Goal: Transaction & Acquisition: Purchase product/service

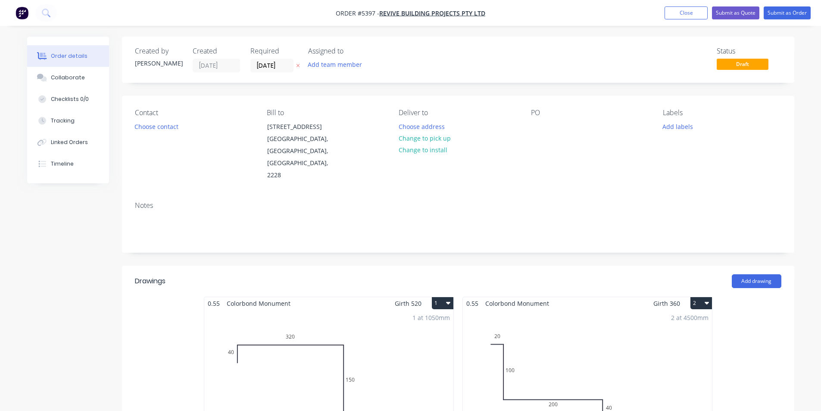
scroll to position [172, 0]
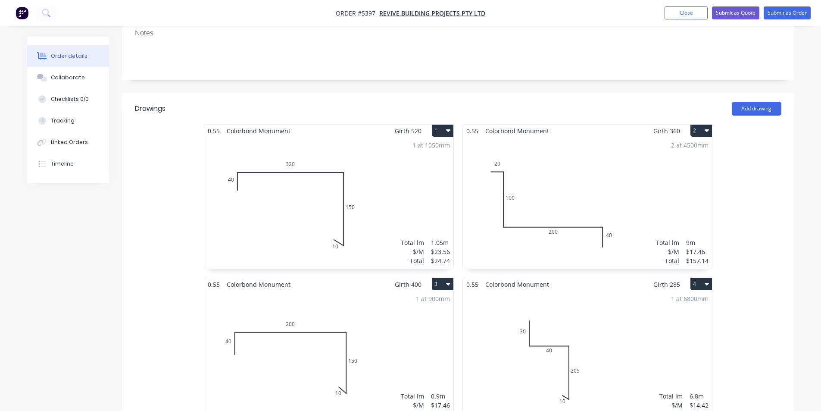
click at [304, 93] on header "Drawings Add drawing" at bounding box center [458, 108] width 672 height 31
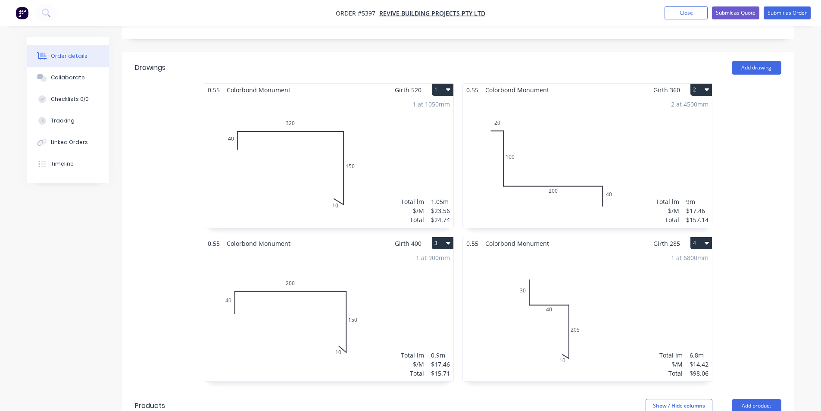
scroll to position [233, 0]
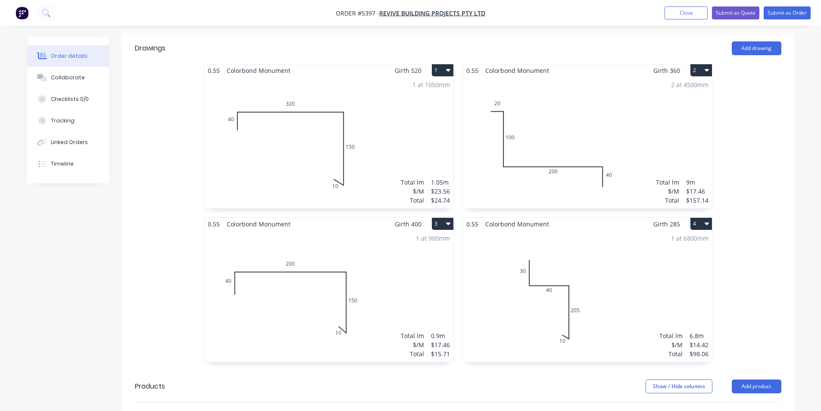
click at [619, 245] on div "1 at 6800mm Total lm $/M Total 6.8m $14.42 $98.06" at bounding box center [587, 295] width 249 height 131
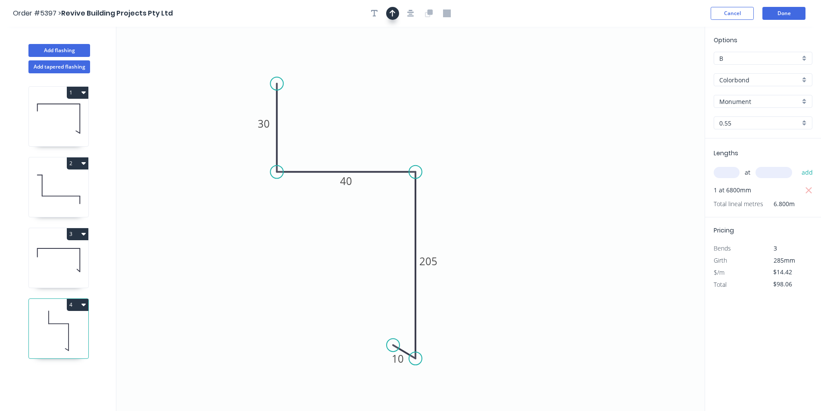
click at [393, 11] on icon "button" at bounding box center [392, 13] width 6 height 7
drag, startPoint x: 660, startPoint y: 70, endPoint x: 234, endPoint y: 303, distance: 486.4
click at [234, 303] on icon at bounding box center [233, 294] width 8 height 28
click at [234, 302] on icon at bounding box center [234, 293] width 8 height 28
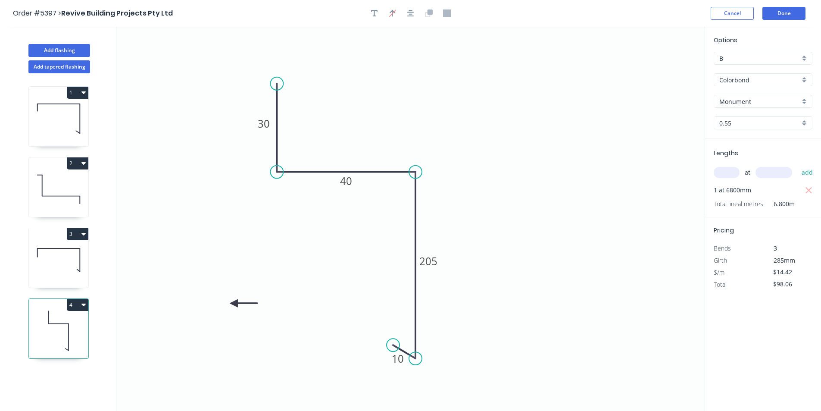
click at [234, 302] on icon at bounding box center [244, 303] width 28 height 8
click at [234, 302] on icon at bounding box center [240, 310] width 25 height 25
click at [771, 17] on button "Done" at bounding box center [783, 13] width 43 height 13
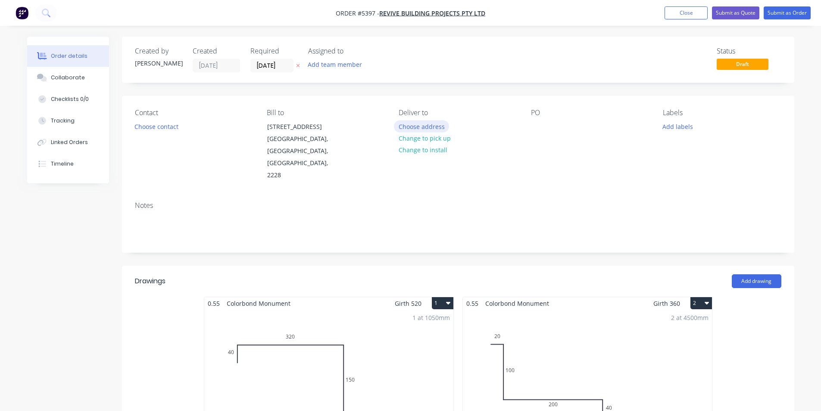
click at [418, 125] on button "Choose address" at bounding box center [421, 126] width 55 height 12
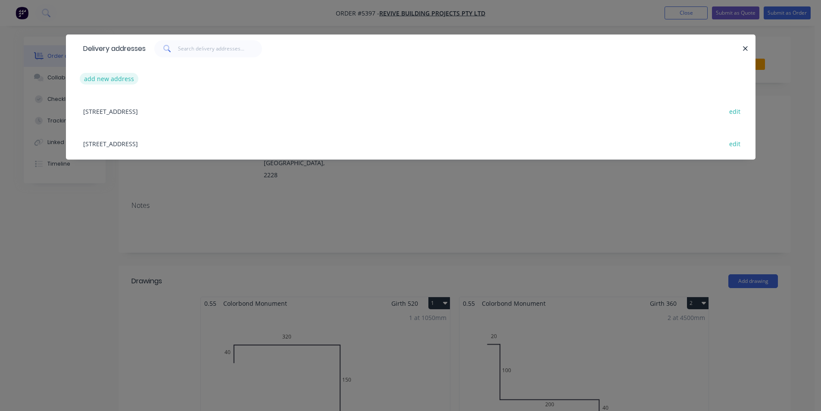
click at [90, 77] on button "add new address" at bounding box center [109, 79] width 59 height 12
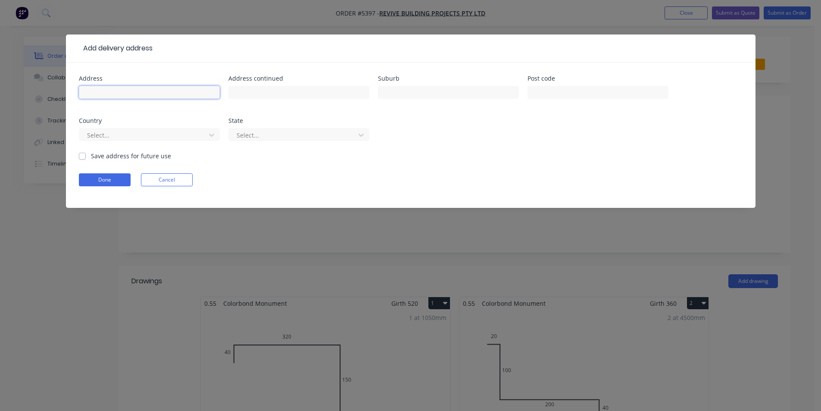
click at [163, 96] on input "text" at bounding box center [149, 92] width 141 height 13
type input "[STREET_ADDRESS][PERSON_NAME]"
type input "Engadine"
click at [101, 178] on button "Done" at bounding box center [105, 179] width 52 height 13
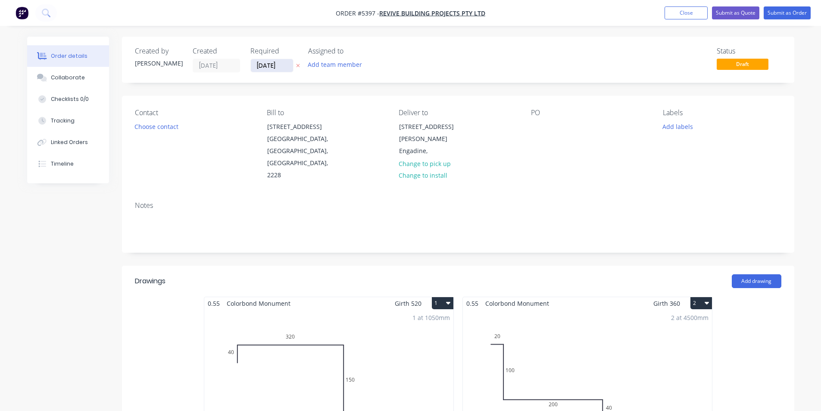
click at [265, 63] on input "[DATE]" at bounding box center [272, 65] width 42 height 13
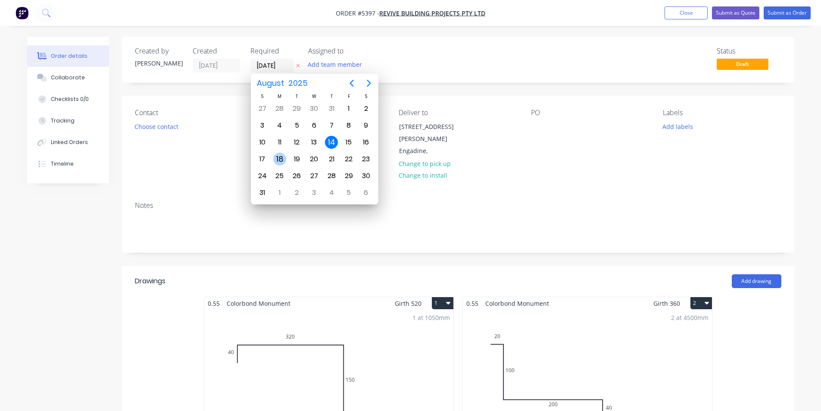
click at [279, 157] on div "18" at bounding box center [279, 159] width 13 height 13
type input "[DATE]"
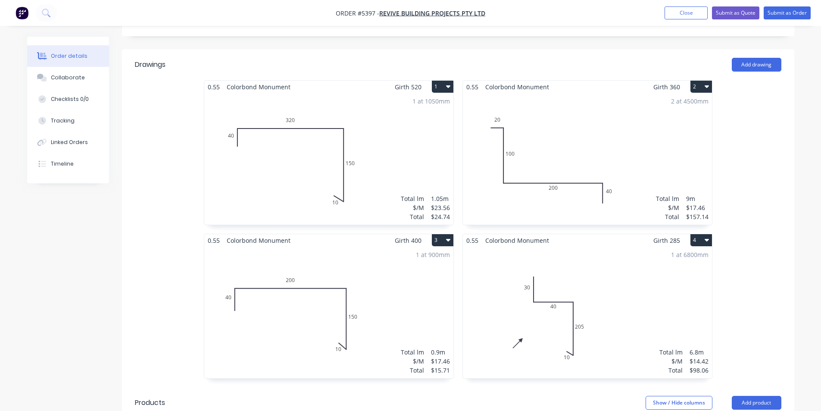
scroll to position [448, 0]
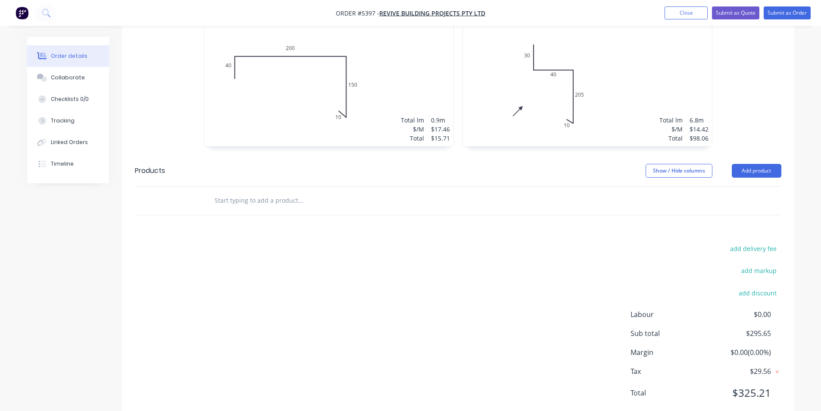
click at [359, 187] on div at bounding box center [359, 201] width 310 height 28
click at [355, 192] on input "text" at bounding box center [300, 200] width 172 height 17
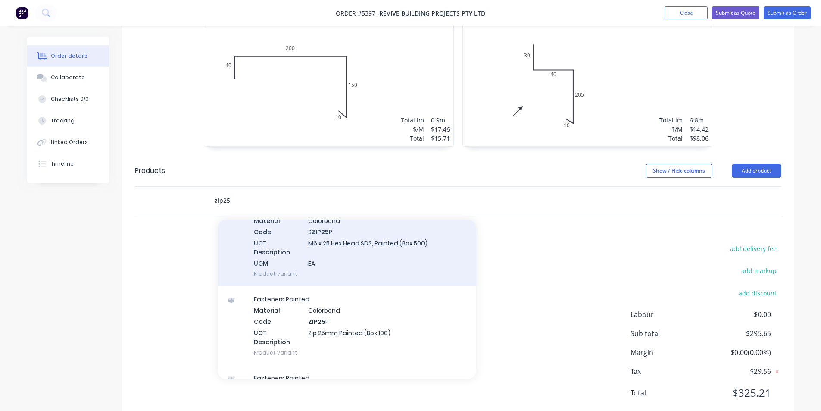
scroll to position [172, 0]
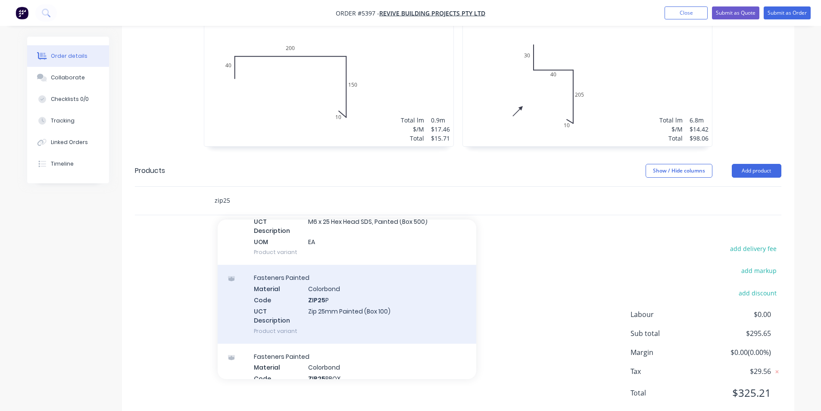
type input "zip25"
click at [379, 286] on div "Fasteners Painted Material Colorbond Code ZIP25 P UCT Description Zip 25mm Pain…" at bounding box center [347, 304] width 258 height 78
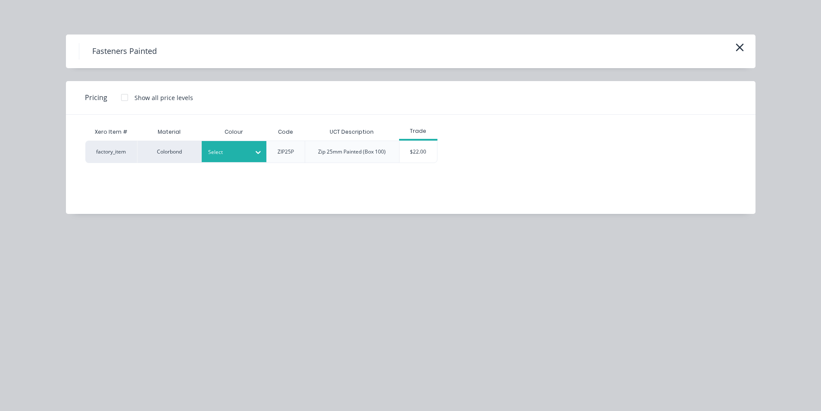
click at [208, 153] on input "text" at bounding box center [208, 152] width 1 height 8
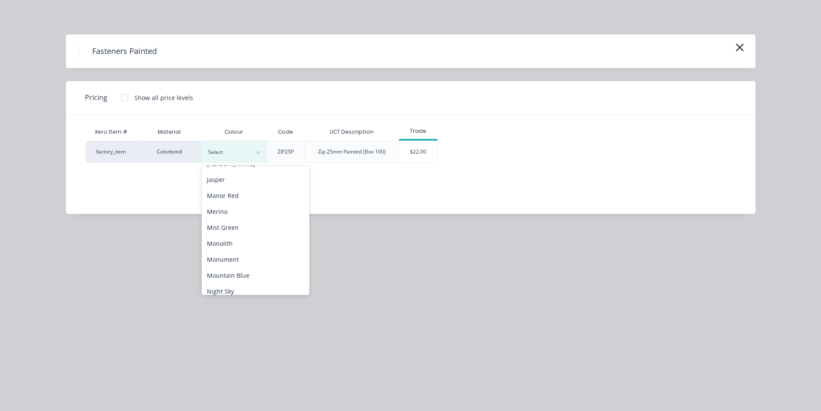
scroll to position [388, 0]
click at [243, 261] on div "Monument" at bounding box center [256, 266] width 108 height 16
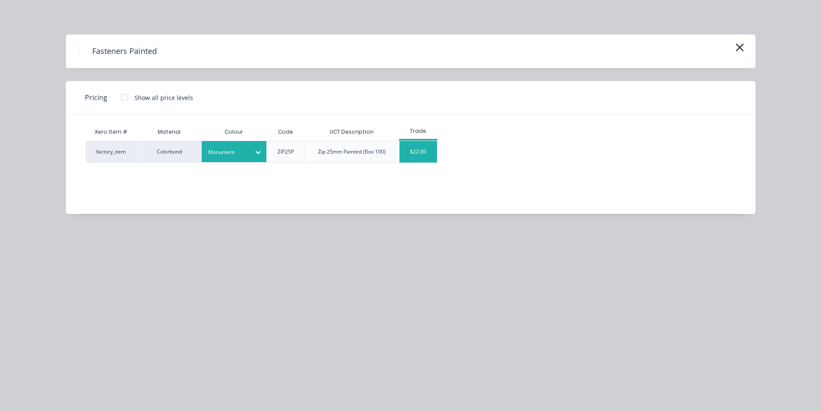
click at [428, 143] on div "$22.00" at bounding box center [417, 152] width 37 height 22
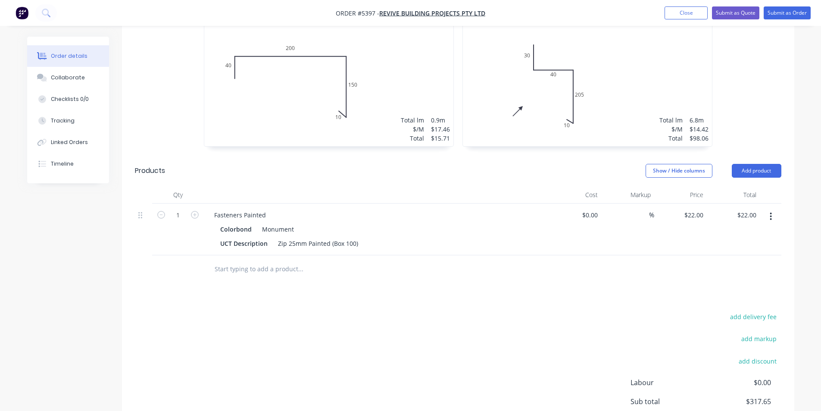
click at [287, 260] on input "text" at bounding box center [300, 268] width 172 height 17
click at [755, 311] on button "add delivery fee" at bounding box center [754, 317] width 56 height 12
type input "80"
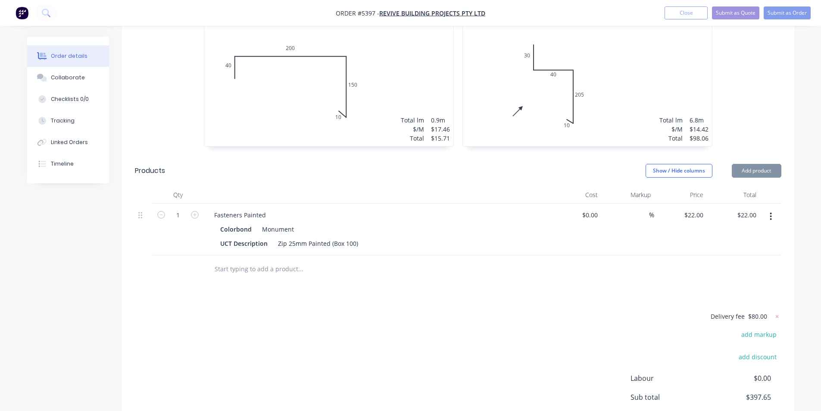
click at [543, 311] on div "Delivery fee $80.00 add markup add discount Labour $0.00 Sub total $397.65 Marg…" at bounding box center [458, 392] width 646 height 162
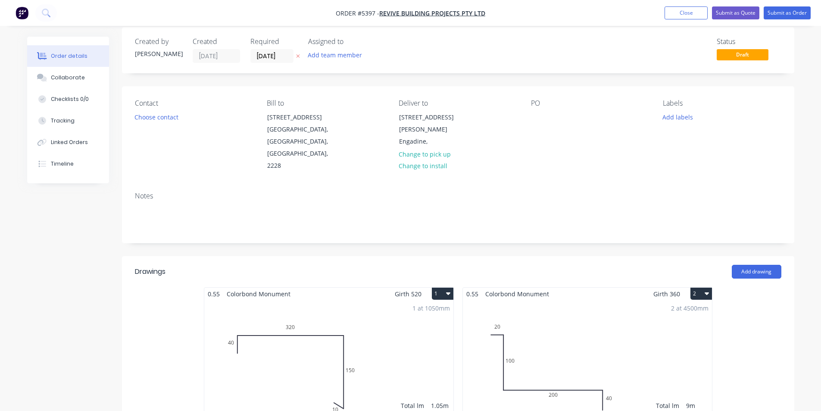
scroll to position [0, 0]
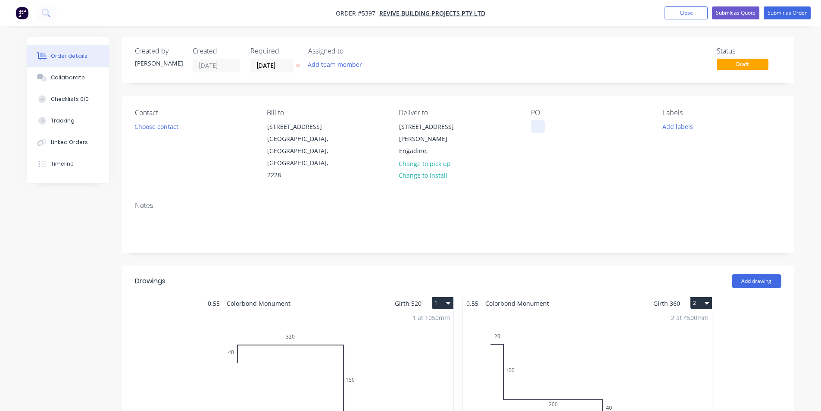
click at [531, 129] on div "Contact Choose contact [PERSON_NAME] to [STREET_ADDRESS] Deliver to [STREET_ADD…" at bounding box center [458, 145] width 672 height 99
click at [533, 121] on div at bounding box center [538, 126] width 14 height 12
click at [564, 194] on div "Notes" at bounding box center [458, 223] width 672 height 58
click at [569, 125] on div "[PERSON_NAME]" at bounding box center [562, 126] width 62 height 12
click at [574, 154] on div "PO [PERSON_NAME], Engadine" at bounding box center [590, 145] width 118 height 73
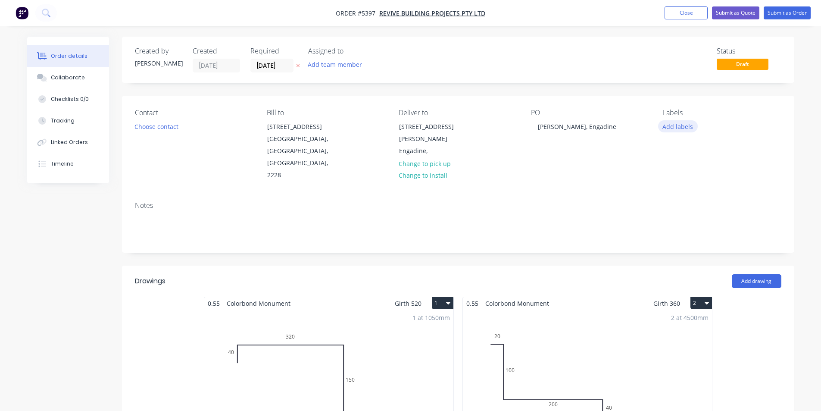
click at [678, 128] on button "Add labels" at bounding box center [678, 126] width 40 height 12
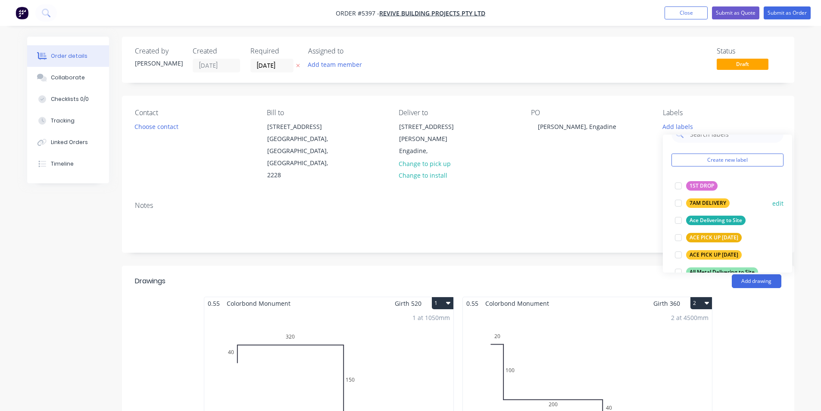
scroll to position [129, 0]
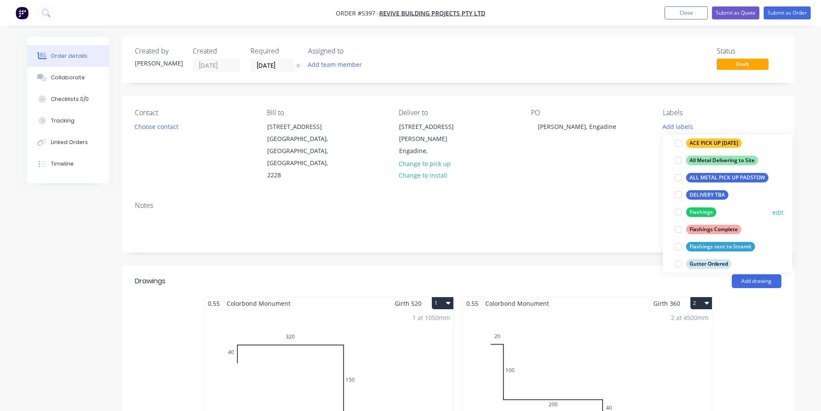
click at [676, 206] on div at bounding box center [678, 211] width 17 height 17
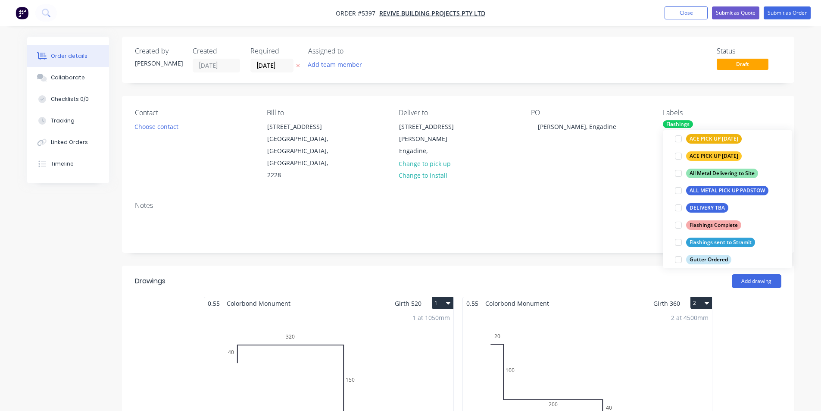
scroll to position [0, 0]
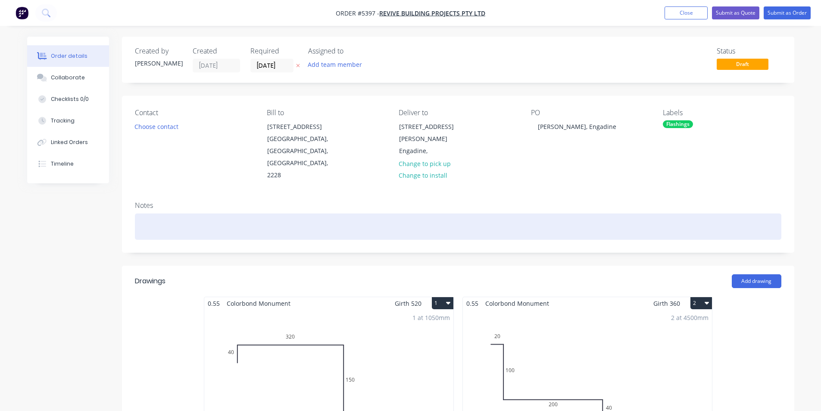
click at [625, 213] on div at bounding box center [458, 226] width 646 height 26
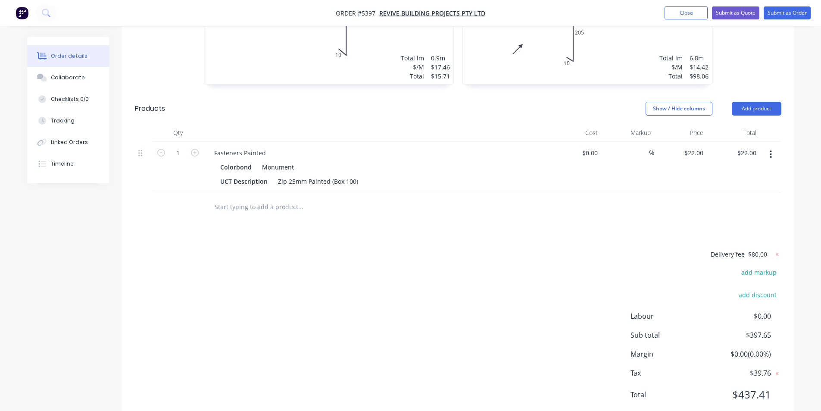
scroll to position [512, 0]
click at [72, 79] on div "Collaborate" at bounding box center [68, 78] width 34 height 8
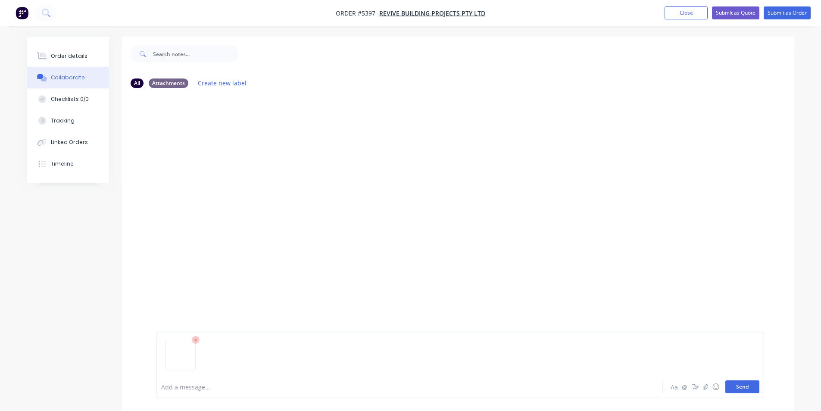
click at [756, 385] on button "Send" at bounding box center [742, 386] width 34 height 13
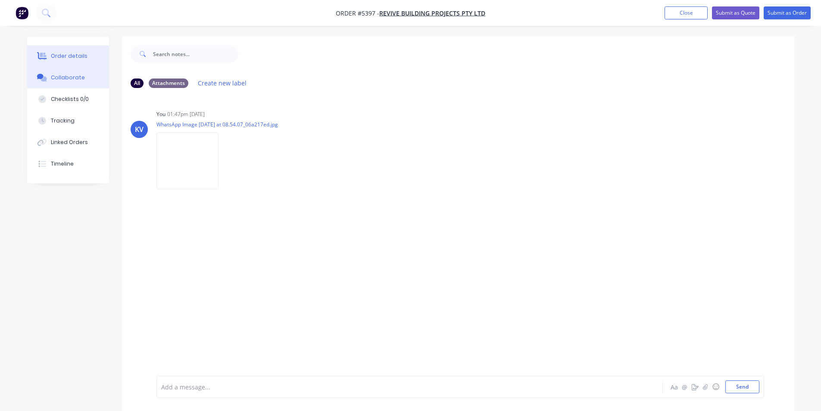
click at [76, 61] on button "Order details" at bounding box center [68, 56] width 82 height 22
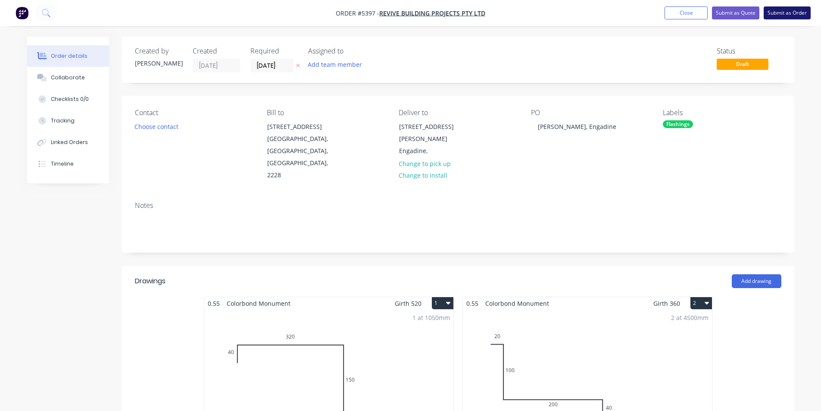
click at [795, 13] on button "Submit as Order" at bounding box center [786, 12] width 47 height 13
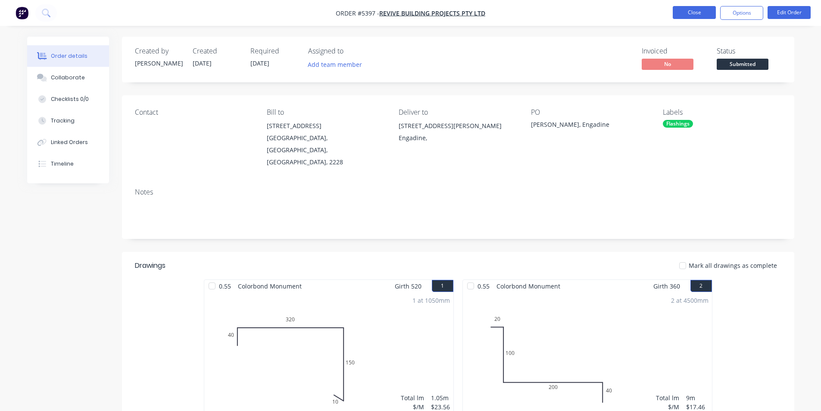
click at [712, 12] on button "Close" at bounding box center [694, 12] width 43 height 13
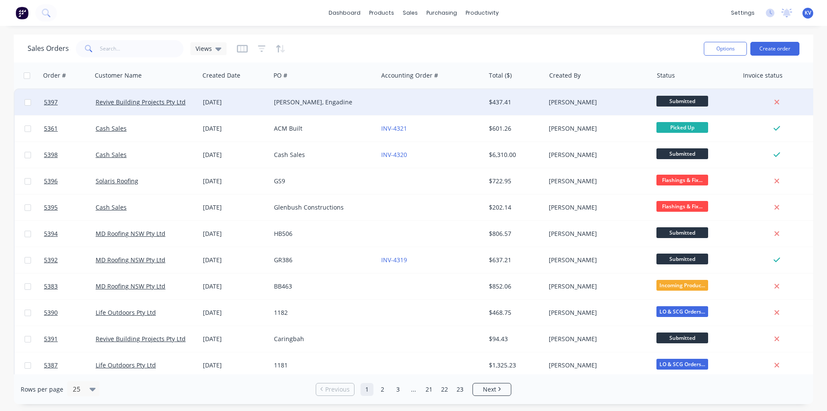
click at [523, 98] on div "$437.41" at bounding box center [514, 102] width 50 height 9
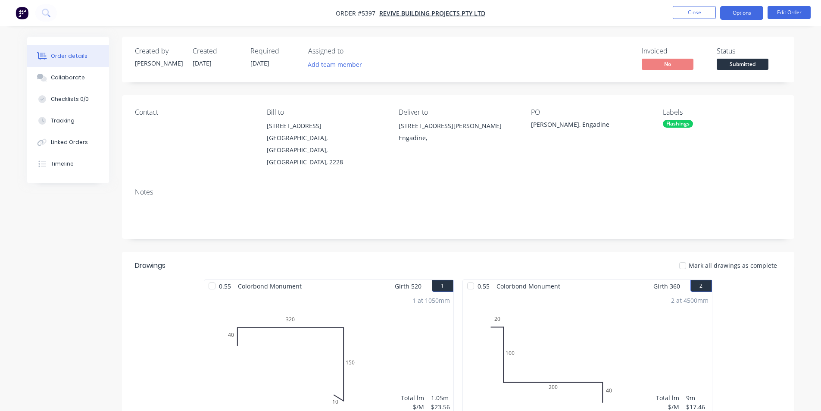
click at [735, 17] on button "Options" at bounding box center [741, 13] width 43 height 14
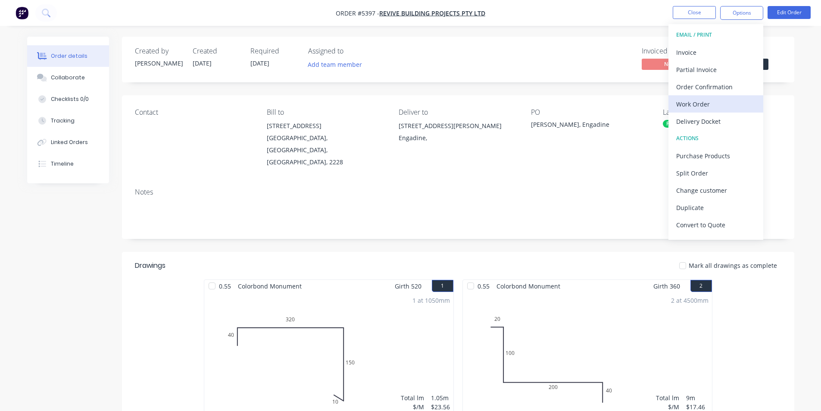
click at [690, 106] on div "Work Order" at bounding box center [715, 104] width 79 height 12
drag, startPoint x: 685, startPoint y: 106, endPoint x: 689, endPoint y: 99, distance: 8.5
click at [685, 106] on div "Custom" at bounding box center [715, 104] width 79 height 12
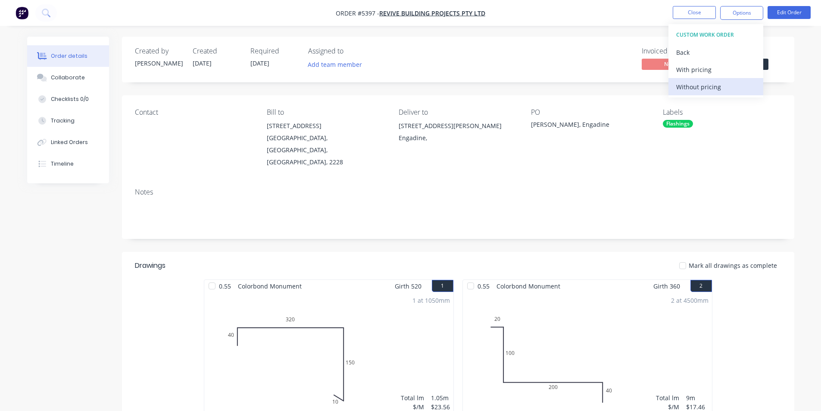
click at [694, 89] on div "Without pricing" at bounding box center [715, 87] width 79 height 12
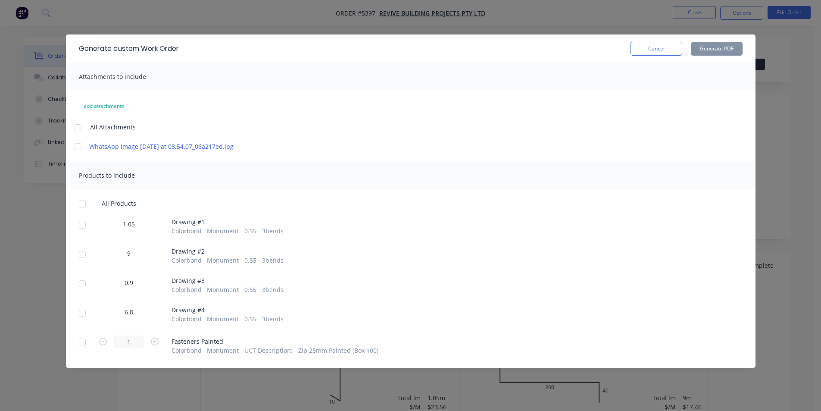
click at [81, 230] on div at bounding box center [82, 224] width 17 height 17
drag, startPoint x: 82, startPoint y: 263, endPoint x: 82, endPoint y: 314, distance: 50.8
click at [84, 263] on div at bounding box center [82, 254] width 17 height 17
click at [84, 292] on div at bounding box center [82, 283] width 17 height 17
click at [79, 321] on div at bounding box center [82, 312] width 17 height 17
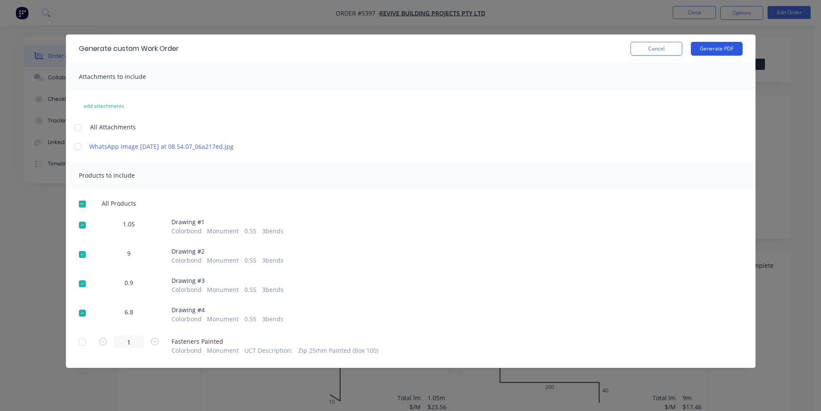
click at [724, 50] on button "Generate PDF" at bounding box center [717, 49] width 52 height 14
click at [645, 47] on button "Cancel" at bounding box center [656, 49] width 52 height 14
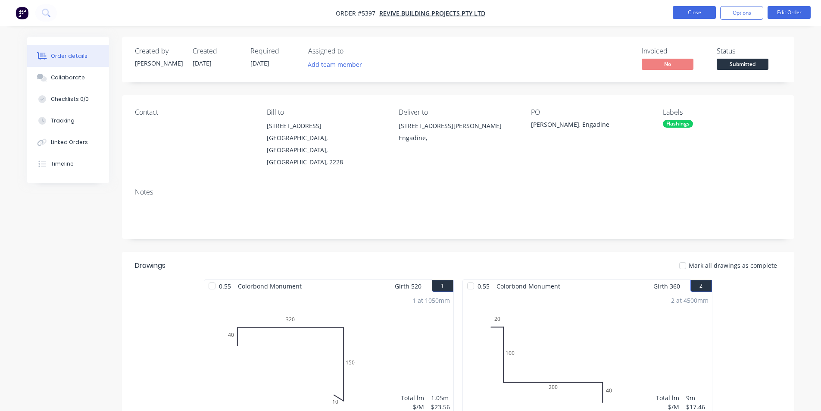
click at [702, 11] on button "Close" at bounding box center [694, 12] width 43 height 13
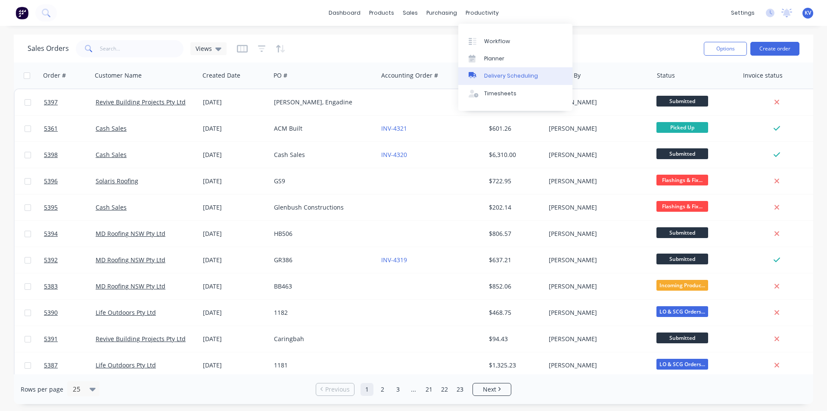
click at [500, 70] on link "Delivery Scheduling" at bounding box center [515, 75] width 114 height 17
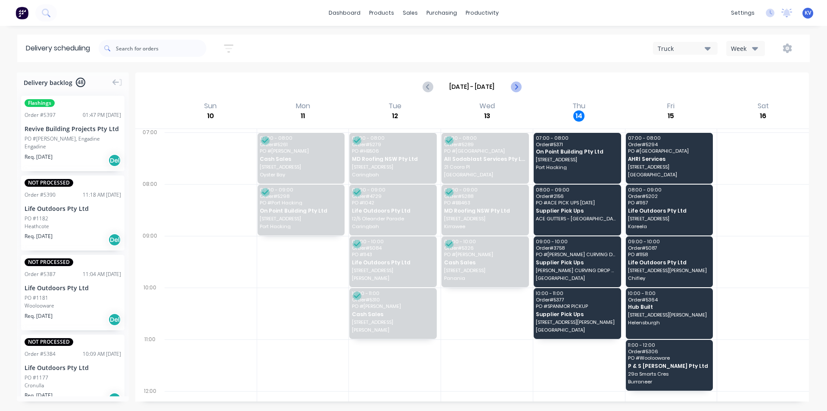
click at [516, 86] on icon "Next page" at bounding box center [516, 86] width 10 height 10
type input "[DATE] - [DATE]"
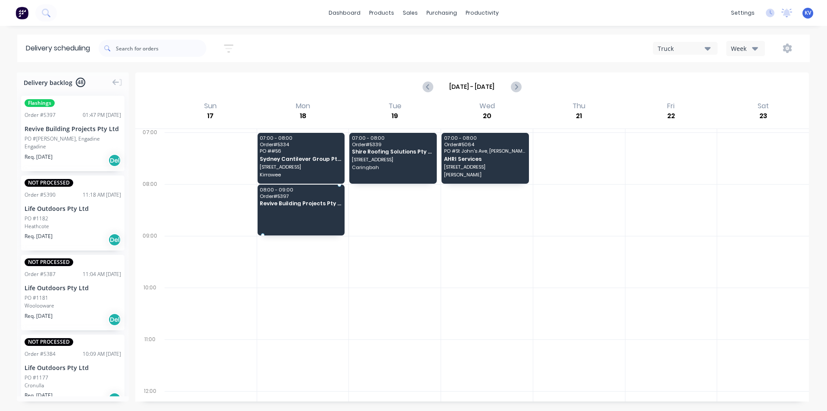
drag, startPoint x: 70, startPoint y: 143, endPoint x: 294, endPoint y: 200, distance: 231.1
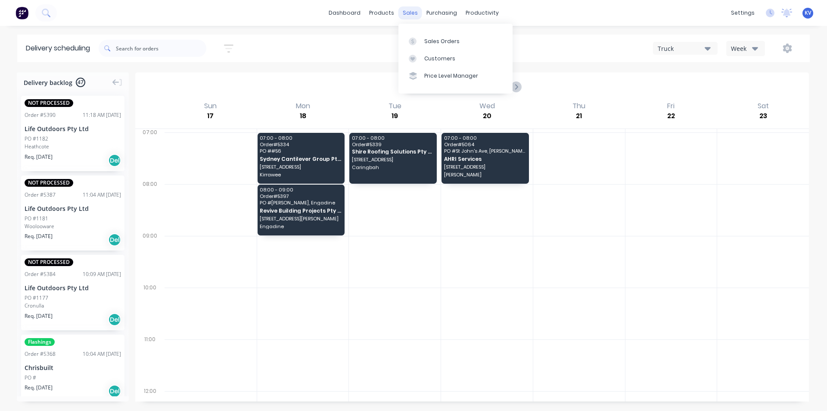
click at [408, 12] on div "sales" at bounding box center [411, 12] width 24 height 13
click at [428, 37] on div "Sales Orders" at bounding box center [441, 41] width 35 height 8
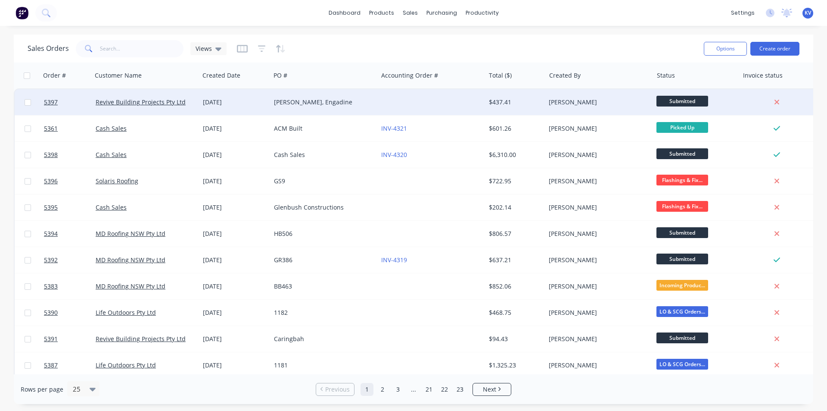
click at [743, 97] on div at bounding box center [779, 102] width 80 height 26
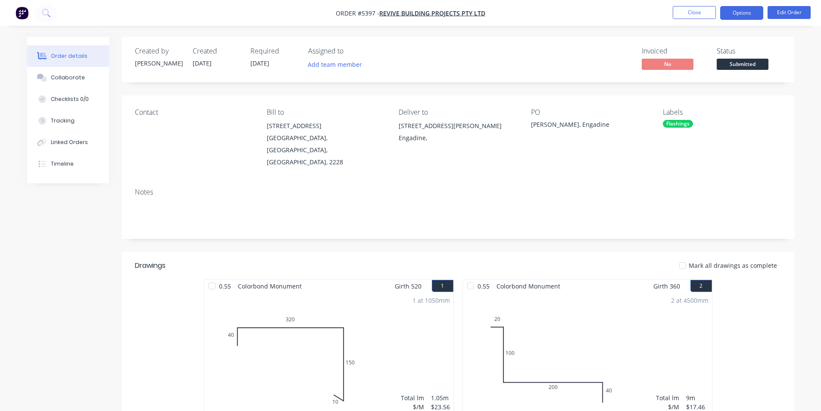
click at [751, 12] on button "Options" at bounding box center [741, 13] width 43 height 14
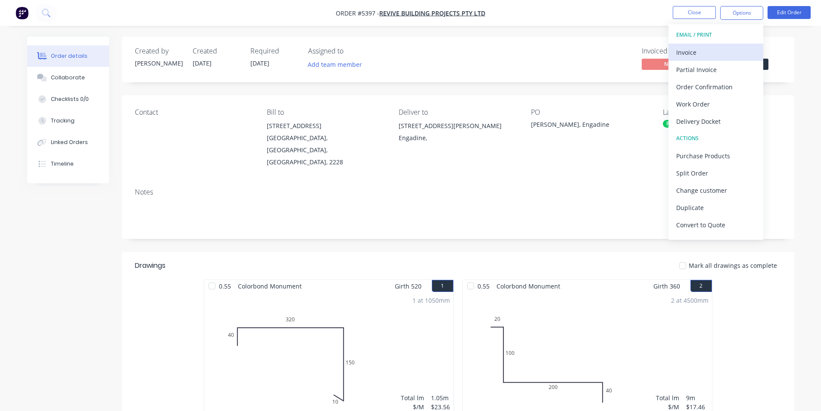
click at [730, 46] on div "Invoice" at bounding box center [715, 52] width 79 height 12
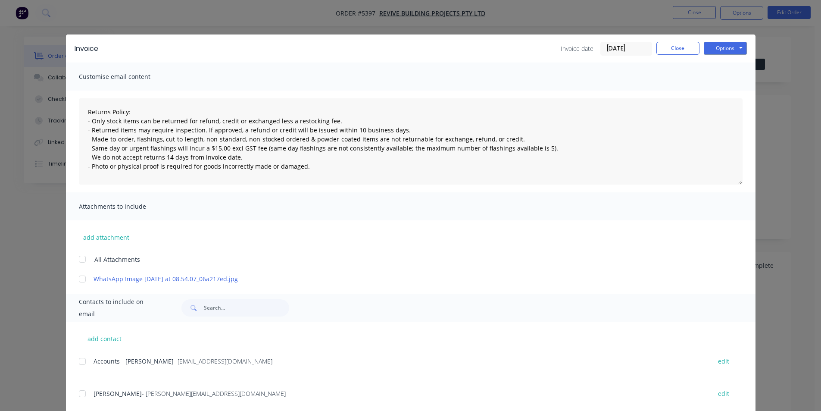
click at [82, 355] on div "add contact Accounts - Leonie - [EMAIL_ADDRESS][DOMAIN_NAME] edit [PERSON_NAME]…" at bounding box center [410, 386] width 689 height 131
click at [79, 361] on div at bounding box center [82, 360] width 17 height 17
click at [734, 50] on button "Options" at bounding box center [725, 48] width 43 height 13
click at [716, 93] on button "Email" at bounding box center [731, 92] width 55 height 14
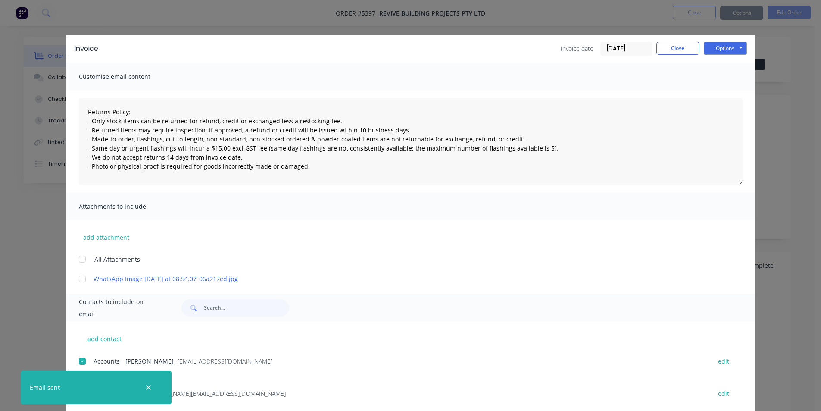
type textarea "Returns Policy: - Only stock items can be returned for refund, credit or exchan…"
click at [676, 54] on button "Close" at bounding box center [677, 48] width 43 height 13
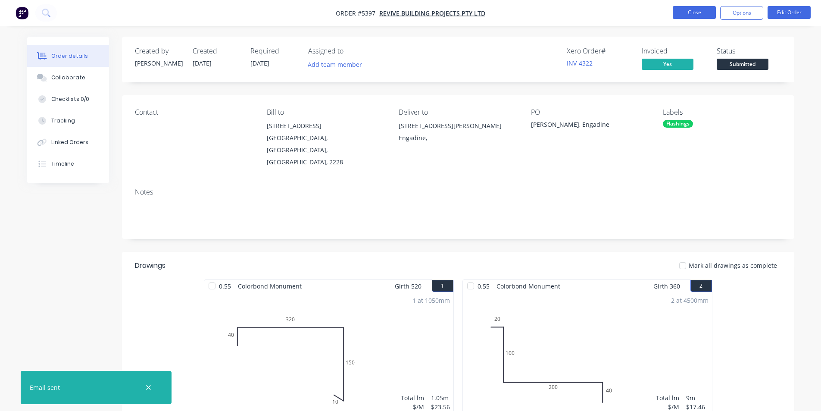
click at [690, 12] on button "Close" at bounding box center [694, 12] width 43 height 13
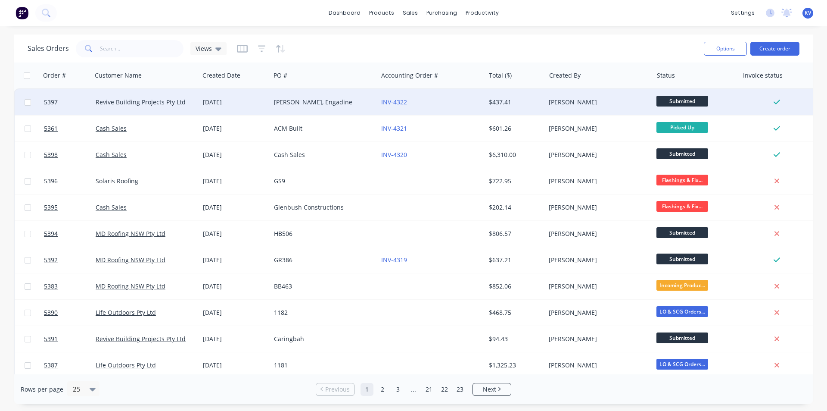
click at [675, 104] on span "Submitted" at bounding box center [683, 101] width 52 height 11
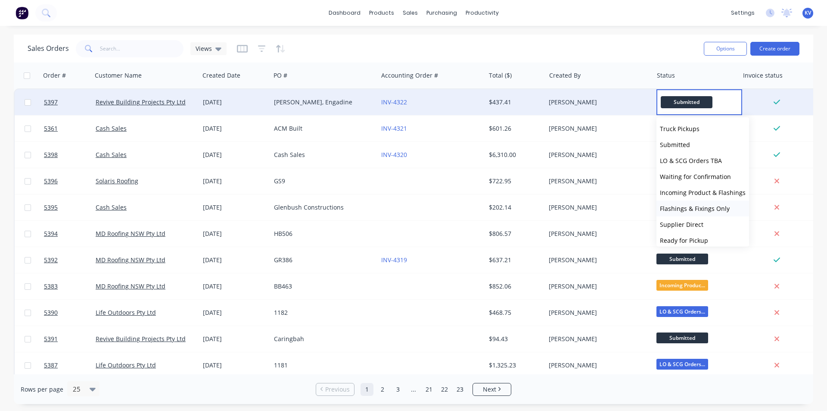
click at [684, 206] on span "Flashings & Fixings Only" at bounding box center [695, 208] width 70 height 8
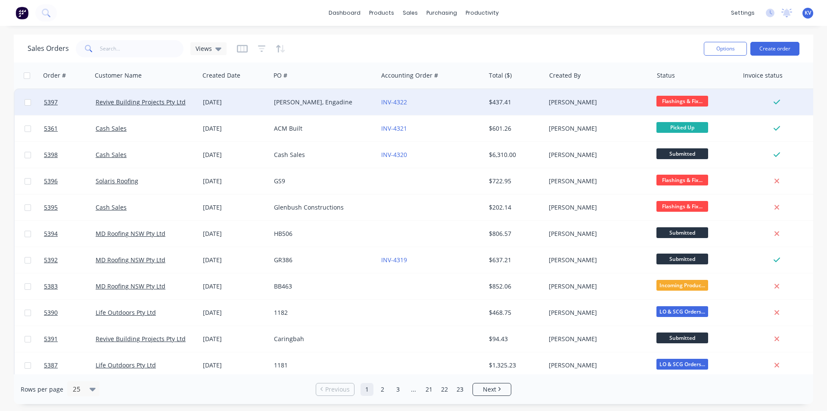
click at [667, 104] on span "Flashings & Fix..." at bounding box center [683, 101] width 52 height 11
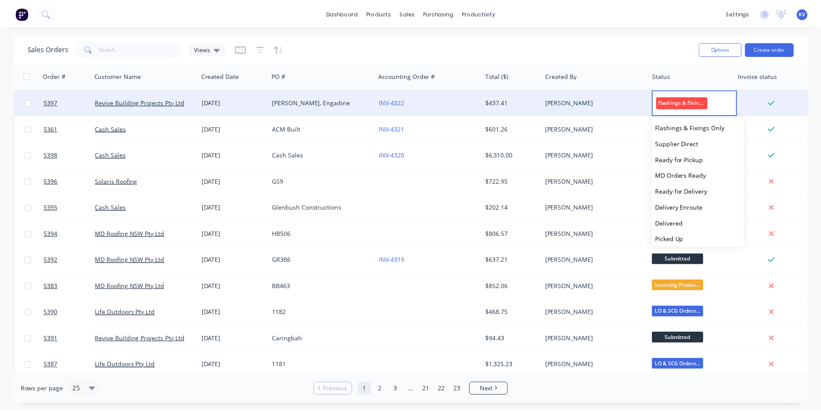
scroll to position [85, 0]
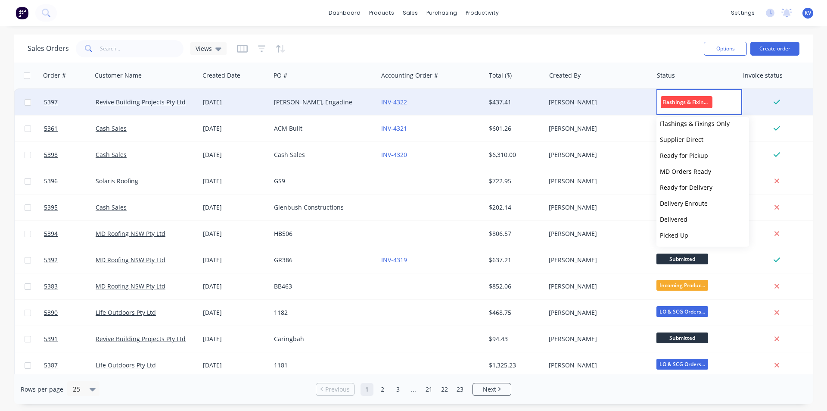
click at [689, 55] on div "Sales Orders Views" at bounding box center [363, 48] width 670 height 21
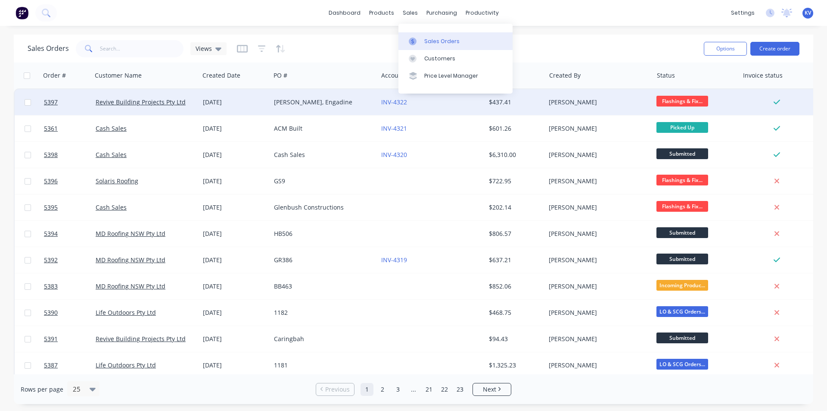
drag, startPoint x: 423, startPoint y: 36, endPoint x: 429, endPoint y: 37, distance: 6.0
click at [424, 36] on link "Sales Orders" at bounding box center [456, 40] width 114 height 17
click at [420, 37] on div at bounding box center [415, 41] width 13 height 8
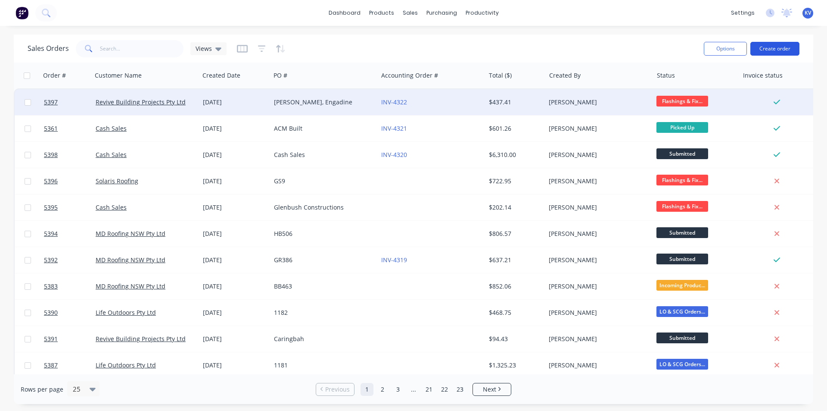
click at [764, 46] on button "Create order" at bounding box center [774, 49] width 49 height 14
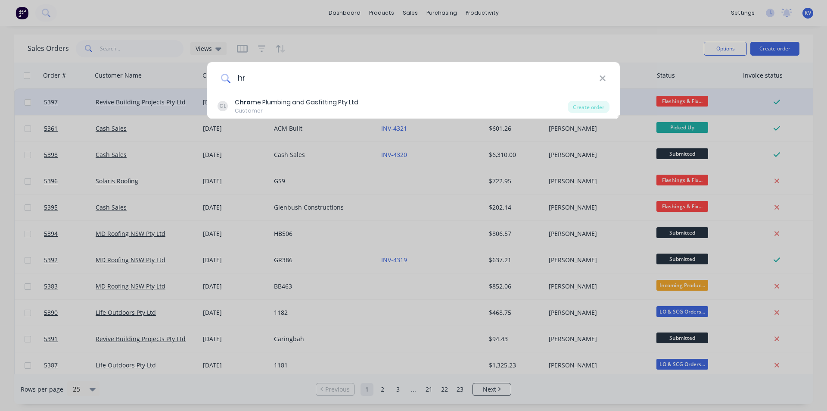
type input "h"
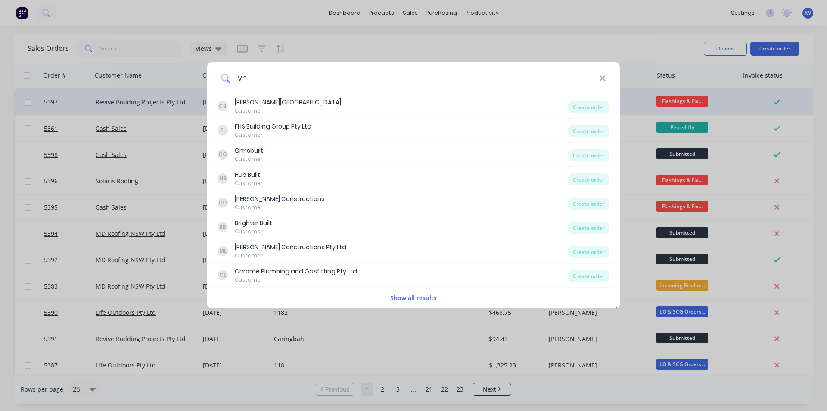
type input "v"
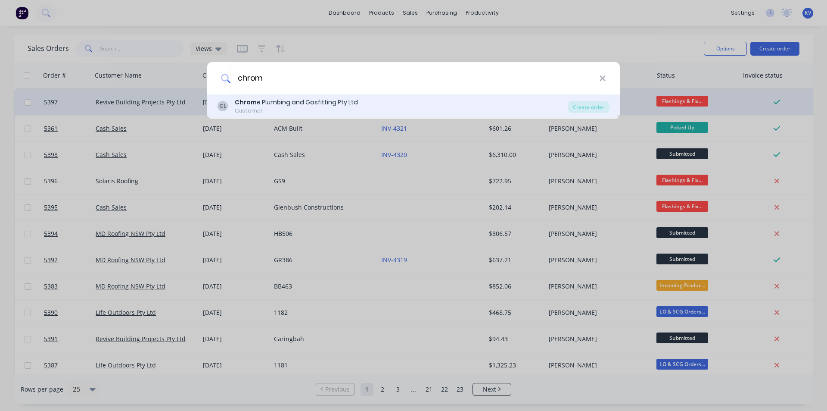
type input "chrom"
click at [297, 99] on div "Chrom e Plumbing and Gasfitting Pty Ltd" at bounding box center [296, 102] width 123 height 9
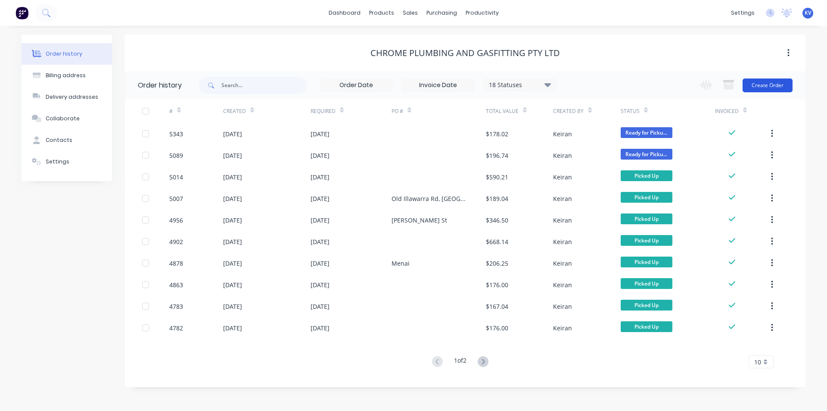
click at [767, 86] on button "Create Order" at bounding box center [768, 85] width 50 height 14
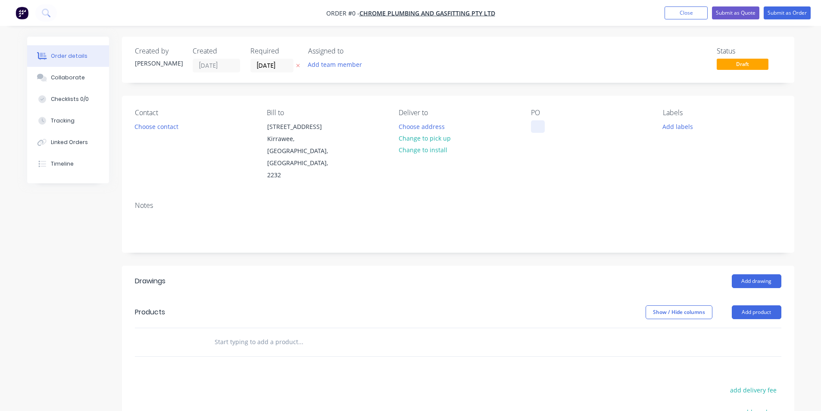
click at [532, 126] on div at bounding box center [538, 126] width 14 height 12
click at [763, 274] on button "Add drawing" at bounding box center [757, 281] width 50 height 14
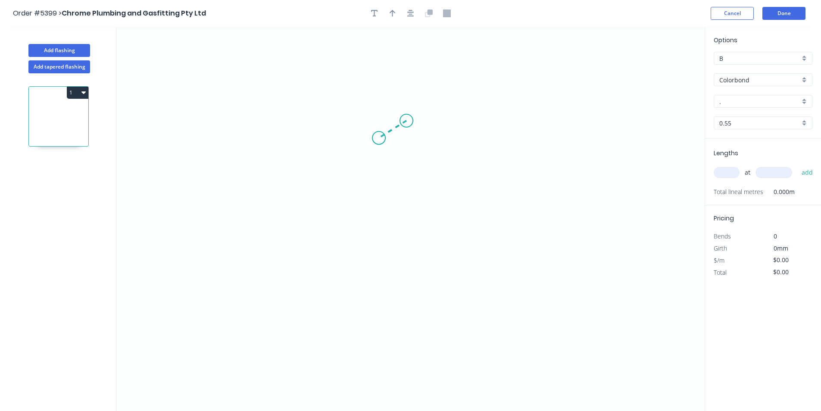
drag, startPoint x: 390, startPoint y: 121, endPoint x: 379, endPoint y: 138, distance: 20.1
click at [379, 138] on icon "0" at bounding box center [410, 219] width 588 height 384
click at [386, 259] on icon "0 ?" at bounding box center [410, 219] width 588 height 384
click at [466, 319] on icon "0 ? ? ? º" at bounding box center [410, 219] width 588 height 384
click at [466, 319] on circle at bounding box center [466, 318] width 13 height 13
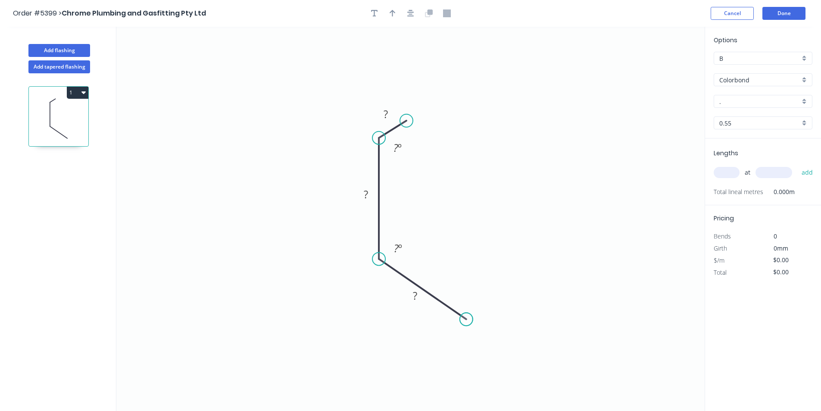
click at [466, 319] on circle at bounding box center [466, 318] width 13 height 13
click at [404, 243] on rect at bounding box center [397, 249] width 17 height 12
click at [403, 243] on tspan "º" at bounding box center [404, 248] width 4 height 14
click at [372, 193] on rect at bounding box center [365, 195] width 17 height 12
type input "$7.62"
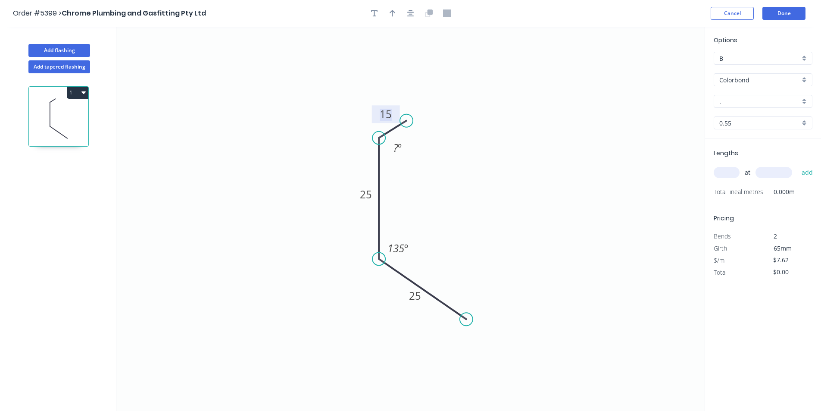
click at [386, 109] on tspan "15" at bounding box center [386, 114] width 12 height 14
click at [419, 175] on div "Hide angle" at bounding box center [440, 172] width 87 height 18
drag, startPoint x: 398, startPoint y: 119, endPoint x: 394, endPoint y: 122, distance: 4.9
click at [394, 122] on circle at bounding box center [394, 122] width 13 height 13
click at [494, 174] on icon "0 10 25 25 135 º" at bounding box center [410, 219] width 588 height 384
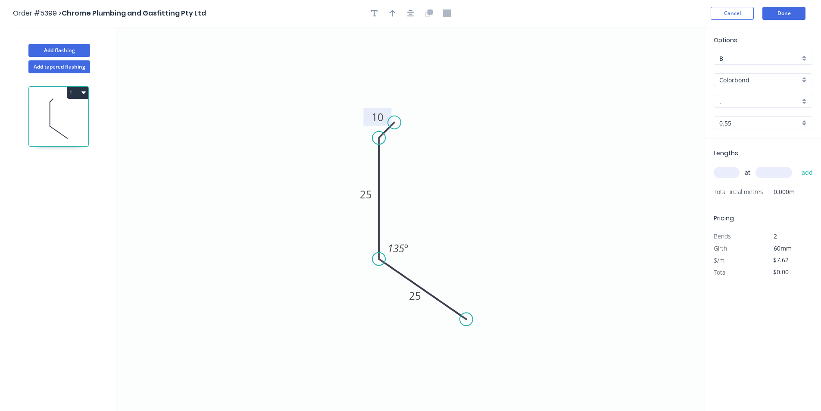
click at [732, 99] on input "." at bounding box center [759, 101] width 81 height 9
click at [738, 114] on div "Thredbo White" at bounding box center [763, 117] width 98 height 15
type input "Thredbo White"
click at [724, 169] on input "text" at bounding box center [726, 172] width 26 height 11
type input "6"
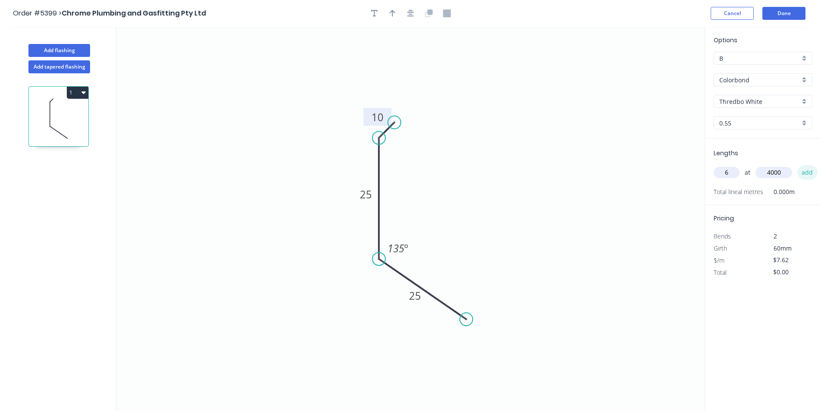
type input "4000"
click at [803, 173] on button "add" at bounding box center [807, 172] width 20 height 15
type input "$182.88"
click at [394, 17] on button "button" at bounding box center [392, 13] width 13 height 13
drag, startPoint x: 660, startPoint y: 68, endPoint x: 458, endPoint y: 223, distance: 254.5
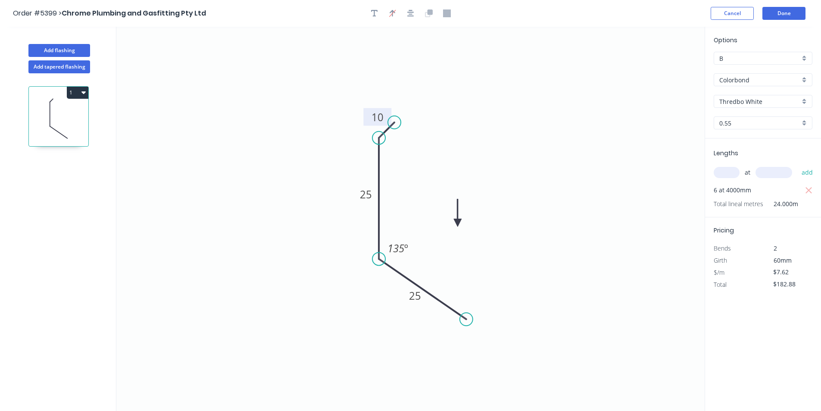
click at [458, 223] on icon at bounding box center [458, 213] width 8 height 28
click at [457, 223] on icon at bounding box center [458, 213] width 8 height 28
click at [780, 16] on button "Done" at bounding box center [783, 13] width 43 height 13
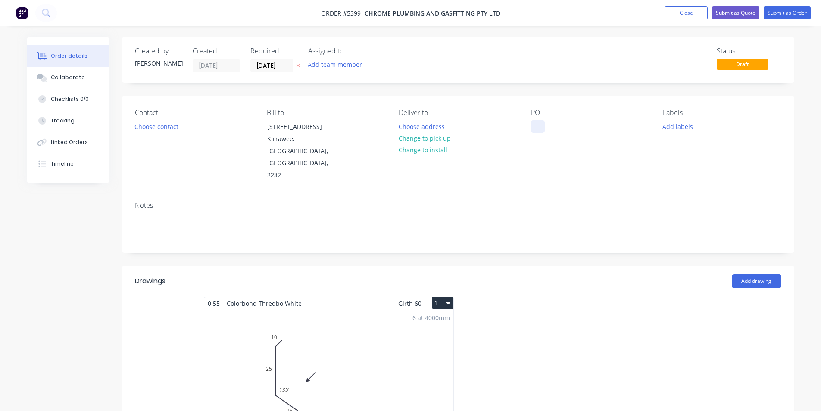
click at [540, 128] on div at bounding box center [538, 126] width 14 height 12
drag, startPoint x: 675, startPoint y: 128, endPoint x: 679, endPoint y: 133, distance: 6.5
click at [676, 128] on button "Add labels" at bounding box center [678, 126] width 40 height 12
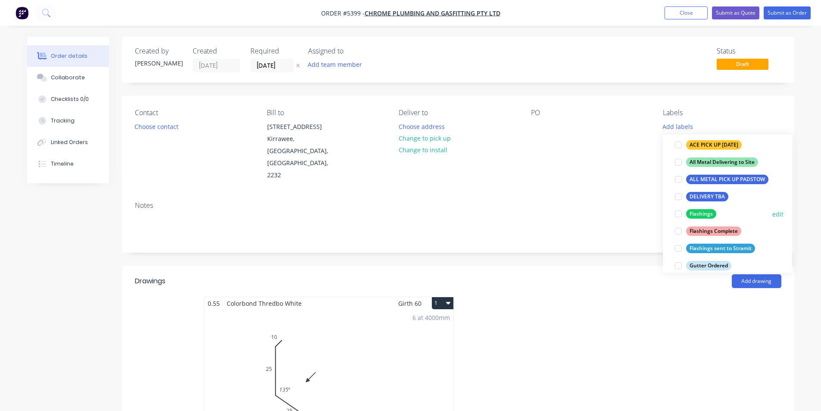
scroll to position [129, 0]
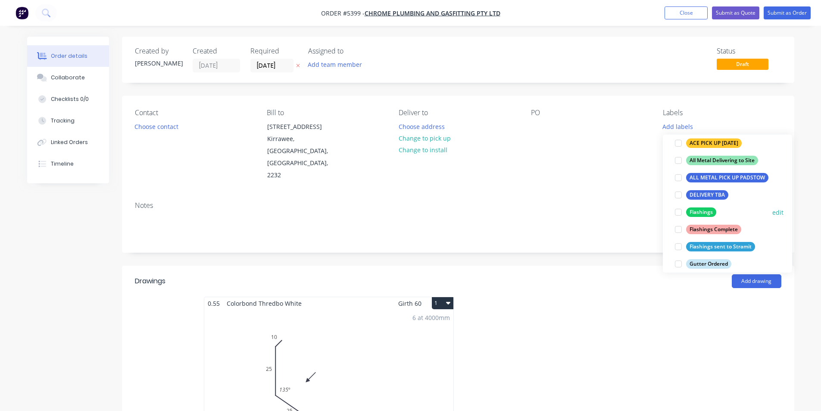
click at [677, 211] on div at bounding box center [678, 211] width 17 height 17
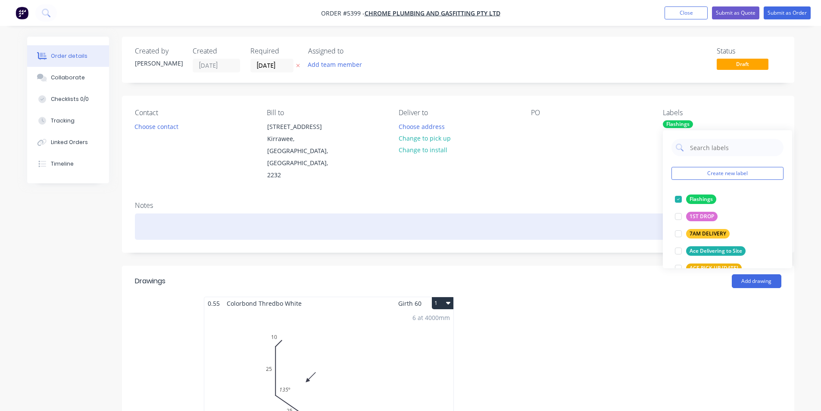
click at [638, 213] on div at bounding box center [458, 226] width 646 height 26
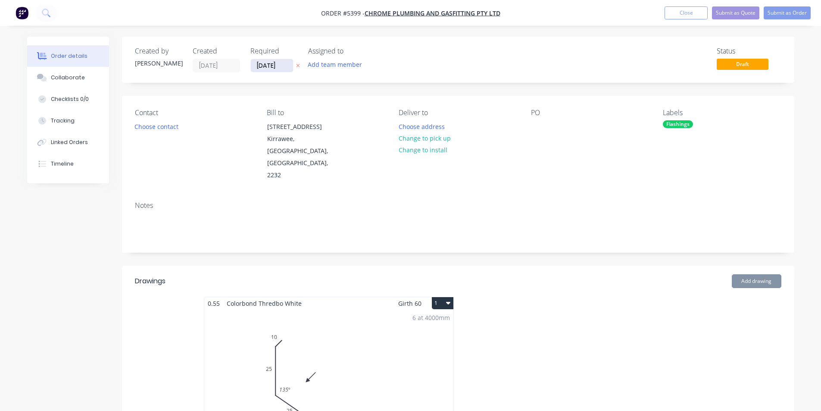
click at [265, 62] on input "[DATE]" at bounding box center [272, 65] width 42 height 13
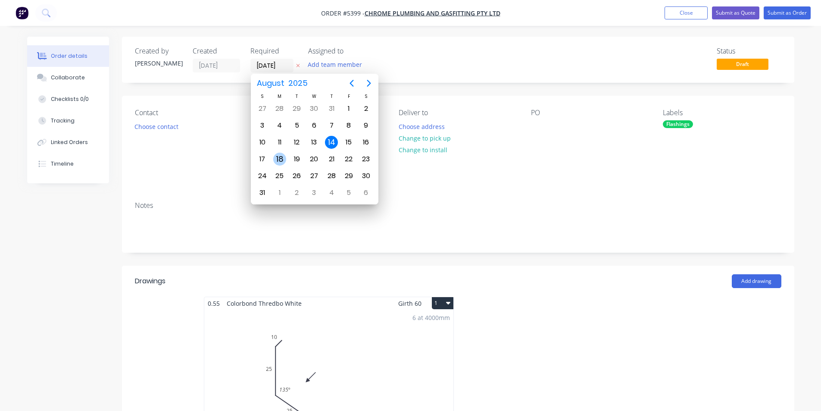
click at [277, 158] on div "18" at bounding box center [279, 159] width 13 height 13
type input "[DATE]"
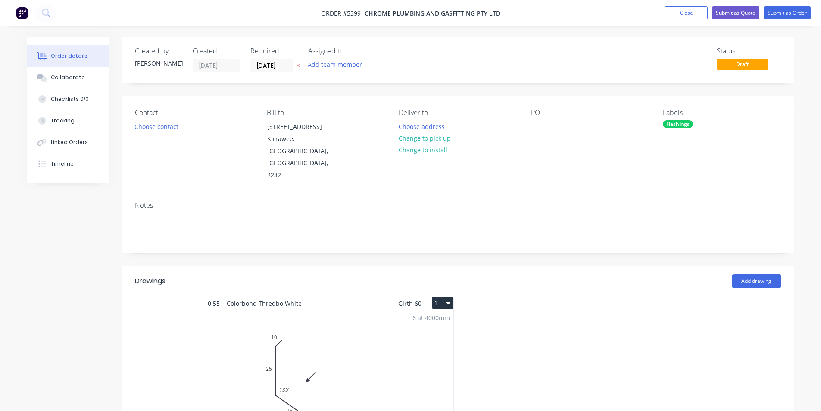
drag, startPoint x: 715, startPoint y: 182, endPoint x: 737, endPoint y: 155, distance: 35.5
click at [716, 201] on div "Notes" at bounding box center [458, 205] width 646 height 8
click at [782, 6] on nav "Order #5399 - Chrome Plumbing and Gasfitting Pty Ltd Add product Close Submit a…" at bounding box center [410, 13] width 821 height 26
click at [783, 12] on button "Submit as Order" at bounding box center [786, 12] width 47 height 13
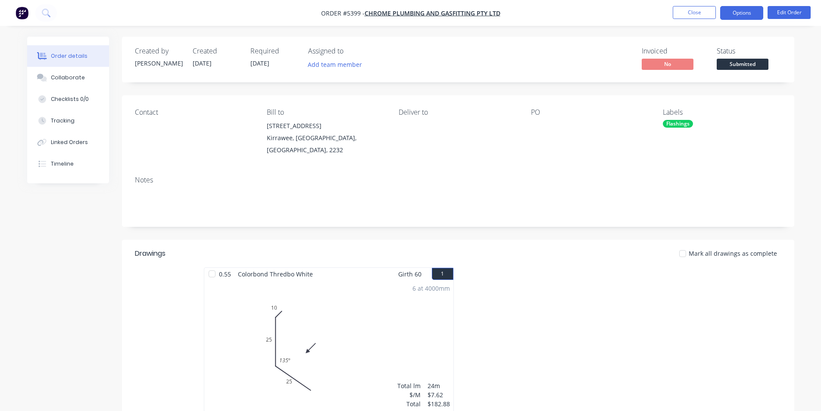
click at [756, 12] on button "Options" at bounding box center [741, 13] width 43 height 14
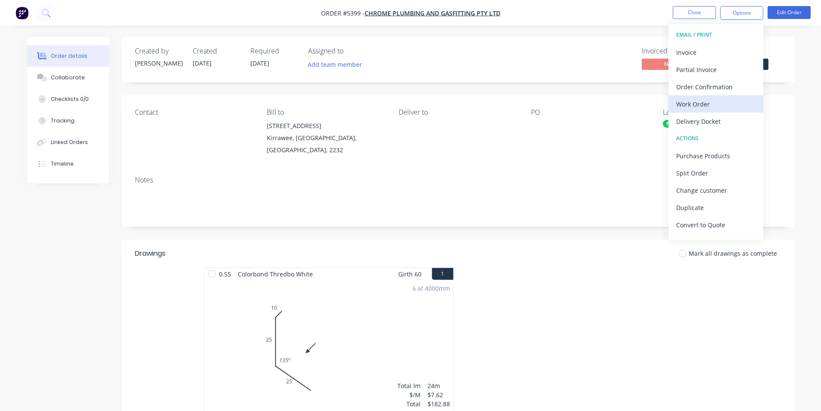
click at [728, 108] on div "Work Order" at bounding box center [715, 104] width 79 height 12
click at [709, 100] on div "Custom" at bounding box center [715, 104] width 79 height 12
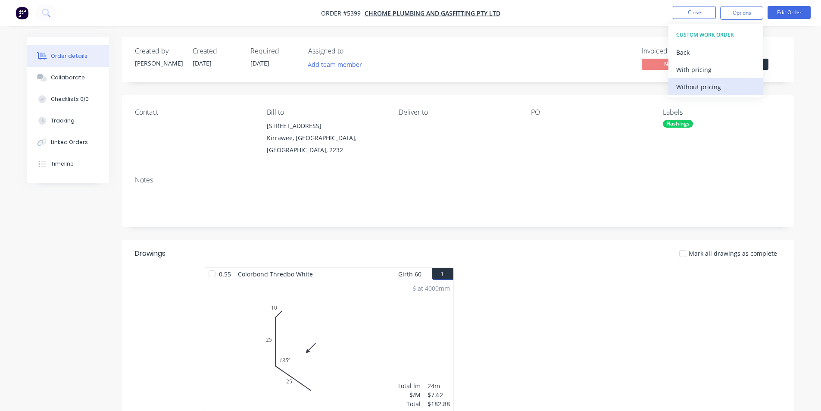
click at [701, 84] on div "Without pricing" at bounding box center [715, 87] width 79 height 12
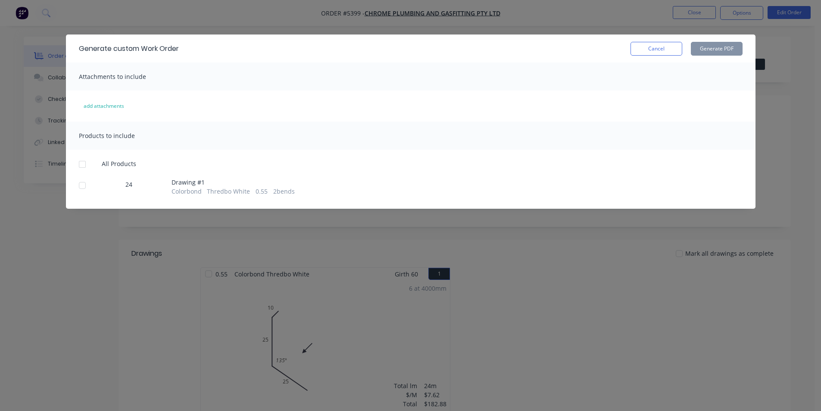
click at [81, 179] on div at bounding box center [82, 185] width 17 height 17
click at [719, 44] on button "Generate PDF" at bounding box center [717, 49] width 52 height 14
click at [640, 49] on button "Cancel" at bounding box center [656, 49] width 52 height 14
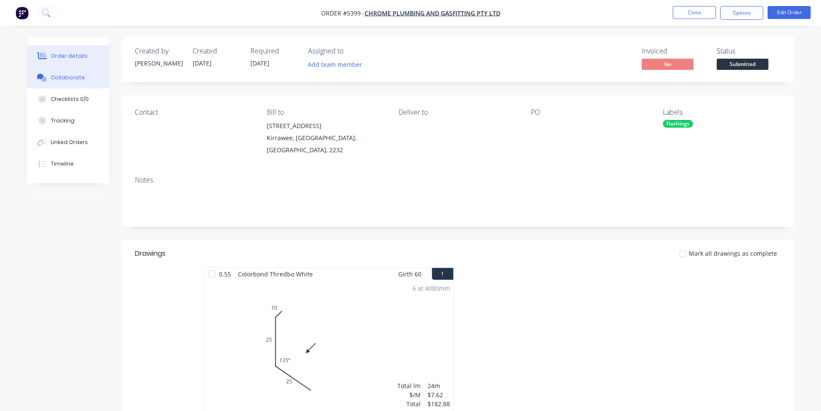
click at [72, 80] on div "Collaborate" at bounding box center [68, 78] width 34 height 8
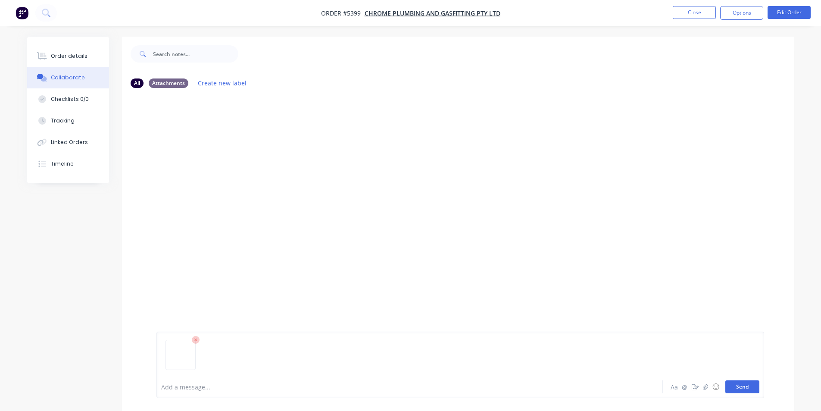
click at [737, 388] on button "Send" at bounding box center [742, 386] width 34 height 13
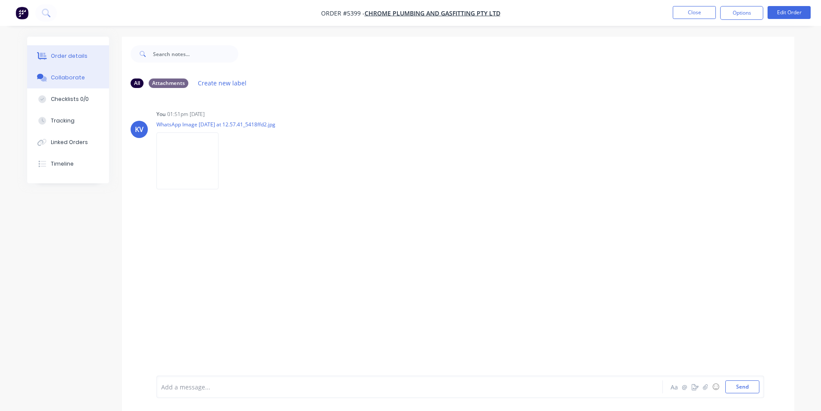
click at [50, 62] on button "Order details" at bounding box center [68, 56] width 82 height 22
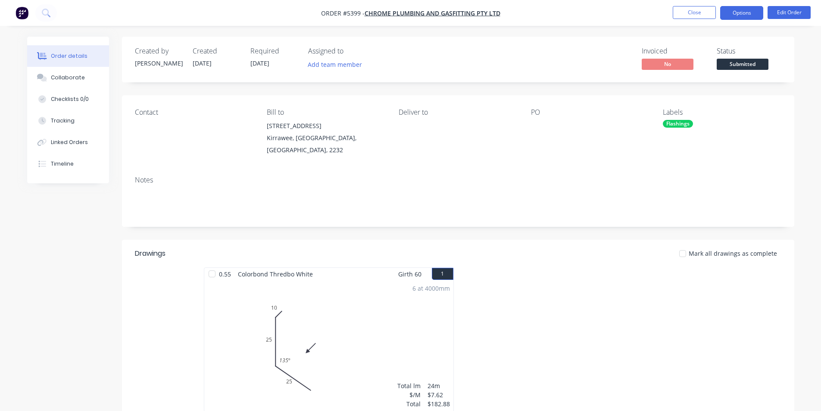
click at [740, 15] on button "Options" at bounding box center [741, 13] width 43 height 14
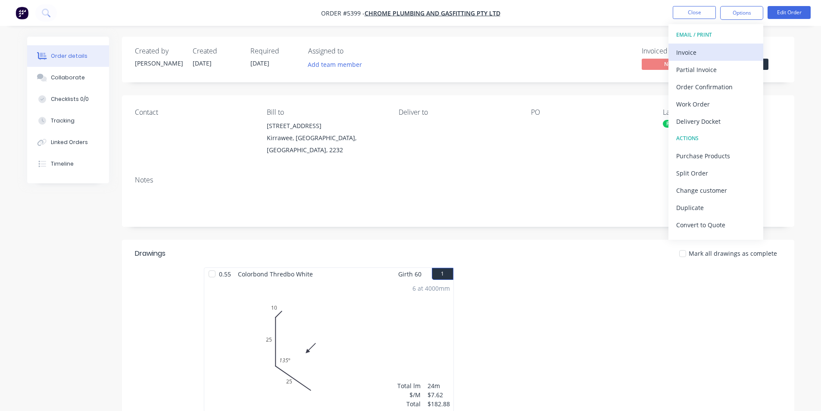
click at [700, 51] on div "Invoice" at bounding box center [715, 52] width 79 height 12
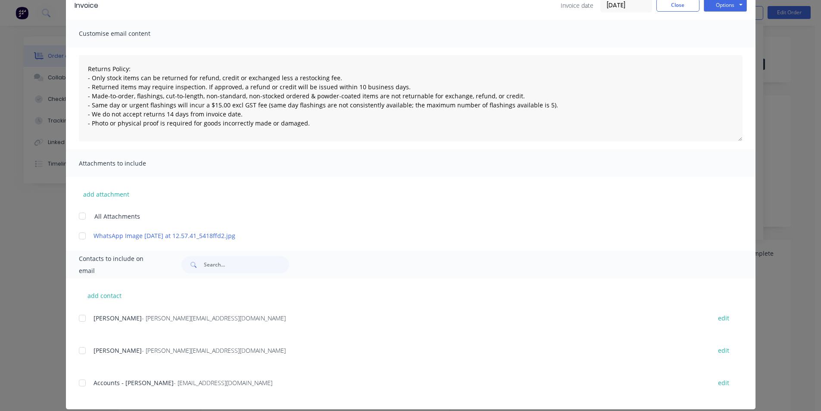
scroll to position [53, 0]
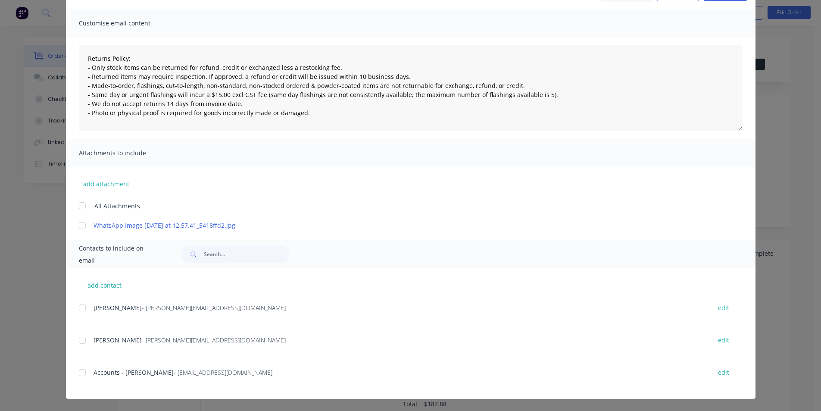
click at [78, 375] on div at bounding box center [82, 372] width 17 height 17
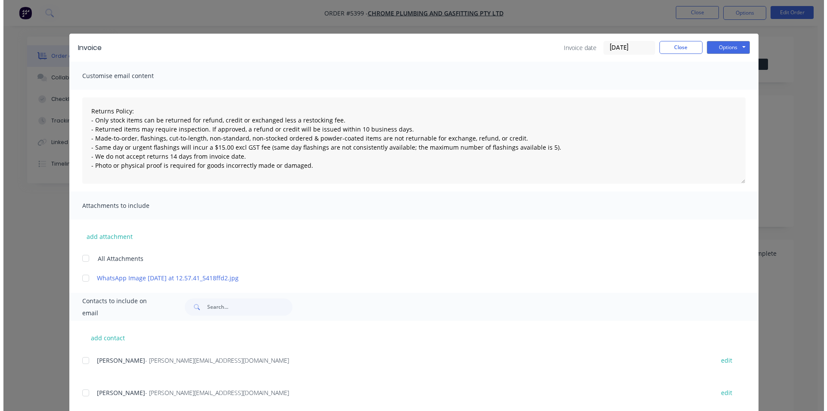
scroll to position [0, 0]
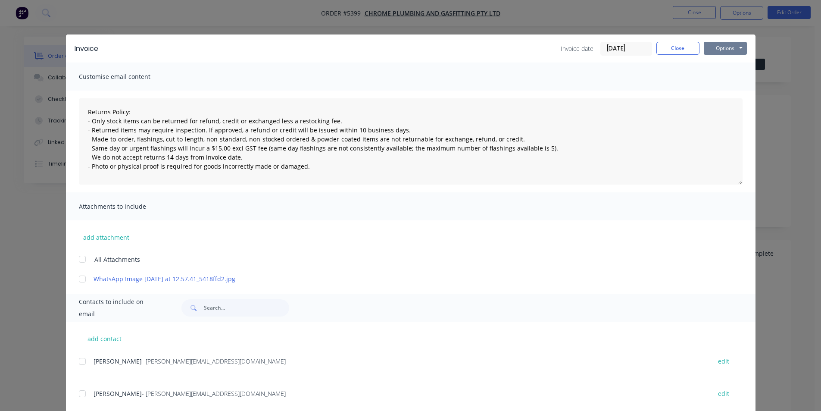
click at [723, 50] on button "Options" at bounding box center [725, 48] width 43 height 13
click at [718, 84] on button "Print" at bounding box center [731, 78] width 55 height 14
click at [719, 50] on button "Options" at bounding box center [725, 48] width 43 height 13
click at [723, 87] on button "Email" at bounding box center [731, 92] width 55 height 14
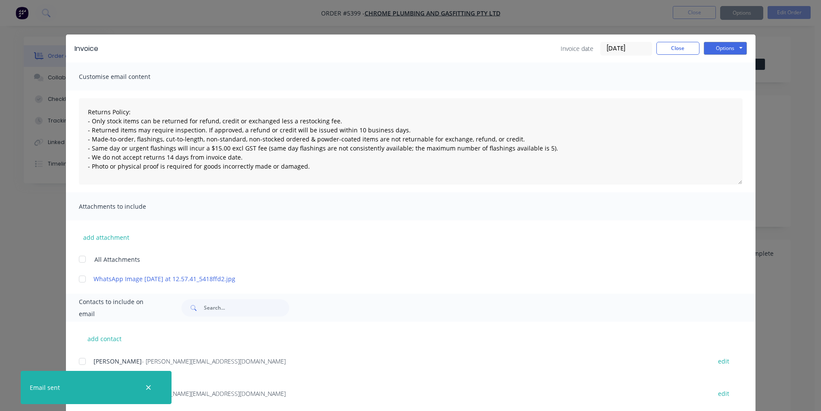
type textarea "Returns Policy: - Only stock items can be returned for refund, credit or exchan…"
click at [660, 47] on button "Close" at bounding box center [677, 48] width 43 height 13
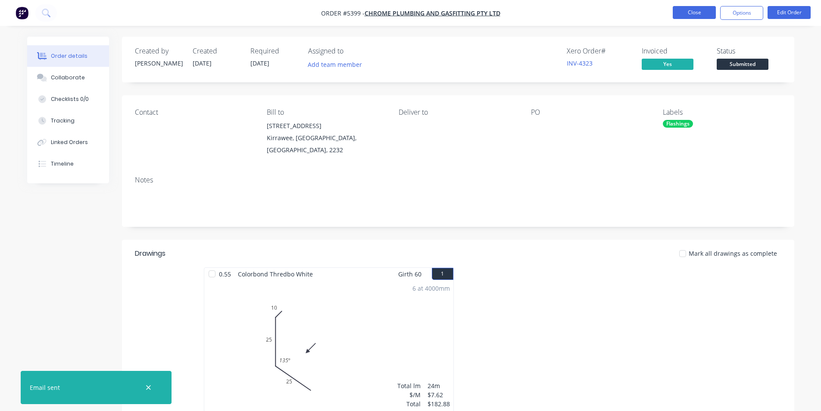
click at [694, 12] on button "Close" at bounding box center [694, 12] width 43 height 13
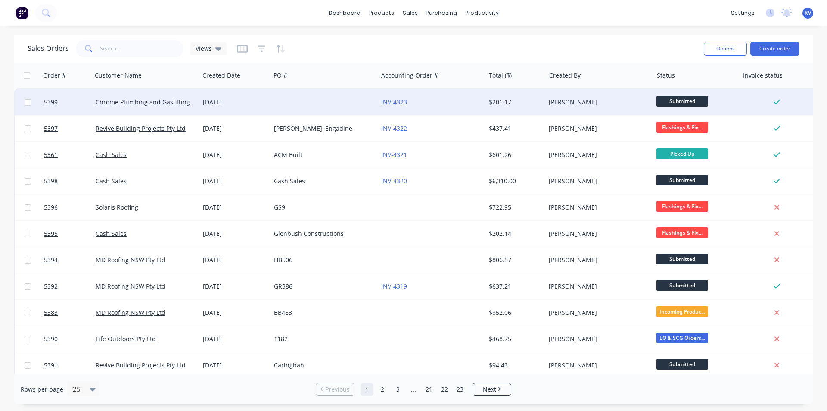
click at [671, 104] on span "Submitted" at bounding box center [683, 101] width 52 height 11
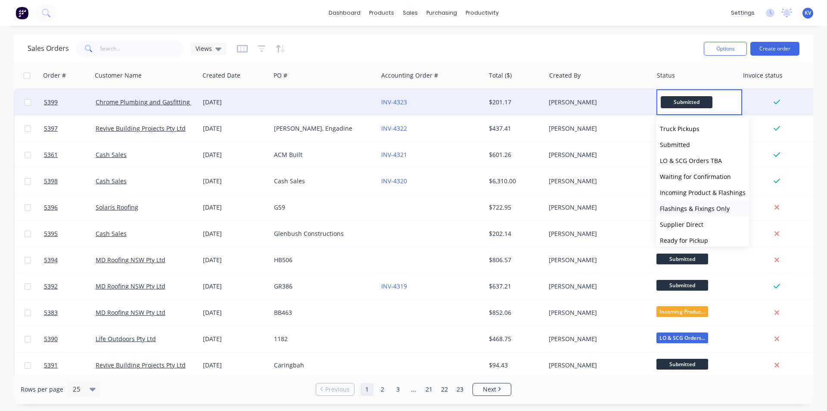
click at [689, 208] on span "Flashings & Fixings Only" at bounding box center [695, 208] width 70 height 8
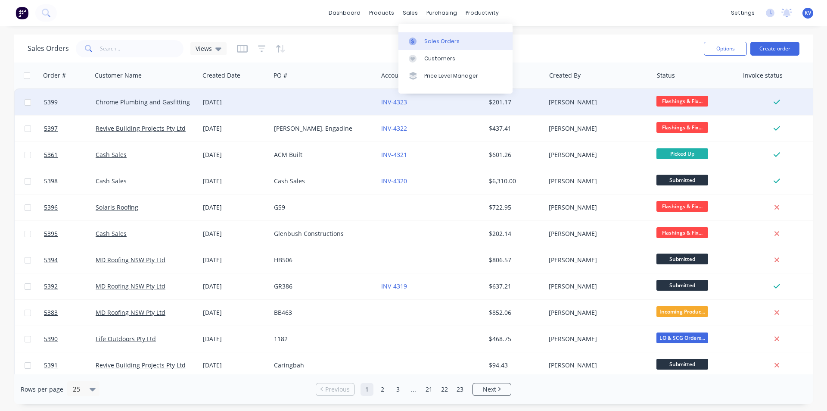
drag, startPoint x: 422, startPoint y: 44, endPoint x: 428, endPoint y: 45, distance: 5.7
click at [422, 44] on link "Sales Orders" at bounding box center [456, 40] width 114 height 17
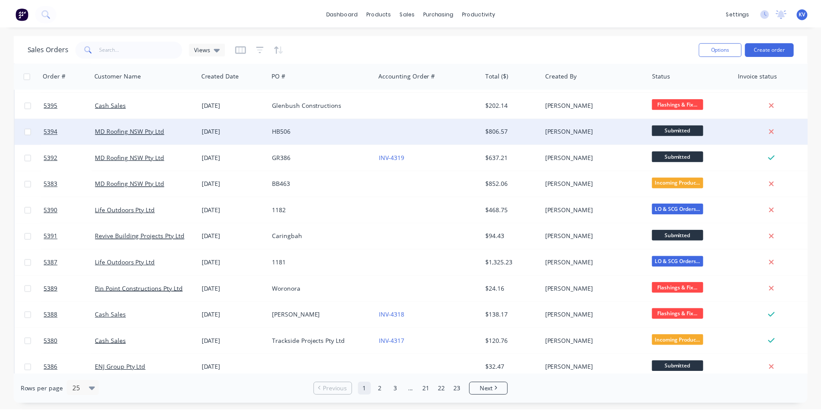
scroll to position [129, 0]
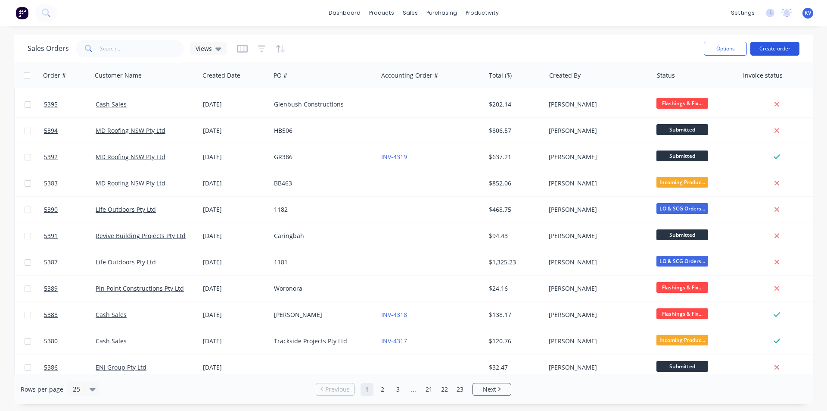
click at [773, 50] on button "Create order" at bounding box center [774, 49] width 49 height 14
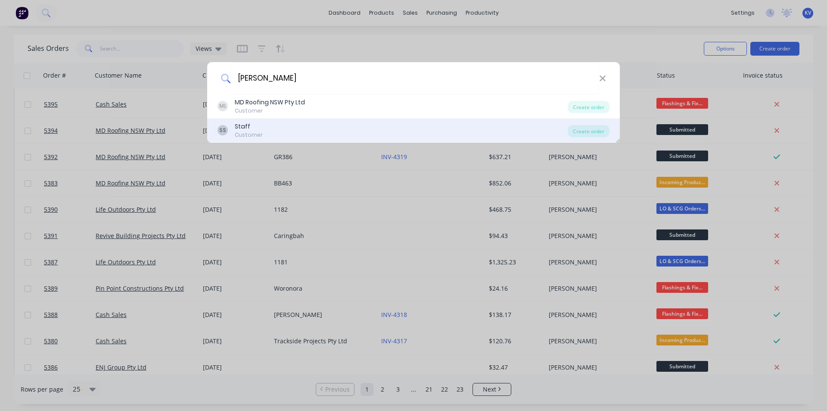
type input "[PERSON_NAME]"
click at [331, 120] on div "SS Staff Customer Create order" at bounding box center [413, 130] width 413 height 24
click at [331, 126] on div "SS Staff Customer" at bounding box center [393, 130] width 350 height 17
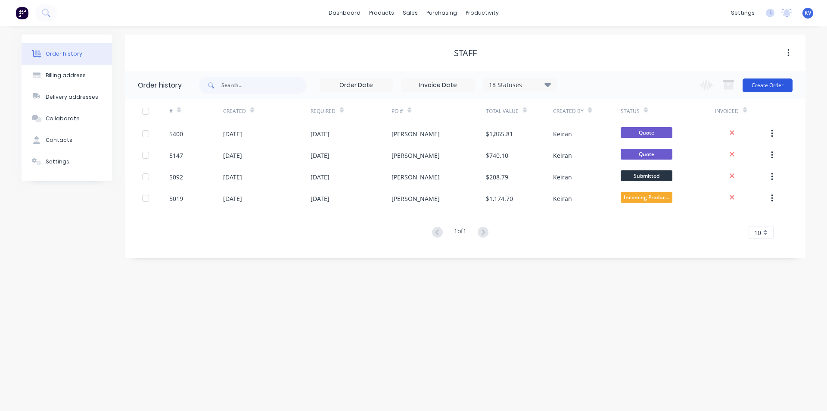
click at [760, 86] on button "Create Order" at bounding box center [768, 85] width 50 height 14
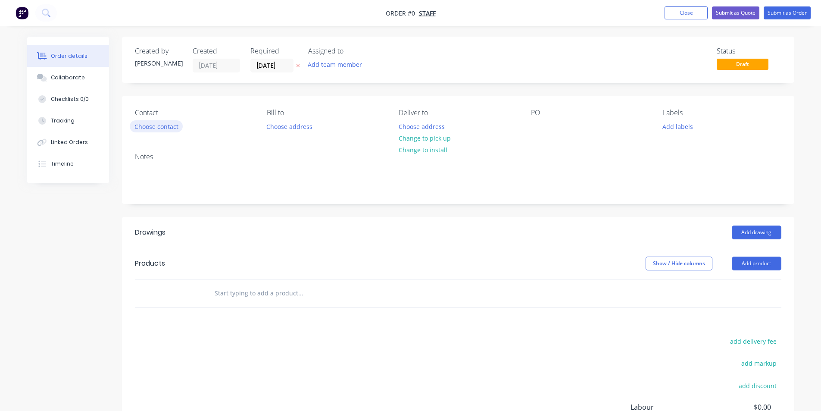
click at [175, 130] on button "Choose contact" at bounding box center [156, 126] width 53 height 12
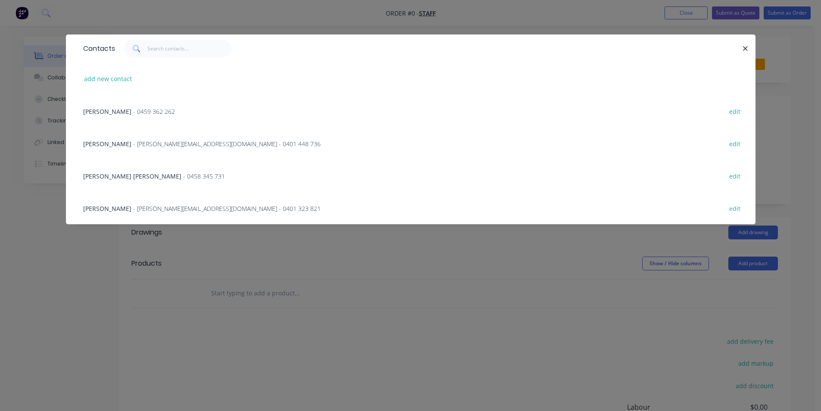
click at [133, 209] on span "- [PERSON_NAME][EMAIL_ADDRESS][DOMAIN_NAME] - 0401 323 821" at bounding box center [226, 208] width 187 height 8
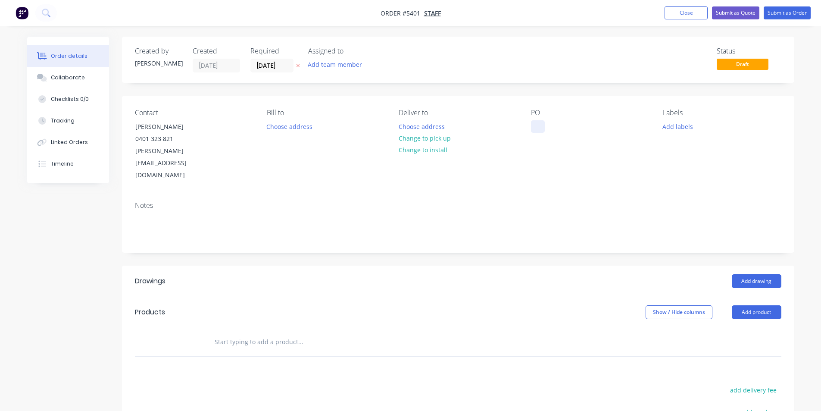
click at [531, 129] on div at bounding box center [538, 126] width 14 height 12
click at [755, 274] on button "Add drawing" at bounding box center [757, 281] width 50 height 14
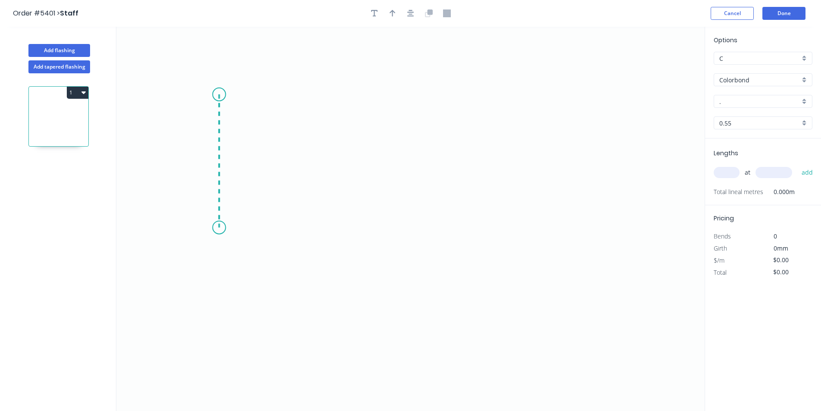
drag, startPoint x: 217, startPoint y: 106, endPoint x: 224, endPoint y: 227, distance: 122.1
click at [224, 227] on icon "0" at bounding box center [410, 219] width 588 height 384
click at [528, 221] on icon "0 ?" at bounding box center [410, 219] width 588 height 384
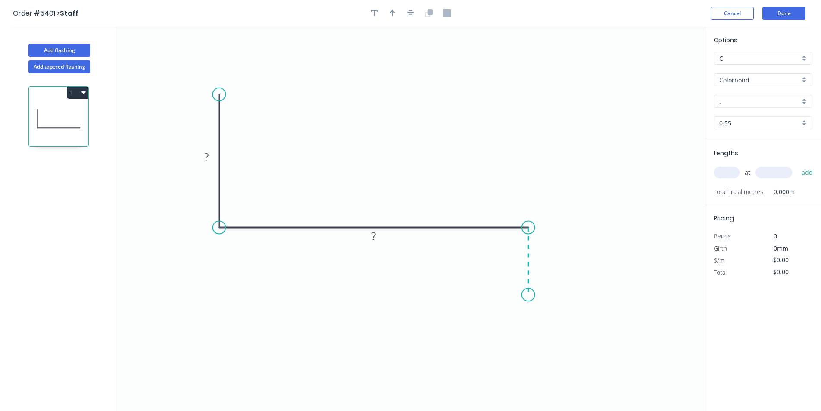
click at [523, 295] on icon "0 ? ?" at bounding box center [410, 219] width 588 height 384
click at [523, 295] on circle at bounding box center [528, 294] width 13 height 13
click at [208, 153] on tspan "?" at bounding box center [206, 156] width 4 height 14
type input "$22.89"
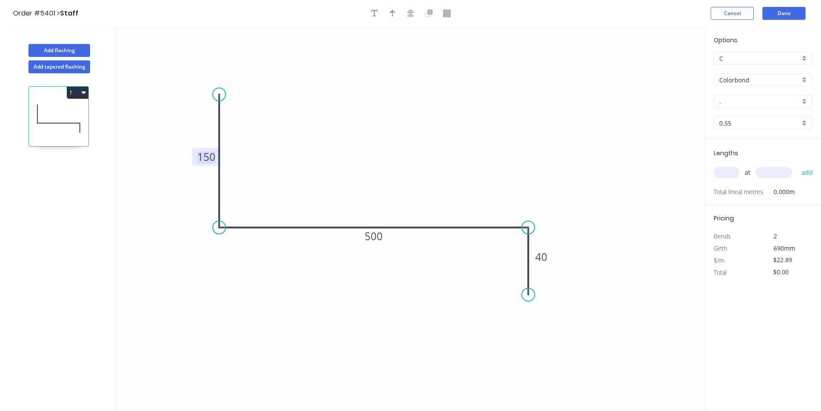
click at [382, 106] on icon "0 150 500 40" at bounding box center [410, 219] width 588 height 384
click at [769, 107] on div "." at bounding box center [762, 101] width 99 height 13
click at [758, 98] on input "text" at bounding box center [759, 101] width 81 height 9
click at [750, 117] on div "Deep Ocean" at bounding box center [763, 117] width 98 height 15
type input "Deep Ocean"
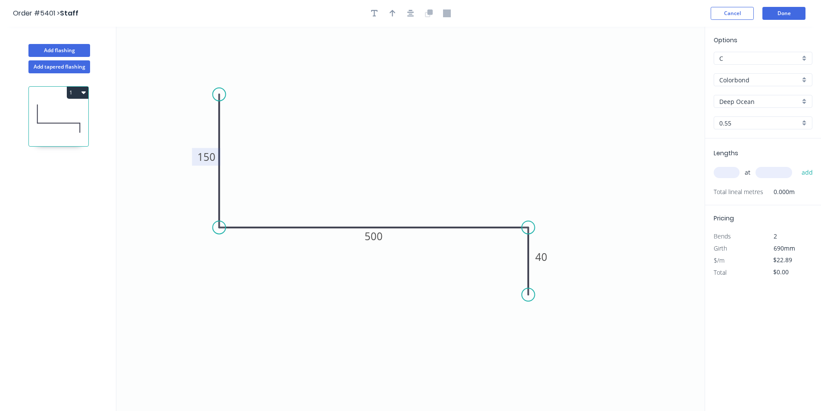
click at [731, 170] on input "text" at bounding box center [726, 172] width 26 height 11
type input "2"
type input "4500"
click at [805, 174] on button "add" at bounding box center [807, 172] width 20 height 15
type input "$206.01"
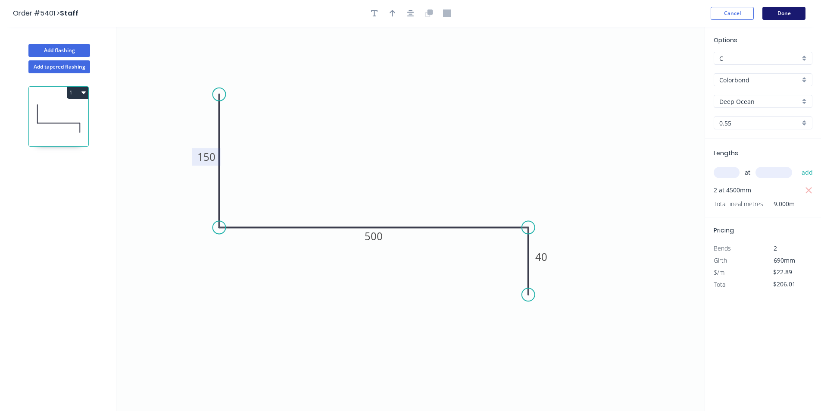
click at [786, 14] on button "Done" at bounding box center [783, 13] width 43 height 13
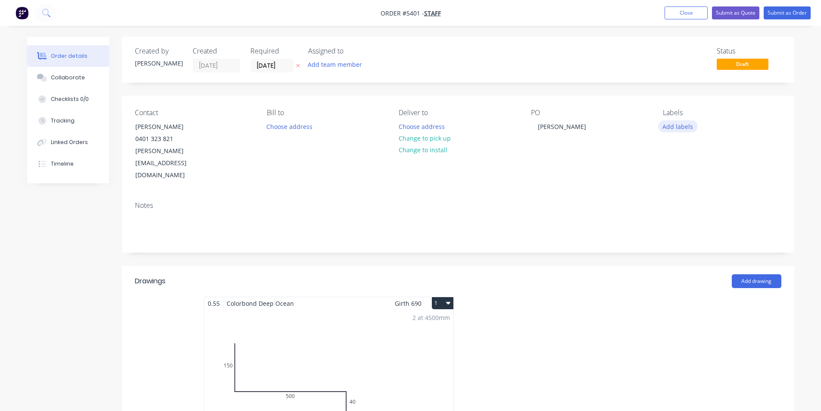
click at [679, 121] on button "Add labels" at bounding box center [678, 126] width 40 height 12
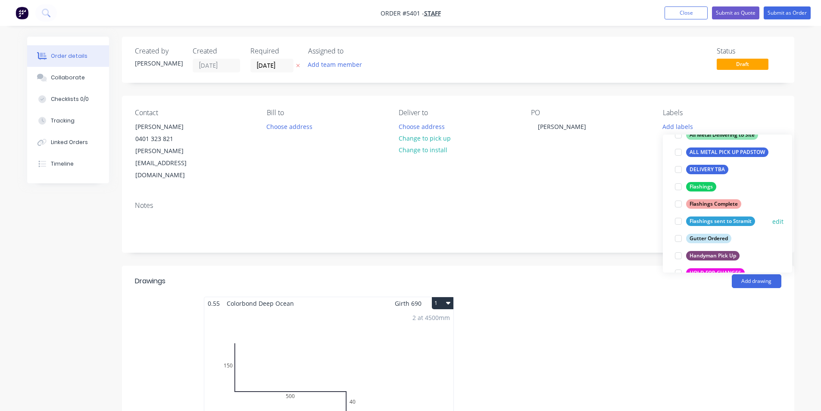
scroll to position [172, 0]
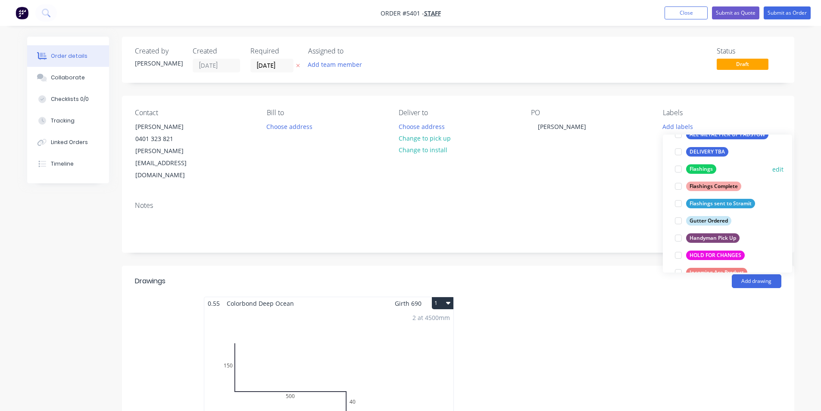
click at [677, 170] on div at bounding box center [678, 168] width 17 height 17
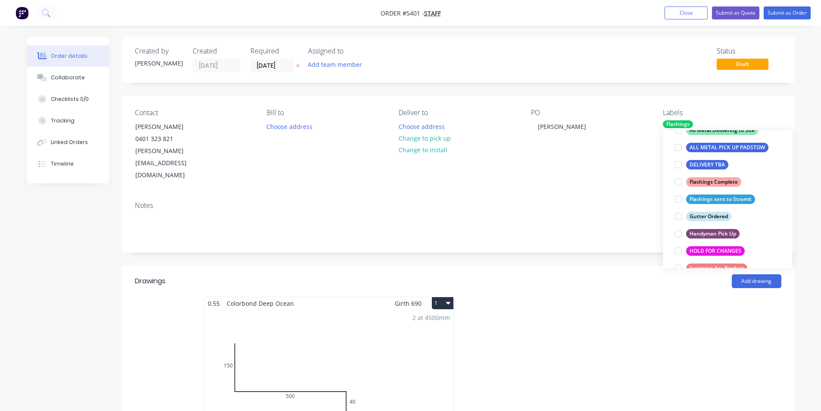
scroll to position [34, 0]
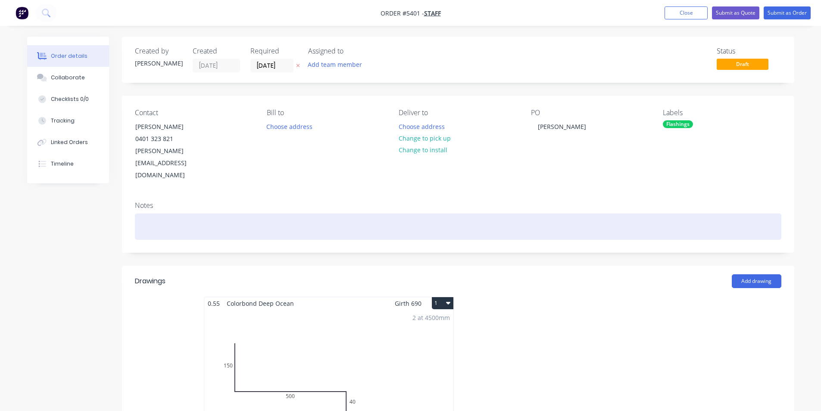
click at [638, 213] on div at bounding box center [458, 226] width 646 height 26
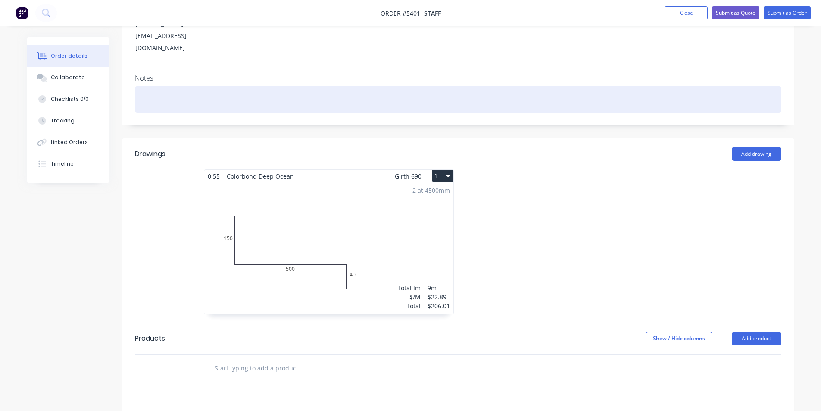
scroll to position [129, 0]
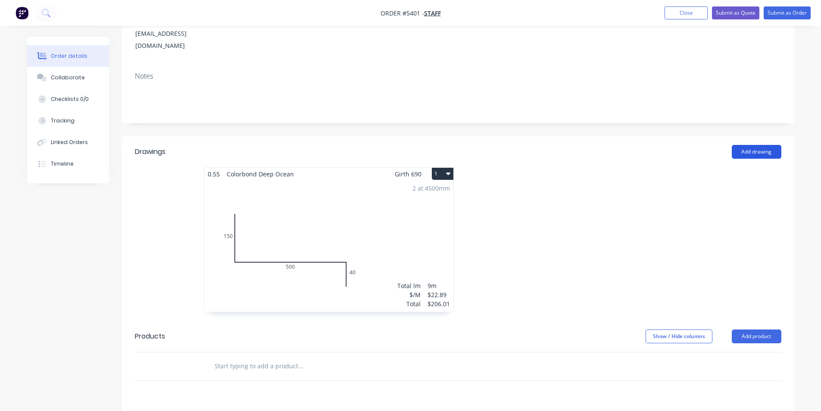
click at [758, 145] on button "Add drawing" at bounding box center [757, 152] width 50 height 14
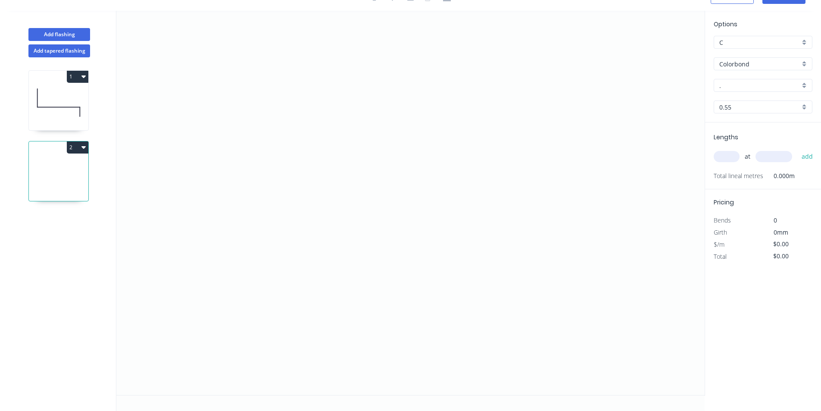
scroll to position [16, 0]
drag, startPoint x: 255, startPoint y: 112, endPoint x: 251, endPoint y: 210, distance: 98.7
click at [251, 210] on icon "0" at bounding box center [410, 203] width 588 height 384
click at [529, 204] on icon "0 ?" at bounding box center [410, 203] width 588 height 384
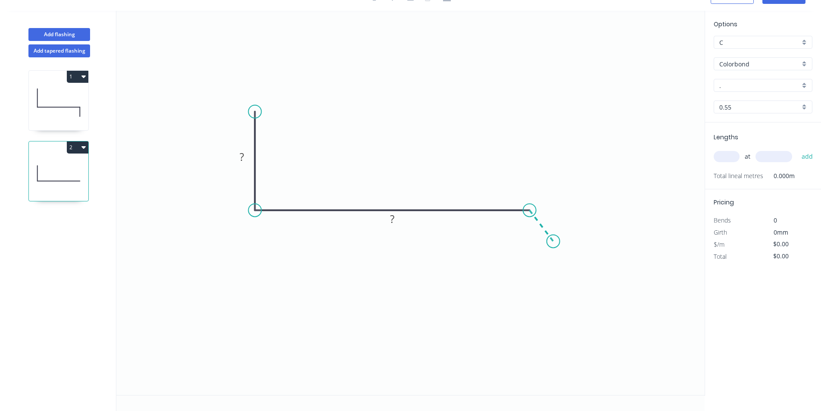
click at [553, 241] on icon "0 ? ?" at bounding box center [410, 203] width 588 height 384
click at [565, 269] on div "Crush & Fold" at bounding box center [596, 271] width 87 height 18
click at [563, 271] on div "Flip bend" at bounding box center [597, 267] width 87 height 18
click at [245, 153] on rect at bounding box center [241, 157] width 17 height 12
type input "$14.70"
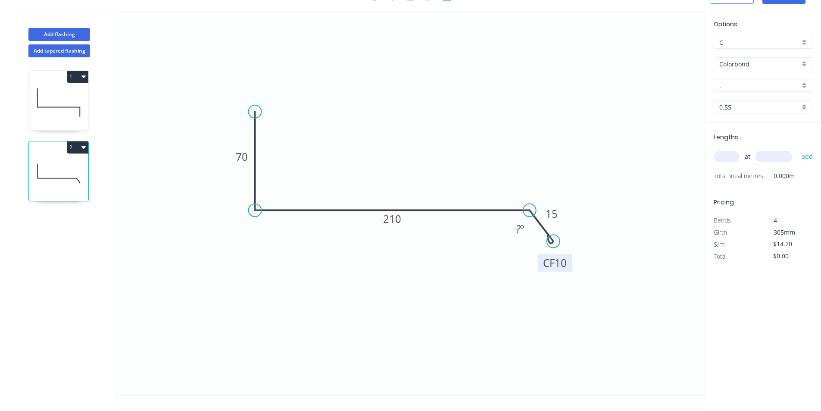
drag, startPoint x: 576, startPoint y: 222, endPoint x: 570, endPoint y: 268, distance: 46.1
click at [570, 268] on rect at bounding box center [555, 263] width 34 height 18
drag, startPoint x: 532, startPoint y: 261, endPoint x: 464, endPoint y: 234, distance: 73.9
click at [532, 261] on div "Hide angle" at bounding box center [562, 262] width 87 height 18
click at [758, 85] on input "." at bounding box center [759, 85] width 81 height 9
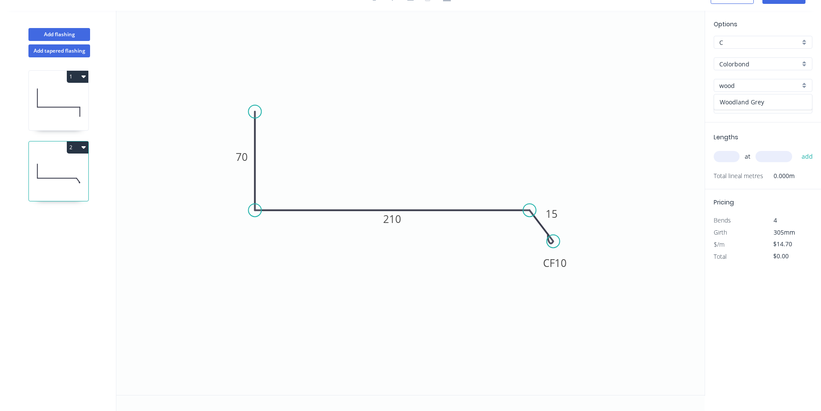
click at [760, 100] on div "Woodland Grey" at bounding box center [763, 101] width 98 height 15
type input "Woodland Grey"
click at [732, 155] on input "text" at bounding box center [726, 156] width 26 height 11
type input "3"
type input "2000"
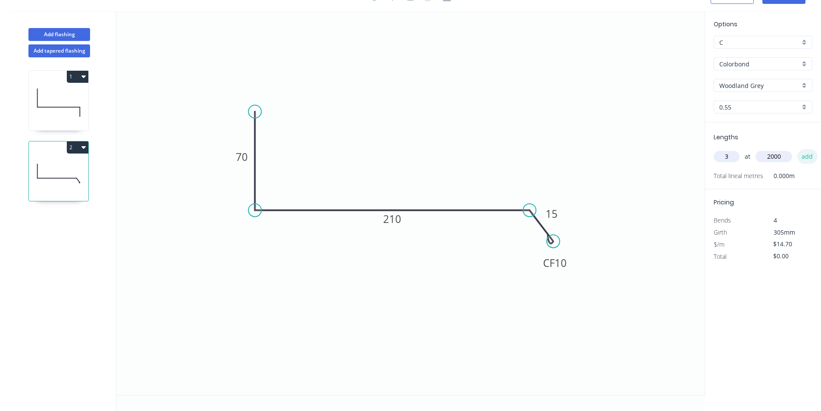
click at [801, 156] on button "add" at bounding box center [807, 156] width 20 height 15
type input "$88.20"
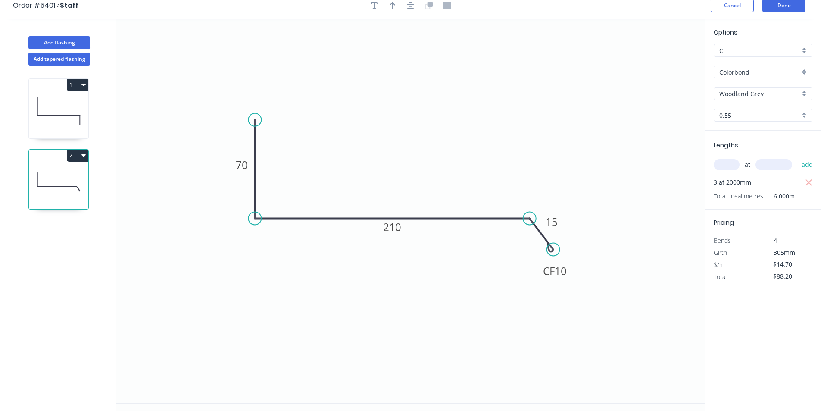
scroll to position [0, 0]
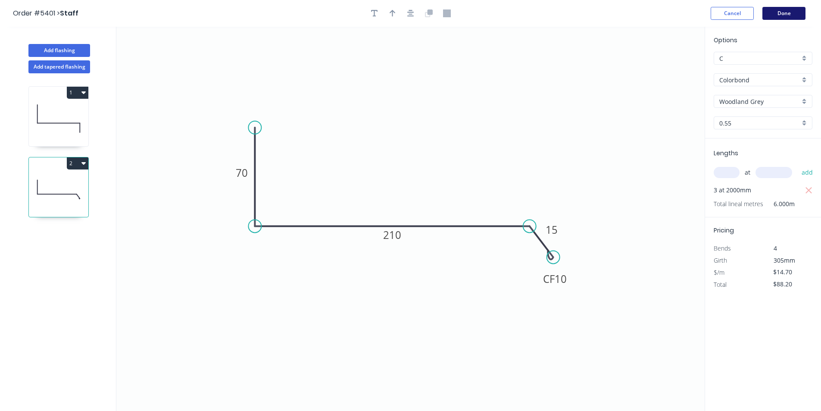
click at [800, 12] on button "Done" at bounding box center [783, 13] width 43 height 13
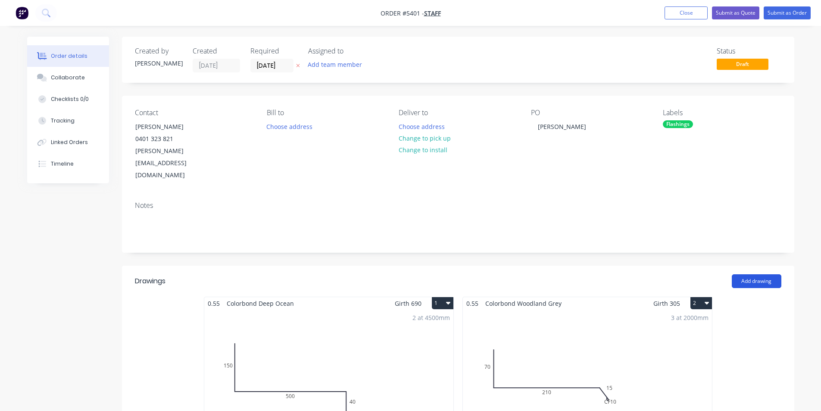
click at [760, 274] on button "Add drawing" at bounding box center [757, 281] width 50 height 14
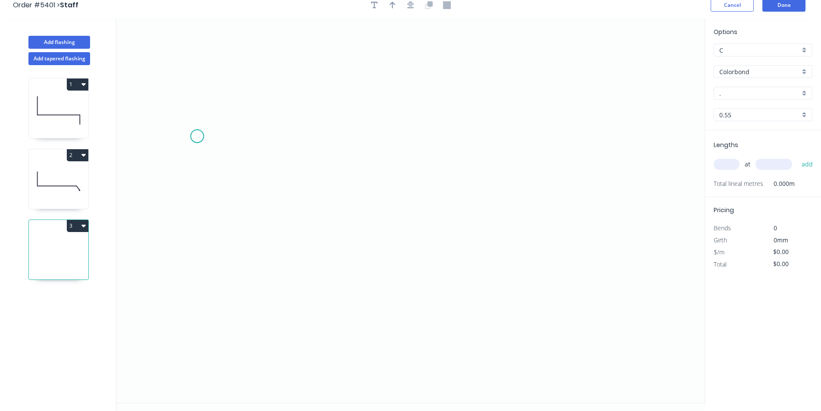
scroll to position [16, 0]
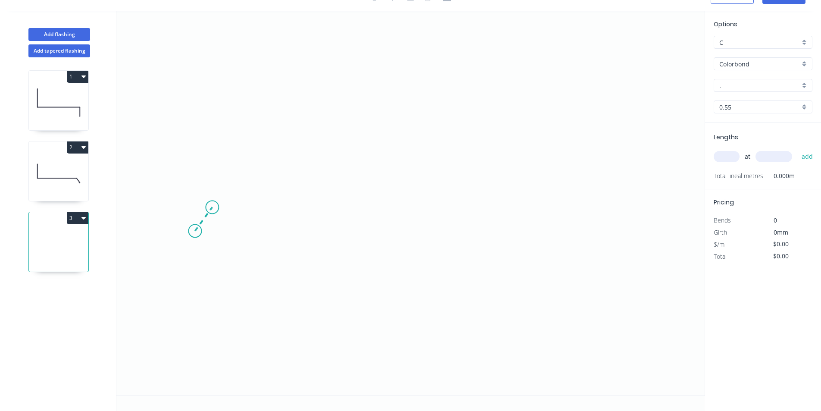
drag, startPoint x: 195, startPoint y: 231, endPoint x: 212, endPoint y: 207, distance: 29.3
click at [212, 207] on icon "0" at bounding box center [410, 203] width 588 height 384
click at [519, 214] on icon "0 ?" at bounding box center [410, 203] width 588 height 384
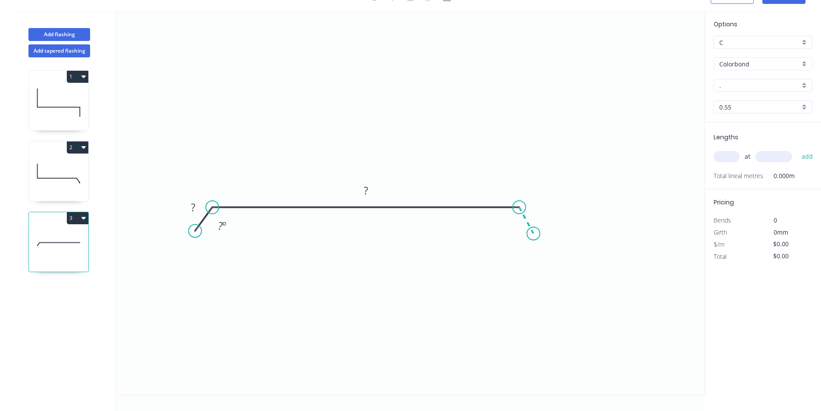
click at [533, 234] on icon "0 ? ? ? º" at bounding box center [410, 203] width 588 height 384
click at [533, 234] on circle at bounding box center [533, 233] width 13 height 13
click at [195, 207] on tspan "?" at bounding box center [193, 207] width 4 height 14
drag, startPoint x: 238, startPoint y: 258, endPoint x: 246, endPoint y: 256, distance: 7.6
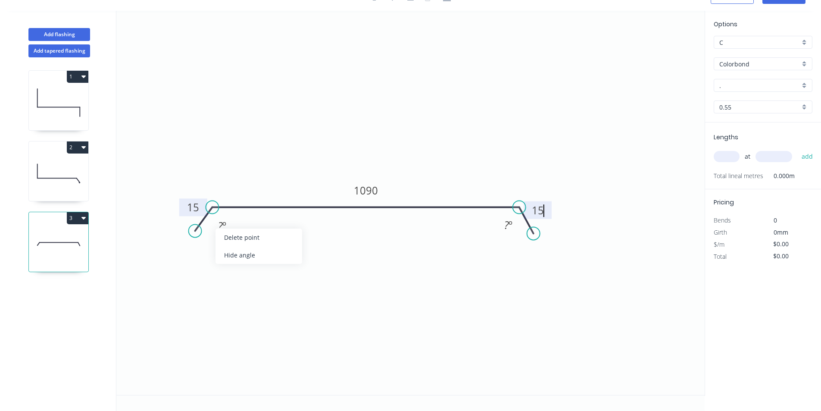
click at [239, 258] on div "Hide angle" at bounding box center [258, 255] width 87 height 18
type input "$36.36"
drag, startPoint x: 518, startPoint y: 254, endPoint x: 512, endPoint y: 247, distance: 8.6
click at [518, 254] on div "Hide angle" at bounding box center [547, 255] width 87 height 18
click at [453, 109] on icon "0 15 1090 15" at bounding box center [410, 203] width 588 height 384
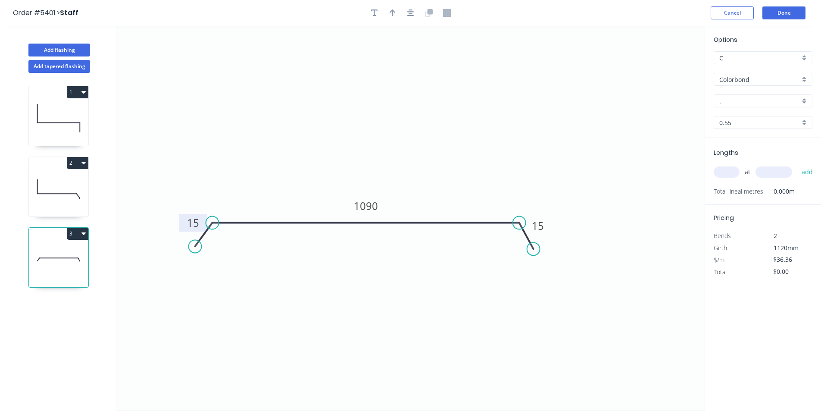
scroll to position [0, 0]
click at [376, 11] on icon "button" at bounding box center [374, 13] width 7 height 7
click at [180, 58] on textarea at bounding box center [172, 61] width 70 height 32
click at [196, 119] on icon "70mm Upstand 15 1090 15" at bounding box center [410, 219] width 588 height 384
drag, startPoint x: 203, startPoint y: 77, endPoint x: 443, endPoint y: 169, distance: 257.5
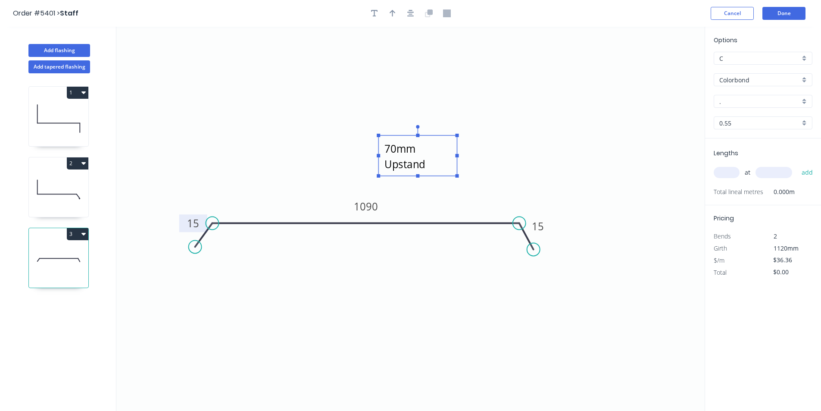
click at [443, 169] on rect at bounding box center [417, 155] width 78 height 40
click at [378, 143] on textarea "70mm Upstand" at bounding box center [412, 153] width 70 height 32
click at [381, 143] on textarea "70mm Upstand" at bounding box center [413, 153] width 70 height 32
click at [586, 168] on icon "+70mm Upstand 15 1090 15" at bounding box center [410, 219] width 588 height 384
type textarea "+70mm Upstand"
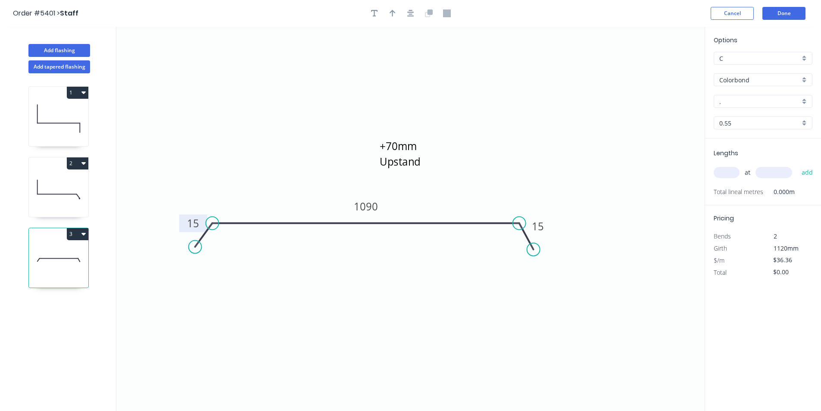
click at [753, 98] on input "." at bounding box center [759, 101] width 81 height 9
click at [743, 187] on div "Woodland Grey" at bounding box center [763, 191] width 98 height 15
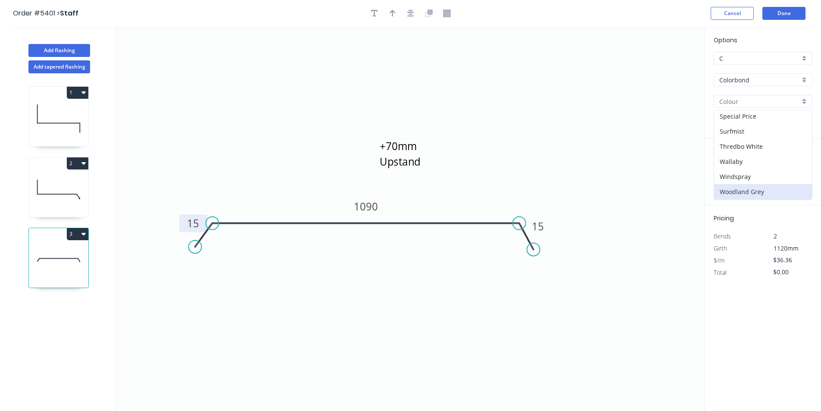
type input "Woodland Grey"
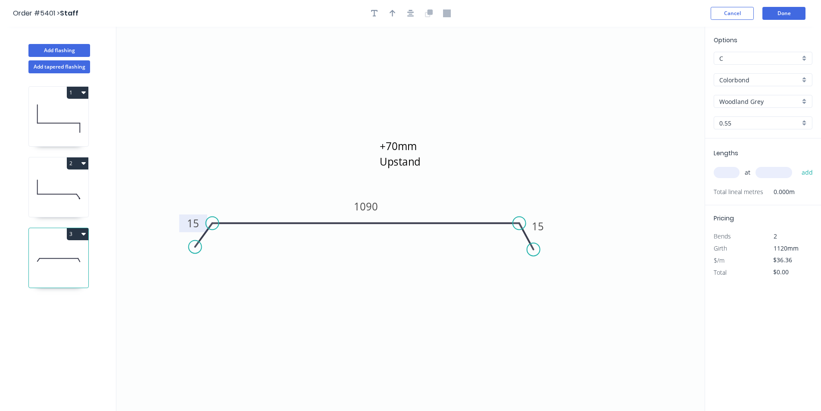
click at [721, 168] on input "text" at bounding box center [726, 172] width 26 height 11
type input "1"
type input "2400"
click at [803, 171] on button "add" at bounding box center [807, 172] width 20 height 15
type input "$87.26"
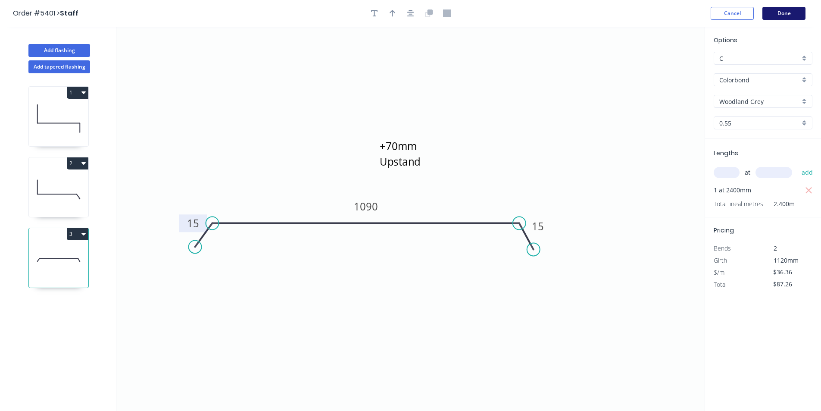
click at [787, 14] on button "Done" at bounding box center [783, 13] width 43 height 13
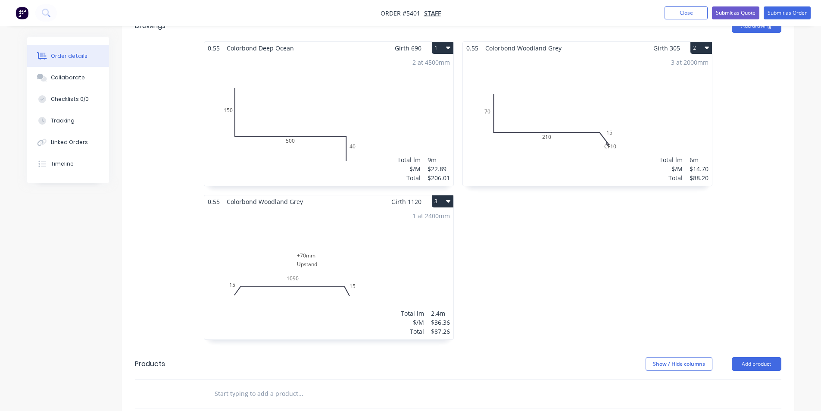
scroll to position [258, 0]
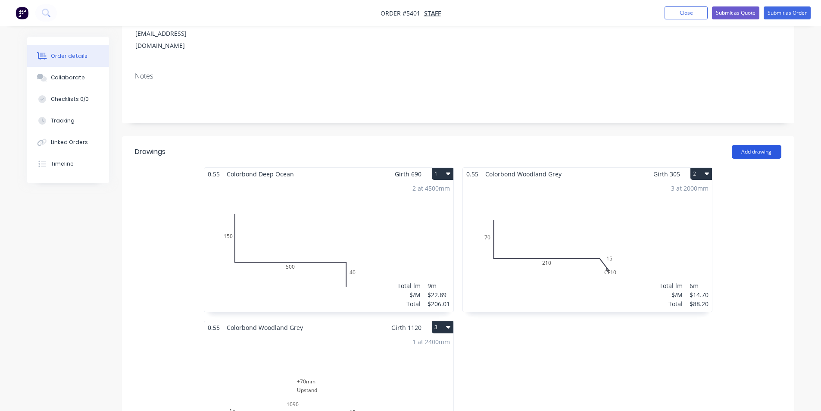
click at [739, 145] on button "Add drawing" at bounding box center [757, 152] width 50 height 14
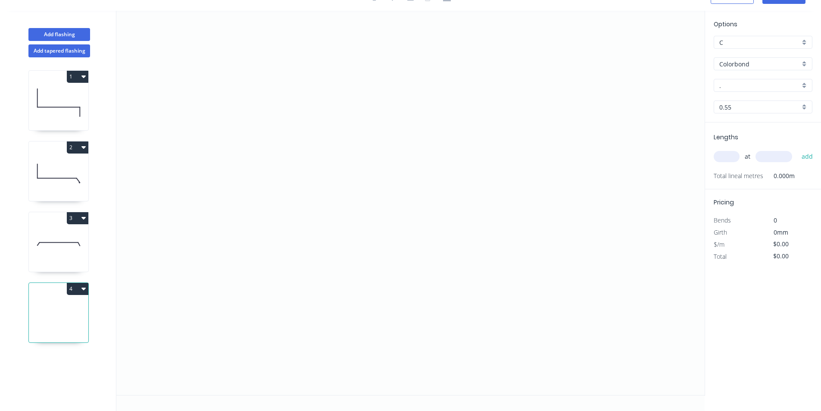
scroll to position [16, 0]
drag, startPoint x: 525, startPoint y: 130, endPoint x: 321, endPoint y: 128, distance: 203.8
click at [321, 128] on icon "0" at bounding box center [410, 203] width 588 height 384
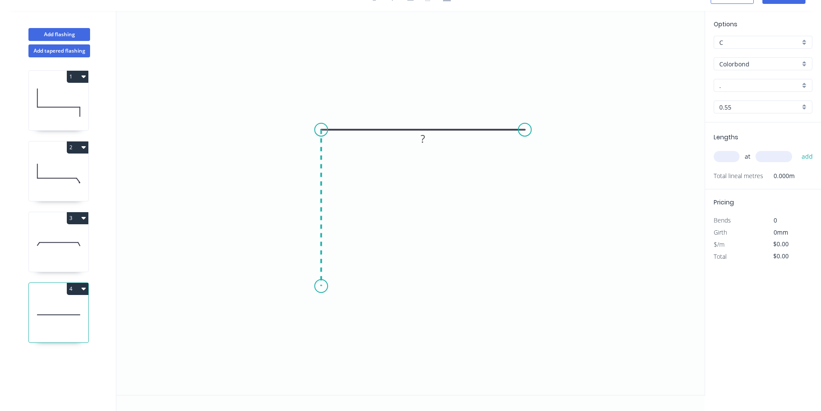
click at [328, 286] on icon "0 ?" at bounding box center [410, 203] width 588 height 384
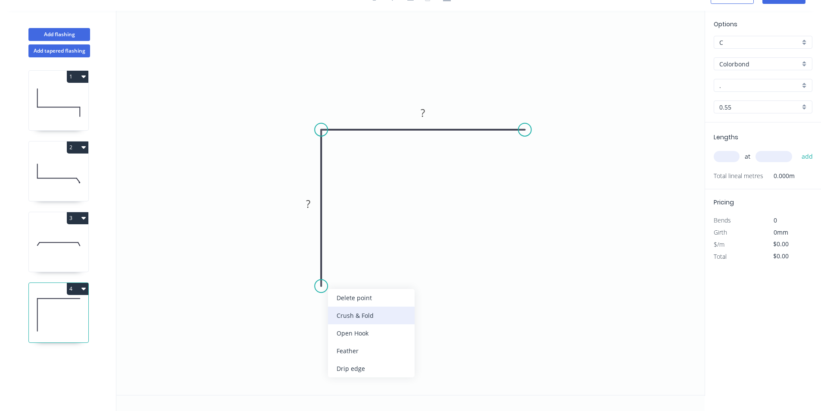
click at [347, 307] on div "Crush & Fold" at bounding box center [371, 315] width 87 height 18
click at [522, 128] on circle at bounding box center [524, 129] width 13 height 13
click at [541, 152] on icon "0 CF 10 ? ?" at bounding box center [410, 203] width 588 height 384
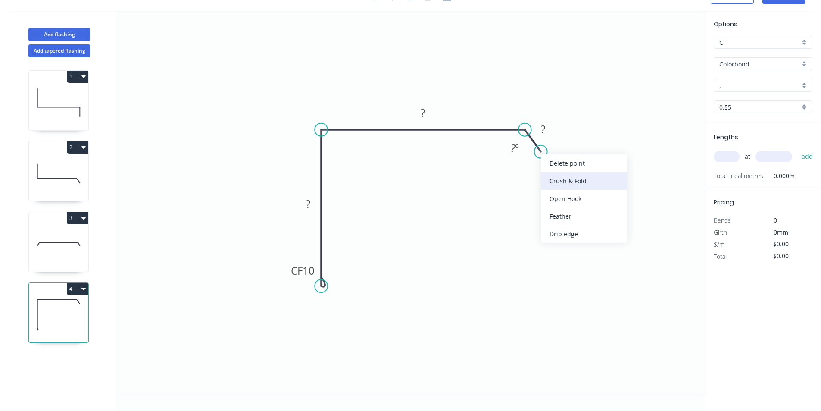
click at [553, 184] on div "Crush & Fold" at bounding box center [584, 181] width 87 height 18
click at [548, 177] on div "Flip bend" at bounding box center [581, 177] width 87 height 18
click at [310, 206] on tspan "?" at bounding box center [308, 203] width 4 height 14
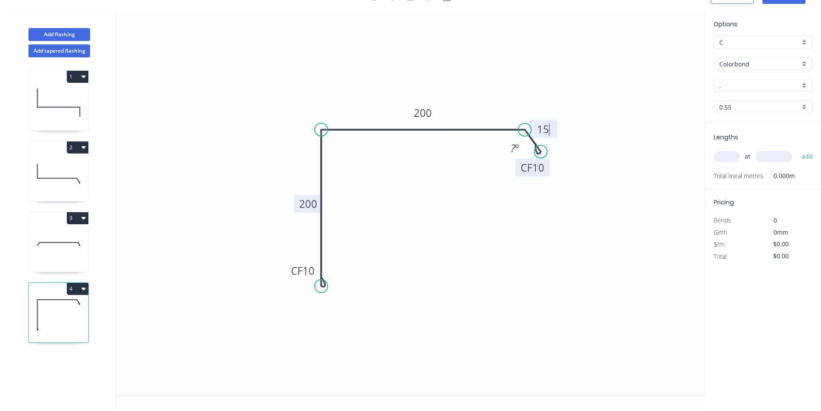
drag, startPoint x: 531, startPoint y: 230, endPoint x: 516, endPoint y: 176, distance: 56.5
click at [531, 230] on icon "0 CF 10 200 200 CF 10 15 ? º" at bounding box center [410, 203] width 588 height 384
type input "$19.99"
click at [524, 171] on div "Hide angle" at bounding box center [557, 177] width 87 height 18
drag, startPoint x: 521, startPoint y: 131, endPoint x: 519, endPoint y: 143, distance: 12.6
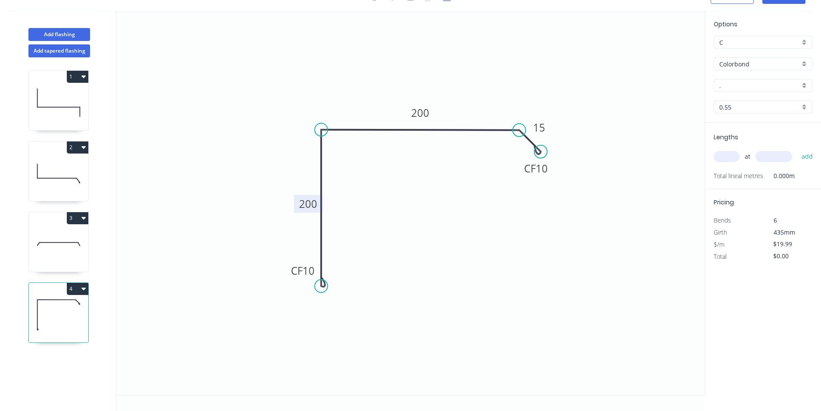
click at [519, 143] on icon "0 CF 10 200 200 CF 10 15" at bounding box center [410, 203] width 588 height 384
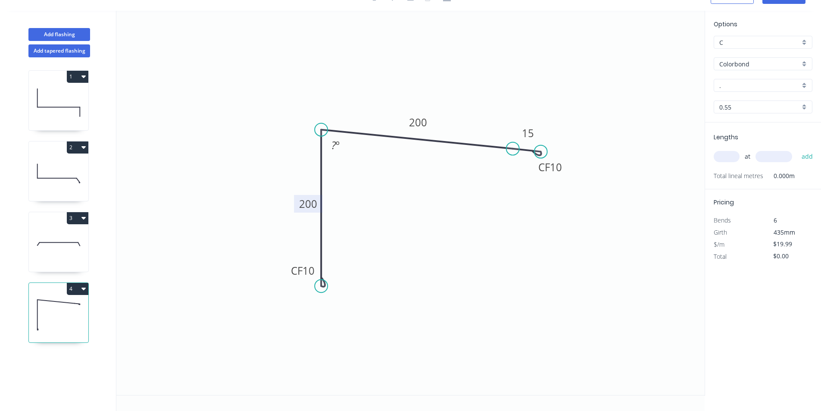
drag, startPoint x: 517, startPoint y: 126, endPoint x: 513, endPoint y: 149, distance: 22.8
click at [513, 149] on circle at bounding box center [512, 148] width 13 height 13
drag, startPoint x: 539, startPoint y: 155, endPoint x: 536, endPoint y: 168, distance: 13.5
click at [536, 168] on circle at bounding box center [535, 167] width 13 height 13
click at [549, 143] on tspan "10" at bounding box center [544, 142] width 12 height 14
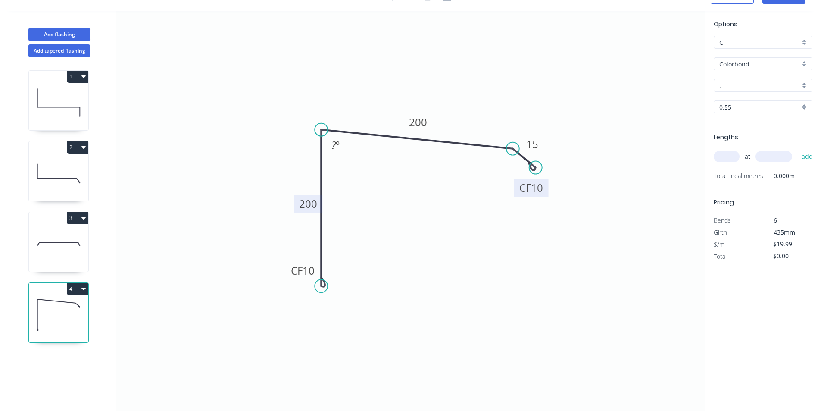
drag, startPoint x: 552, startPoint y: 148, endPoint x: 545, endPoint y: 193, distance: 45.8
click at [545, 193] on rect at bounding box center [531, 188] width 34 height 18
click at [337, 149] on tspan "º" at bounding box center [338, 145] width 4 height 14
click at [554, 80] on icon "0 CF 10 200 200 CF 10 15 85 º" at bounding box center [410, 203] width 588 height 384
click at [744, 85] on input "." at bounding box center [759, 85] width 81 height 9
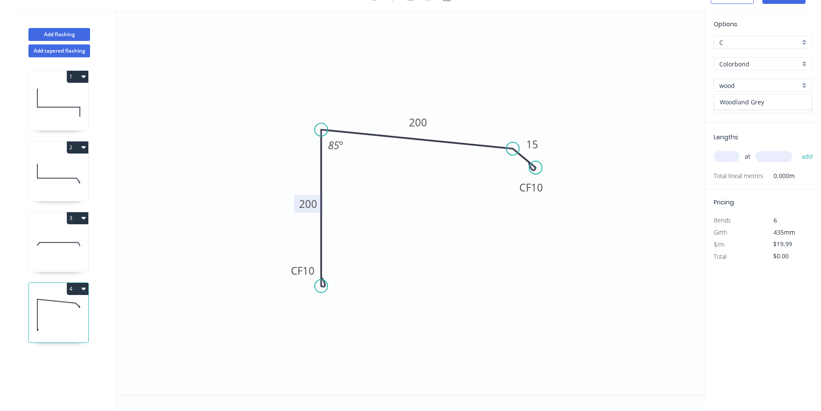
drag, startPoint x: 738, startPoint y: 97, endPoint x: 731, endPoint y: 114, distance: 18.0
click at [738, 97] on div "Woodland Grey" at bounding box center [763, 101] width 98 height 15
type input "Woodland Grey"
click at [726, 161] on input "text" at bounding box center [726, 156] width 26 height 11
type input "1"
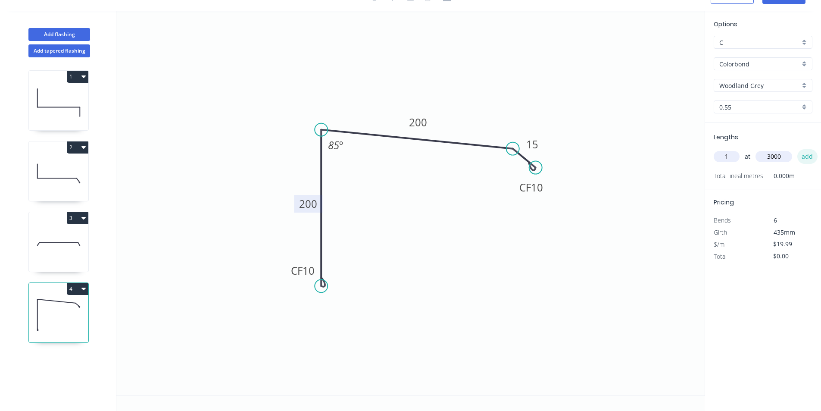
type input "3000"
click at [800, 161] on button "add" at bounding box center [807, 156] width 20 height 15
type input "$59.97"
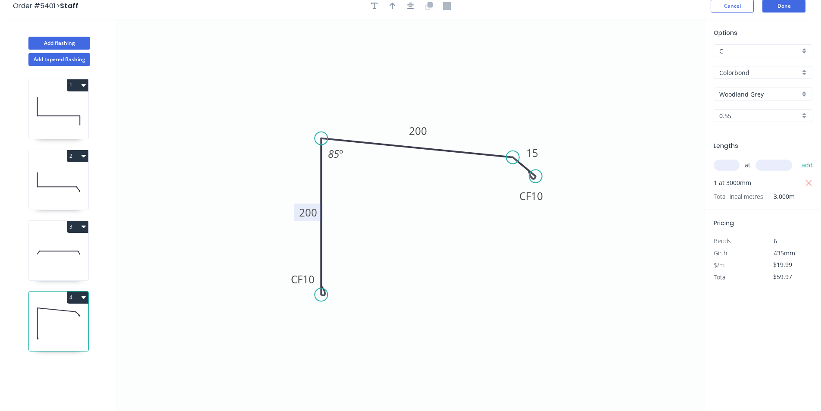
scroll to position [0, 0]
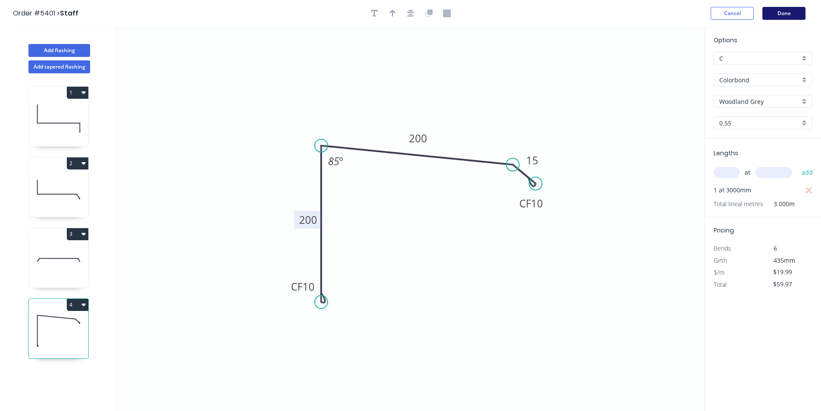
click at [772, 19] on button "Done" at bounding box center [783, 13] width 43 height 13
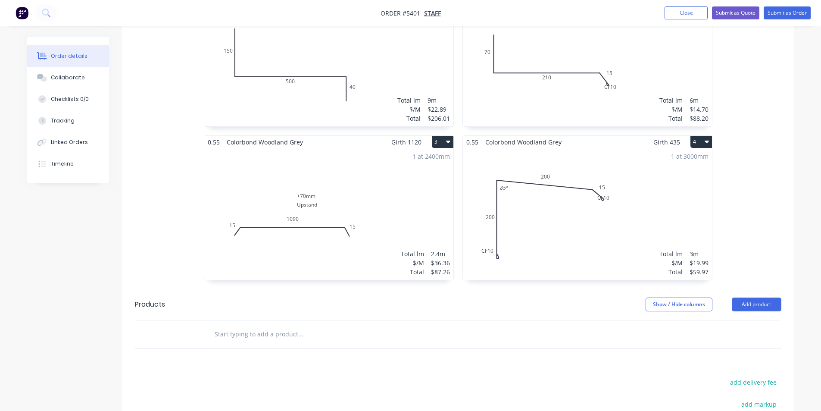
scroll to position [388, 0]
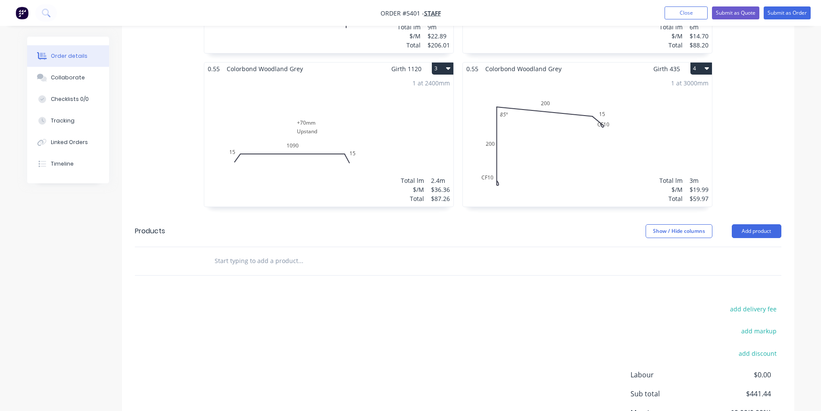
click at [271, 252] on input "text" at bounding box center [300, 260] width 172 height 17
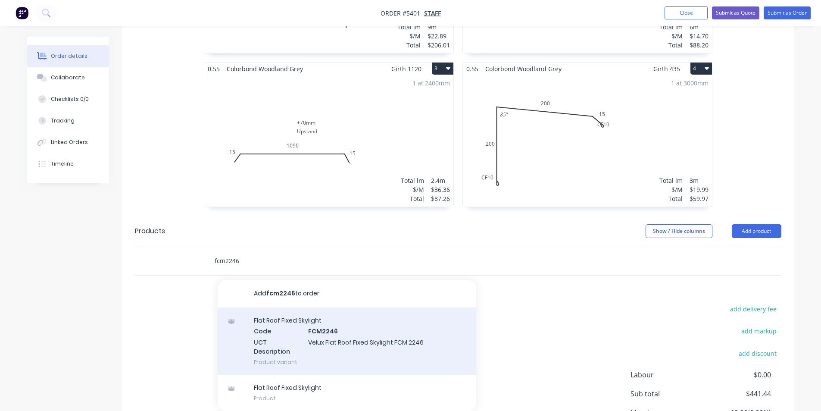
type input "fcm2246"
click at [399, 310] on div "Flat Roof Fixed Skylight Code FCM2246 UCT Description Velux Flat Roof Fixed Sky…" at bounding box center [347, 340] width 258 height 67
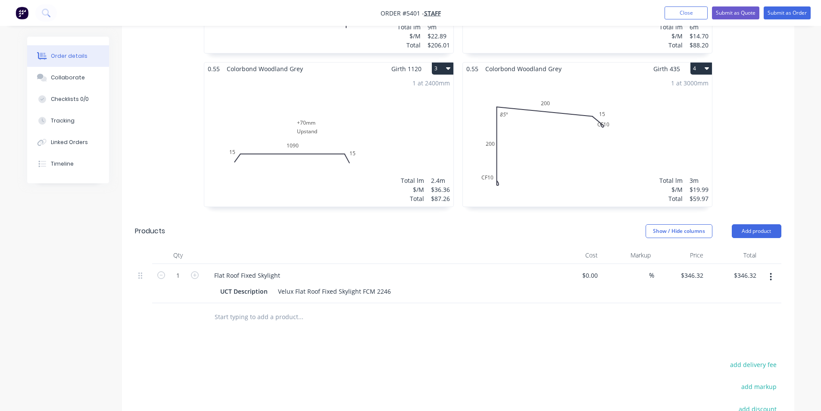
click at [252, 308] on input "text" at bounding box center [300, 316] width 172 height 17
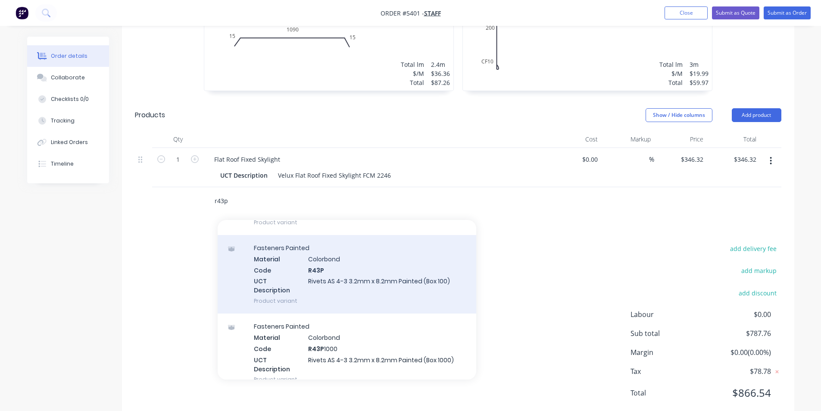
scroll to position [258, 0]
type input "r43p"
click at [331, 268] on div "Fasteners Painted Material Colorbond Code R43P UCT Description Rivets AS 4-3 3.…" at bounding box center [347, 274] width 258 height 78
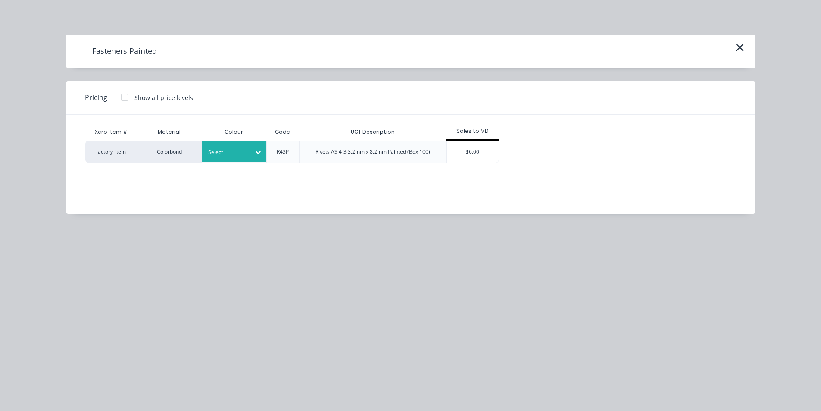
click at [221, 162] on div "Select" at bounding box center [234, 151] width 65 height 21
click at [108, 38] on div "Woodland Grey" at bounding box center [54, 30] width 108 height 16
click at [467, 147] on div "$6.00" at bounding box center [473, 152] width 52 height 22
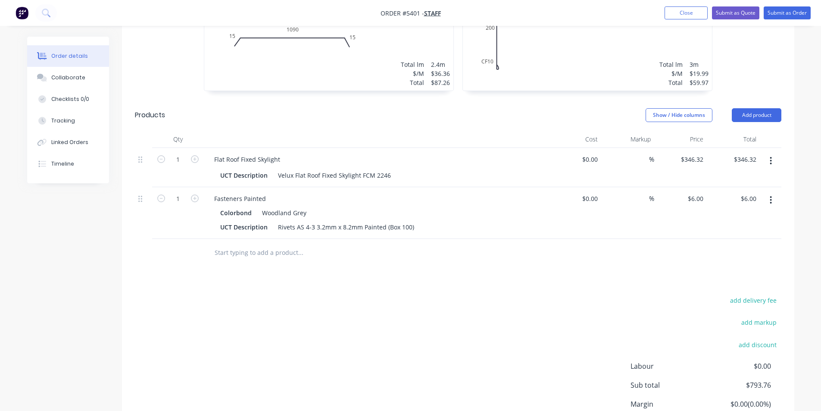
click at [285, 244] on input "text" at bounding box center [300, 252] width 172 height 17
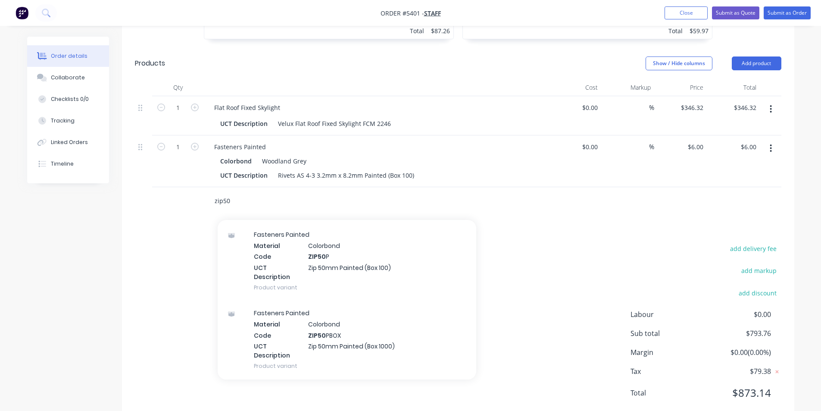
scroll to position [474, 0]
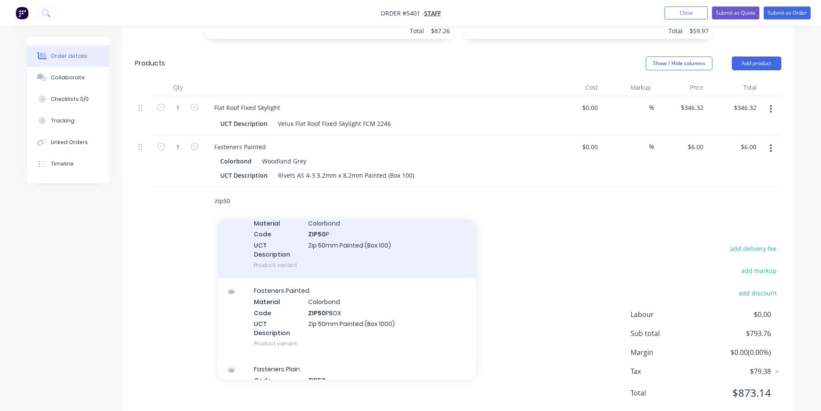
type input "zip50"
click at [383, 236] on div "Fasteners Painted Material Colorbond Code ZIP50 P UCT Description Zip 50mm Pain…" at bounding box center [347, 238] width 258 height 78
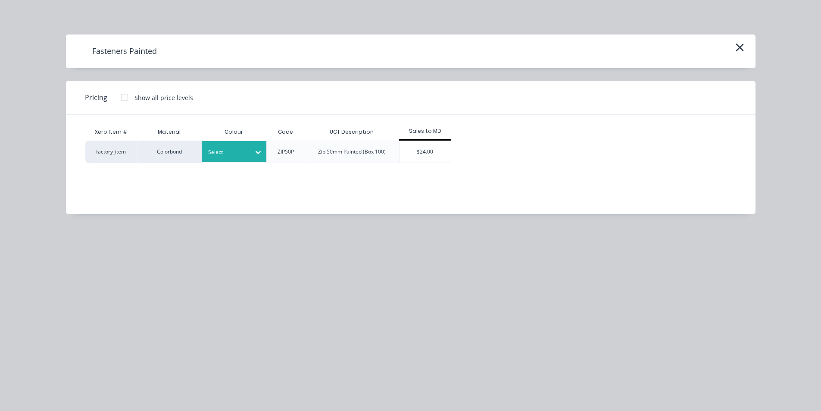
click at [224, 153] on div at bounding box center [227, 151] width 39 height 9
type input "woo"
drag, startPoint x: 252, startPoint y: 177, endPoint x: 275, endPoint y: 171, distance: 23.1
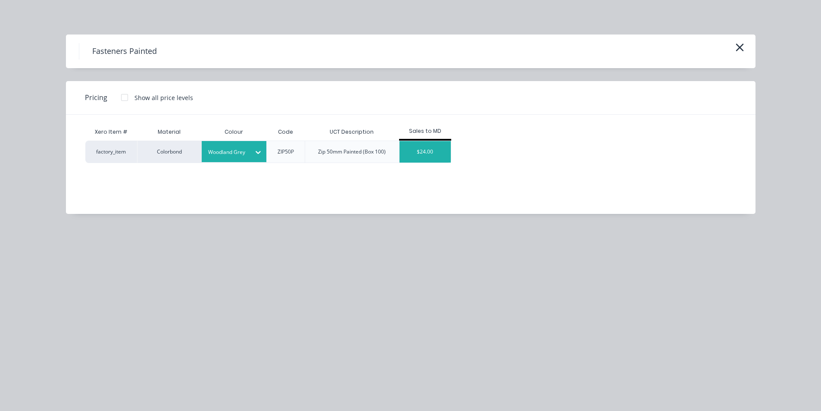
click at [433, 149] on div "$24.00" at bounding box center [425, 152] width 52 height 22
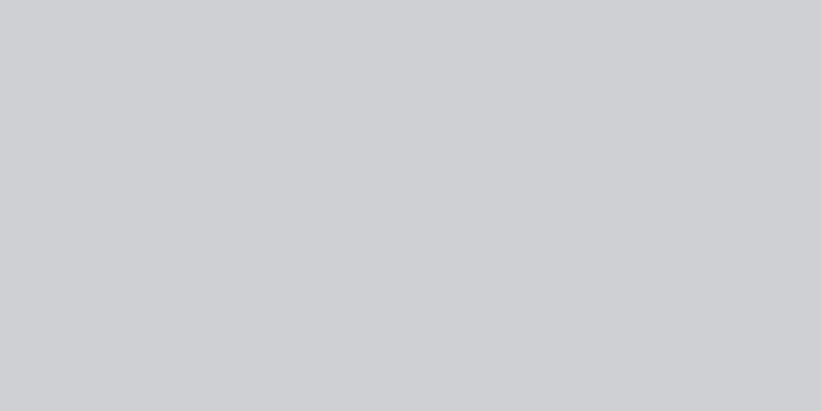
type input "$24.00"
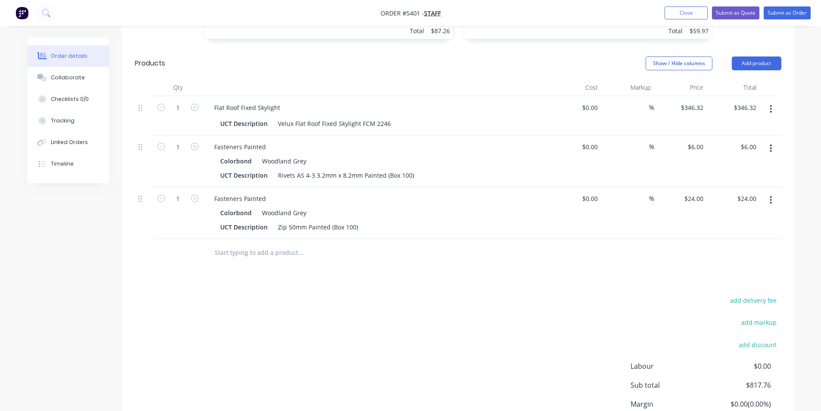
click at [288, 244] on input "text" at bounding box center [300, 252] width 172 height 17
type input "u"
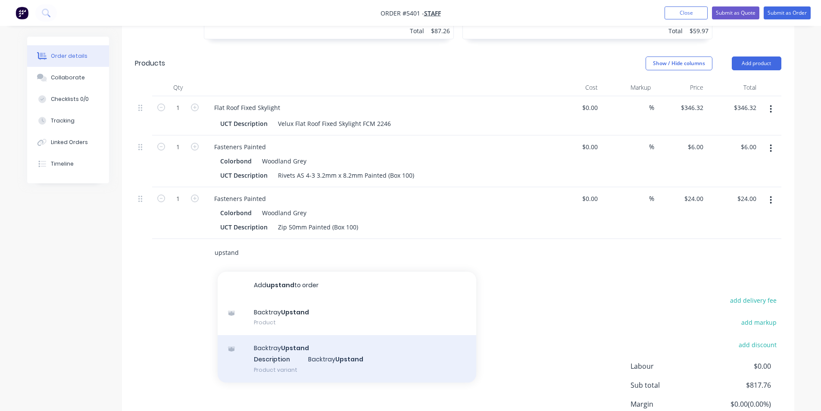
type input "upstand"
click at [321, 335] on div "Backtray Upstand Description Backtray Upstand Product variant" at bounding box center [347, 358] width 258 height 47
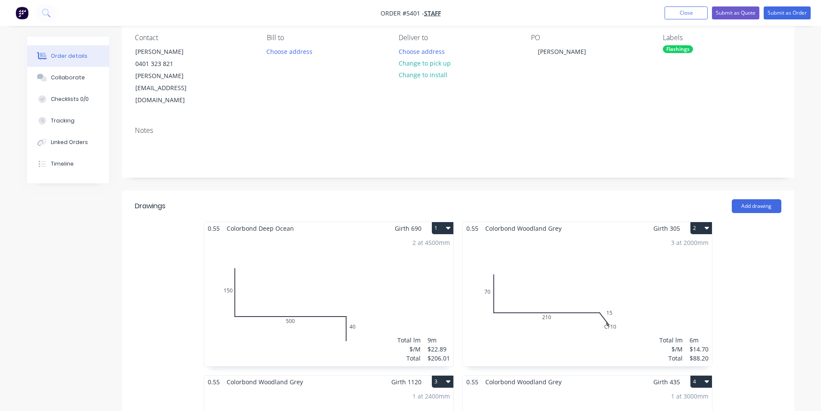
scroll to position [43, 0]
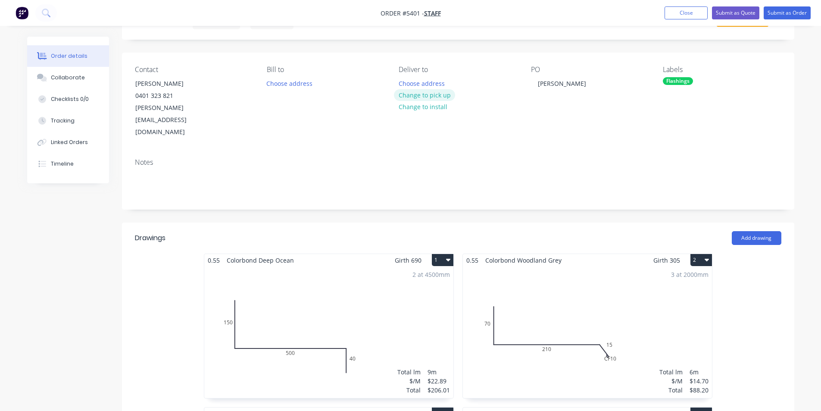
click at [437, 94] on button "Change to pick up" at bounding box center [424, 95] width 61 height 12
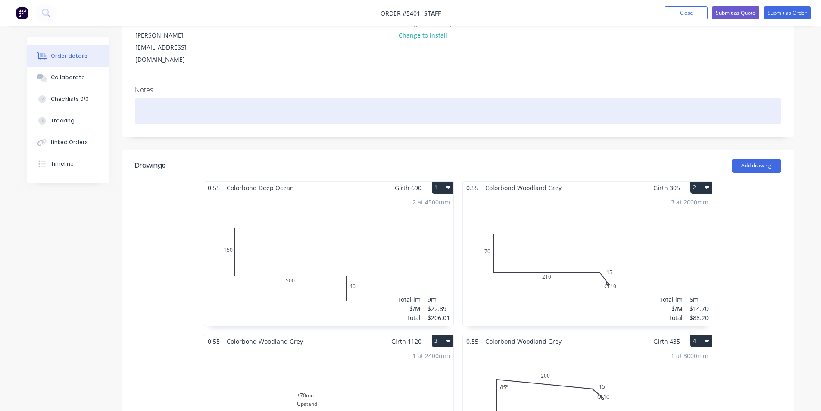
scroll to position [172, 0]
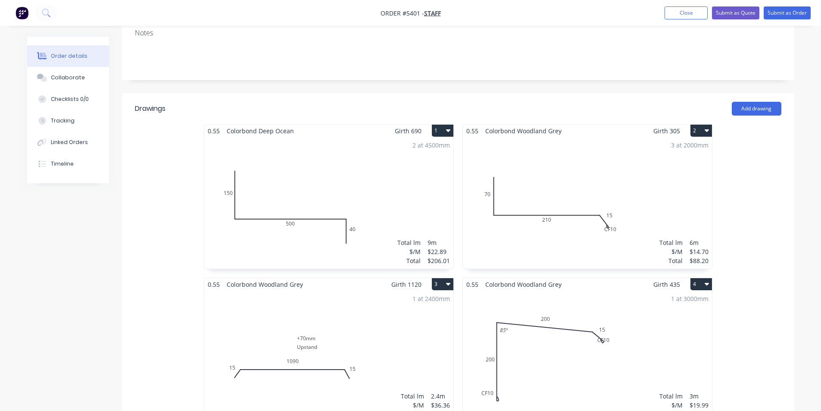
click at [611, 209] on div "3 at 2000mm Total lm $/M Total 6m $14.70 $88.20" at bounding box center [587, 202] width 249 height 131
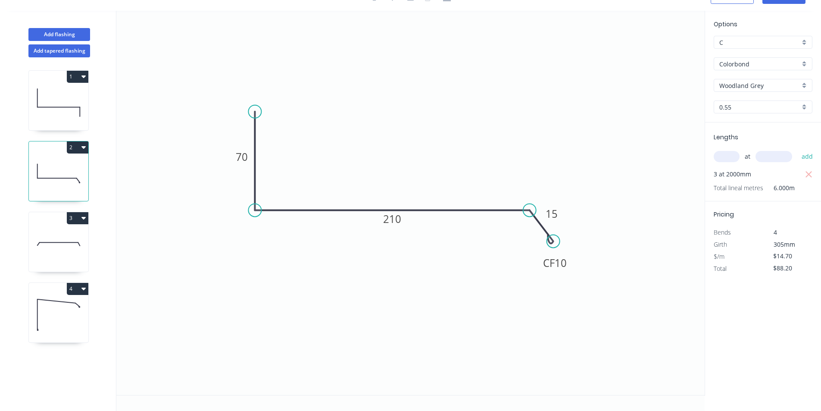
scroll to position [16, 0]
click at [559, 267] on tspan "10" at bounding box center [560, 262] width 12 height 14
drag, startPoint x: 567, startPoint y: 268, endPoint x: 529, endPoint y: 253, distance: 40.8
click at [529, 253] on rect at bounding box center [517, 248] width 34 height 18
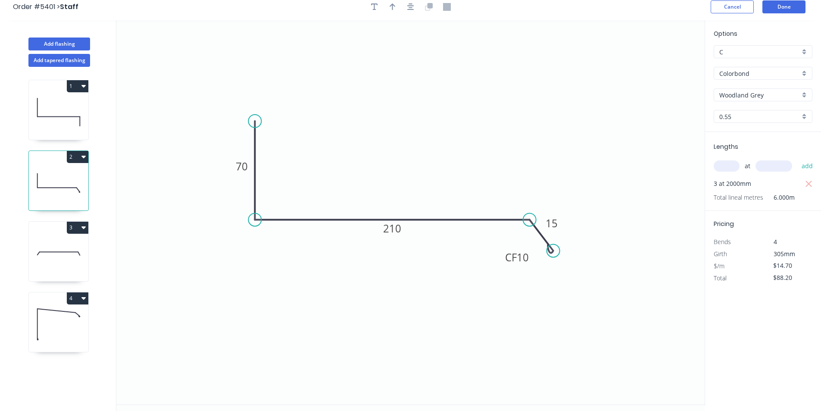
scroll to position [0, 0]
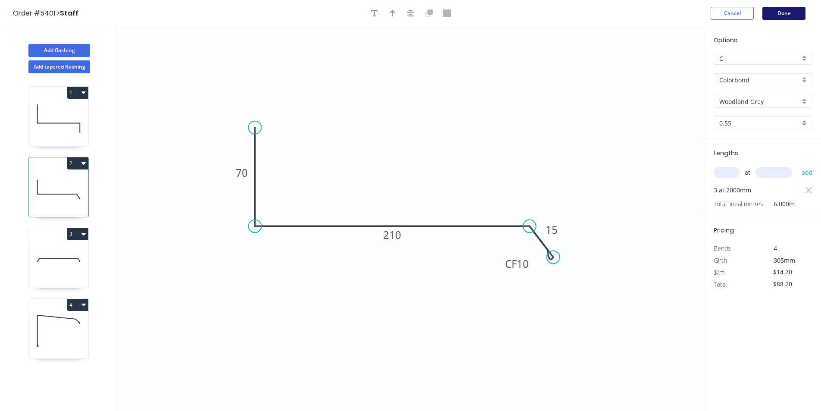
click at [780, 17] on button "Done" at bounding box center [783, 13] width 43 height 13
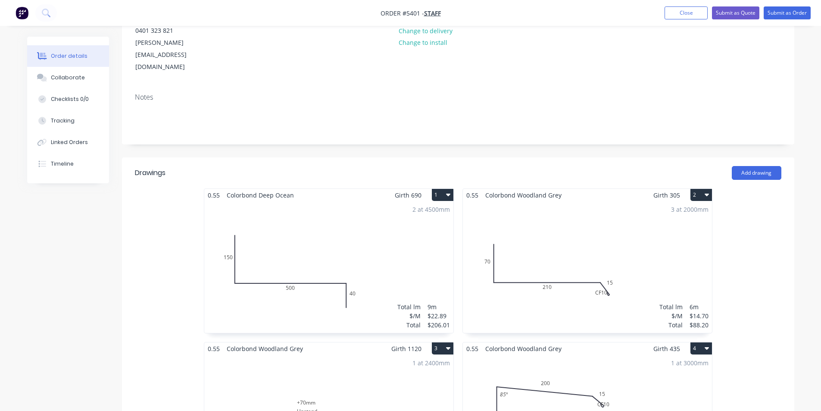
scroll to position [172, 0]
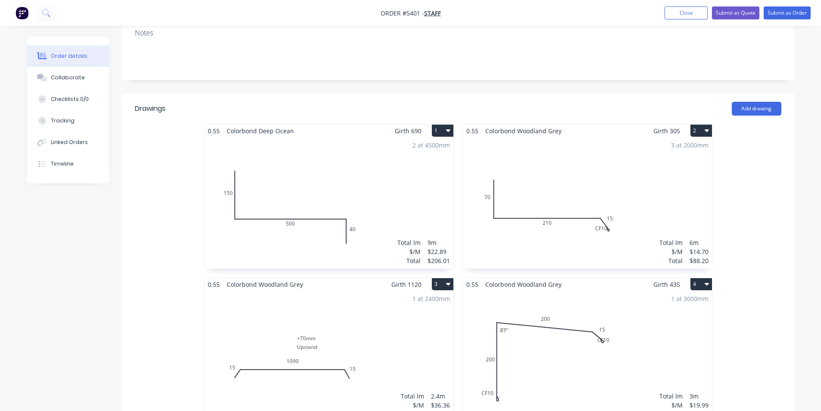
click at [600, 205] on div "3 at 2000mm Total lm $/M Total 6m $14.70 $88.20" at bounding box center [587, 202] width 249 height 131
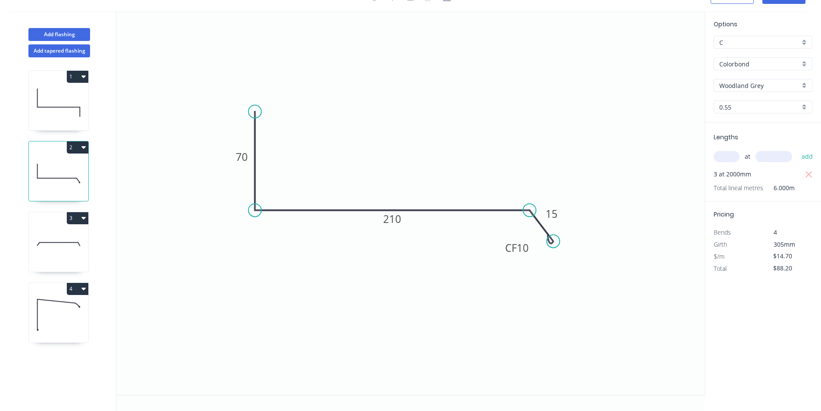
scroll to position [16, 0]
click at [506, 253] on tspan "CF" at bounding box center [511, 247] width 12 height 14
click at [523, 248] on tspan "10" at bounding box center [523, 247] width 12 height 14
drag, startPoint x: 531, startPoint y: 252, endPoint x: 530, endPoint y: 277, distance: 25.0
click at [530, 277] on rect at bounding box center [515, 272] width 34 height 18
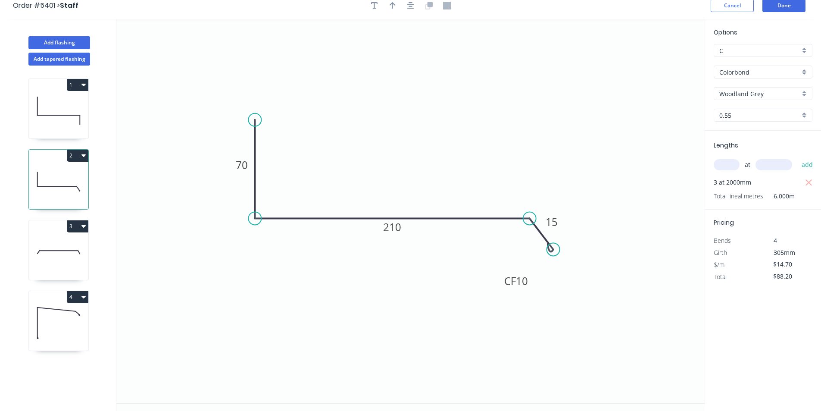
scroll to position [0, 0]
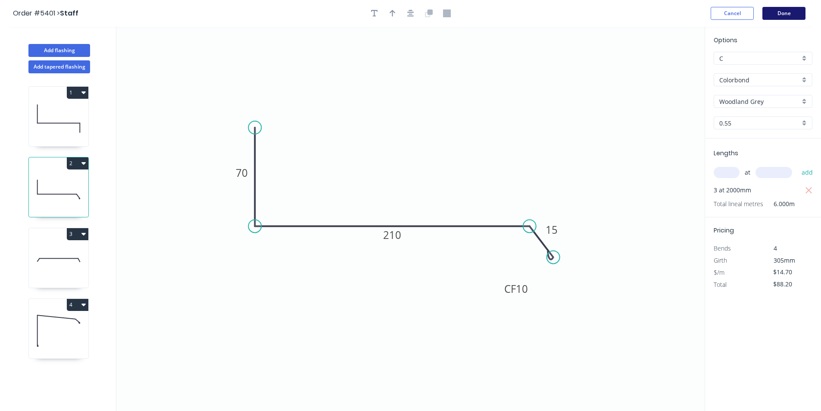
click at [772, 8] on button "Done" at bounding box center [783, 13] width 43 height 13
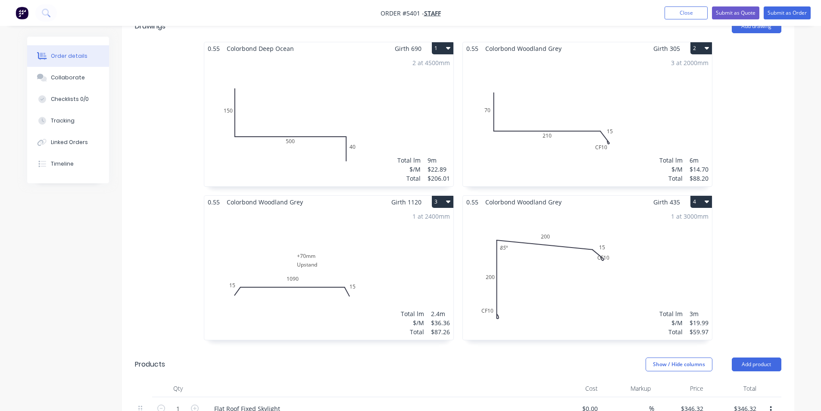
scroll to position [258, 0]
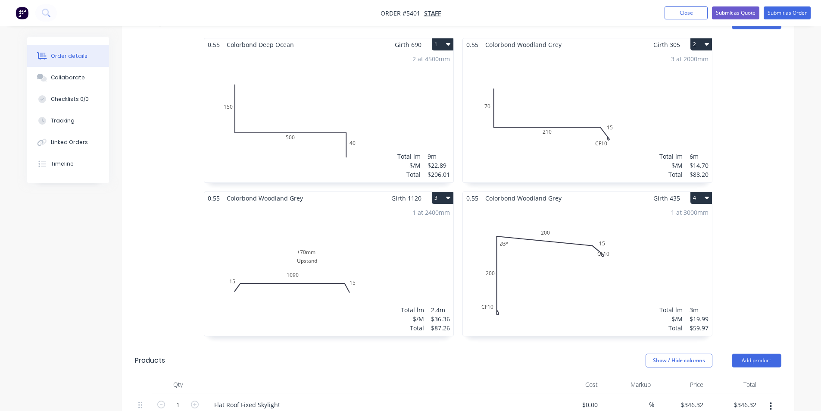
click at [549, 241] on div "1 at 3000mm Total lm $/M Total 3m $19.99 $59.97" at bounding box center [587, 269] width 249 height 131
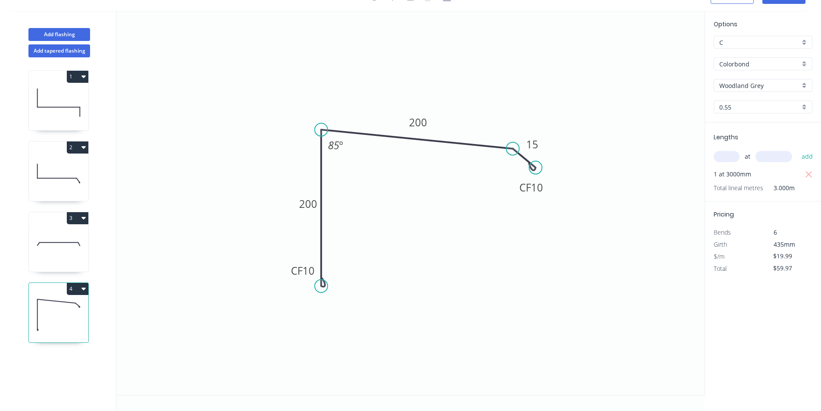
click at [514, 193] on icon "0 CF 10 200 200 CF 10 15 85 º" at bounding box center [410, 203] width 588 height 384
drag, startPoint x: 517, startPoint y: 192, endPoint x: 485, endPoint y: 202, distance: 33.4
click at [485, 202] on rect at bounding box center [502, 198] width 34 height 18
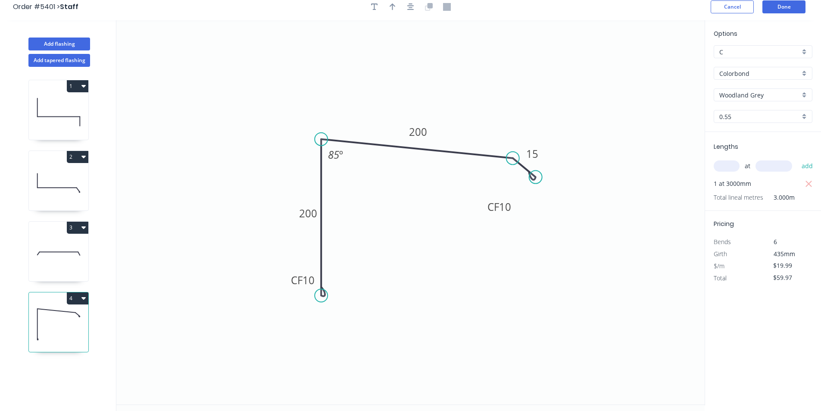
scroll to position [0, 0]
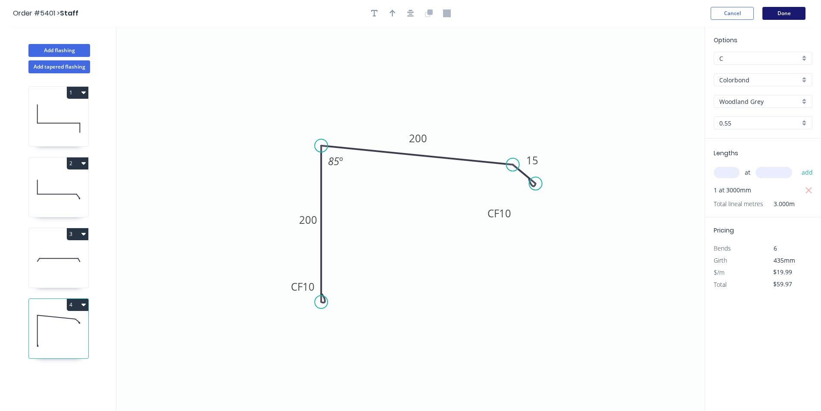
click at [777, 11] on button "Done" at bounding box center [783, 13] width 43 height 13
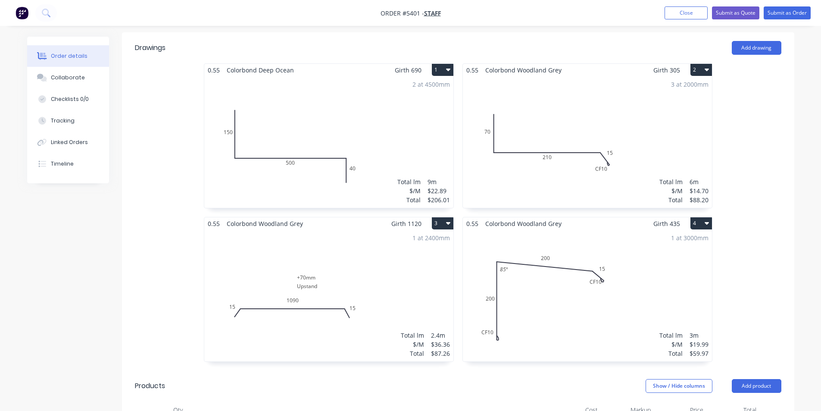
scroll to position [86, 0]
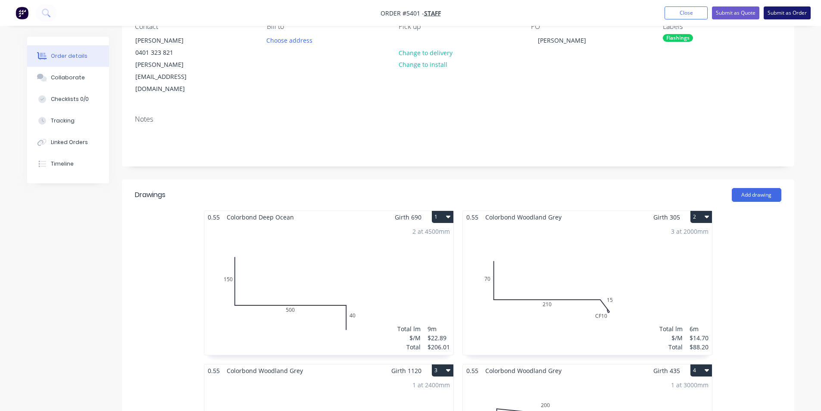
click at [770, 14] on button "Submit as Order" at bounding box center [786, 12] width 47 height 13
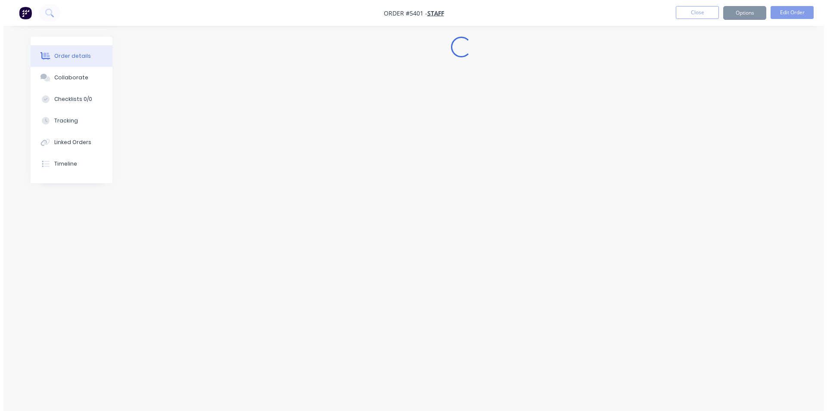
scroll to position [0, 0]
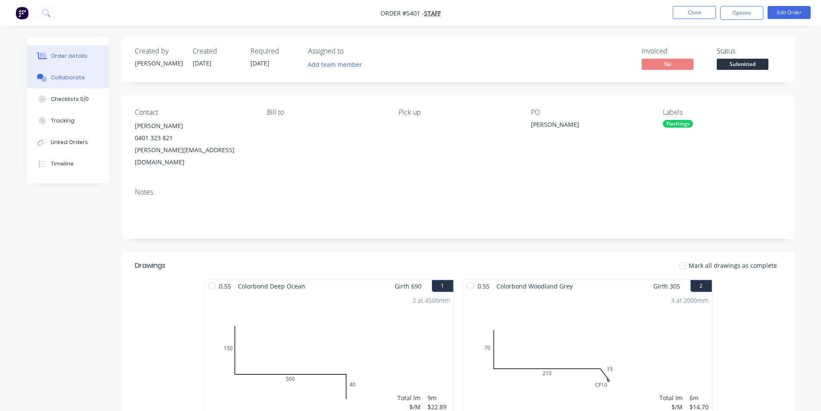
click at [73, 81] on button "Collaborate" at bounding box center [68, 78] width 82 height 22
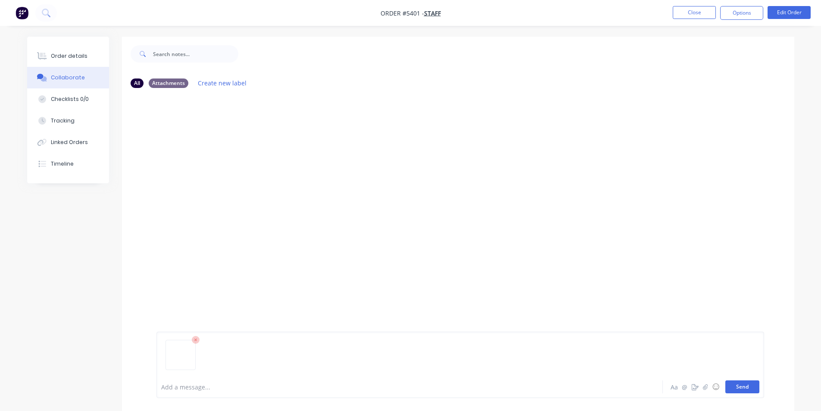
click at [753, 389] on button "Send" at bounding box center [742, 386] width 34 height 13
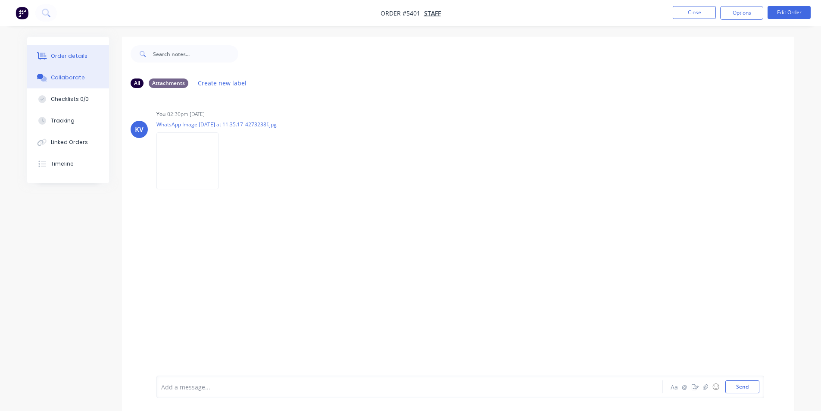
click at [66, 58] on div "Order details" at bounding box center [69, 56] width 37 height 8
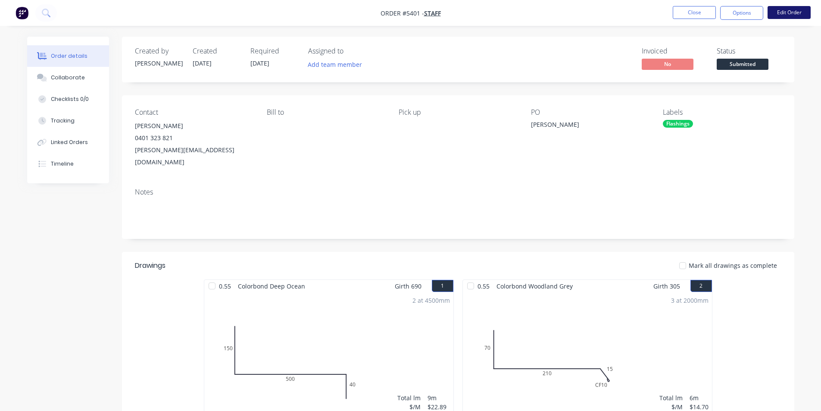
click at [789, 14] on button "Edit Order" at bounding box center [788, 12] width 43 height 13
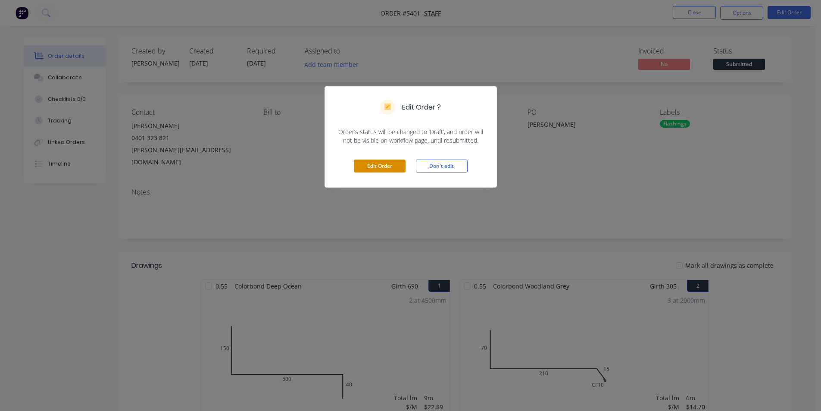
click at [395, 163] on button "Edit Order" at bounding box center [380, 165] width 52 height 13
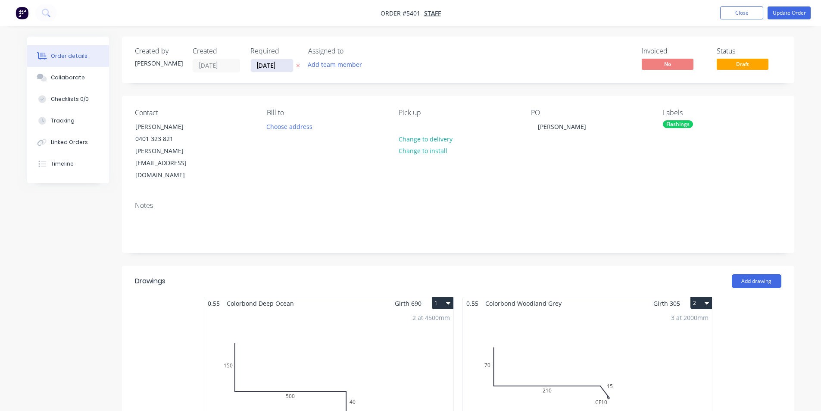
click at [271, 68] on input "[DATE]" at bounding box center [272, 65] width 42 height 13
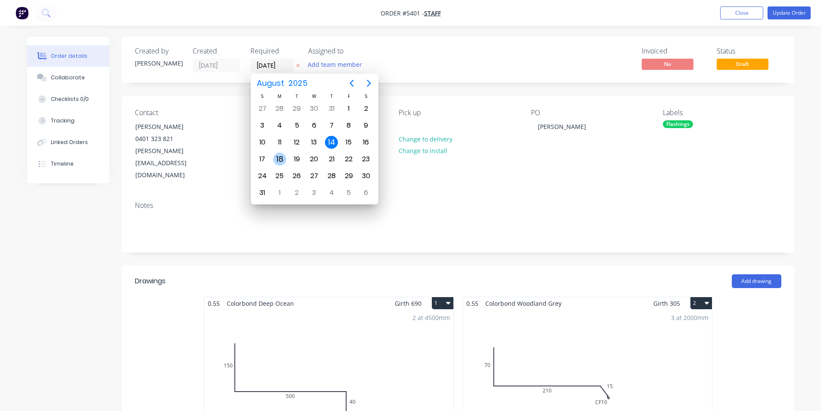
click at [284, 156] on div "18" at bounding box center [279, 159] width 13 height 13
type input "[DATE]"
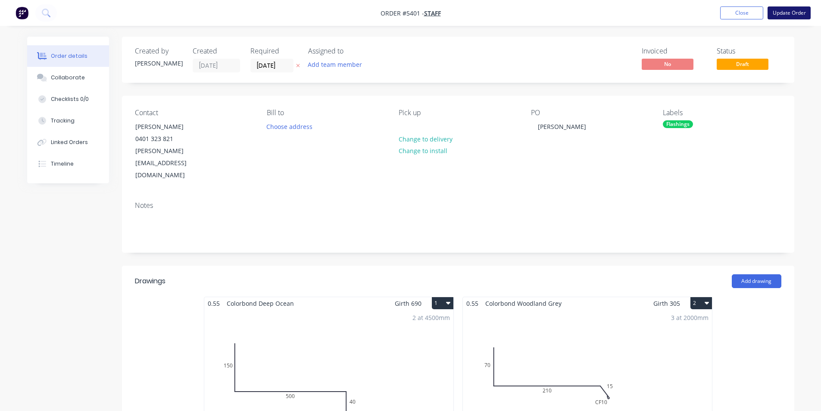
click at [778, 12] on button "Update Order" at bounding box center [788, 12] width 43 height 13
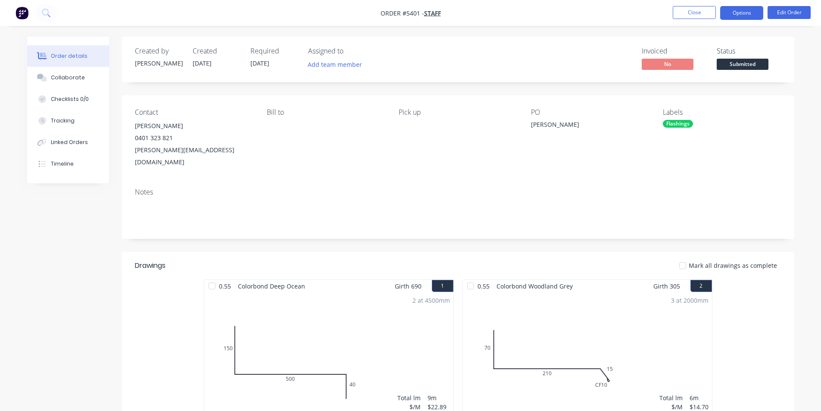
click at [739, 14] on button "Options" at bounding box center [741, 13] width 43 height 14
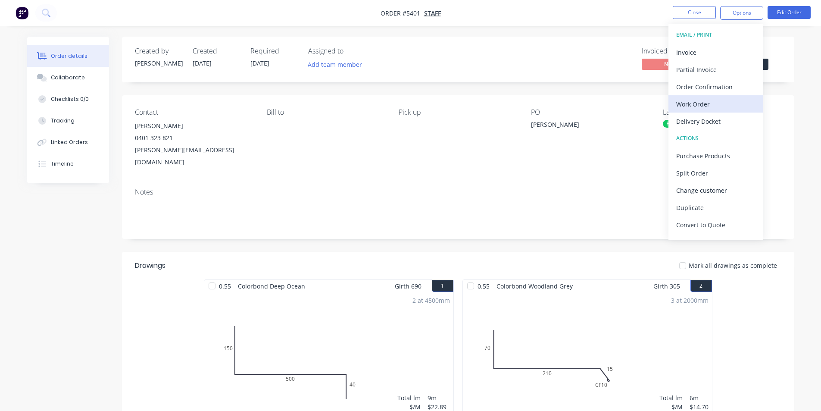
click at [691, 100] on div "Work Order" at bounding box center [715, 104] width 79 height 12
click at [688, 99] on div "Custom" at bounding box center [715, 104] width 79 height 12
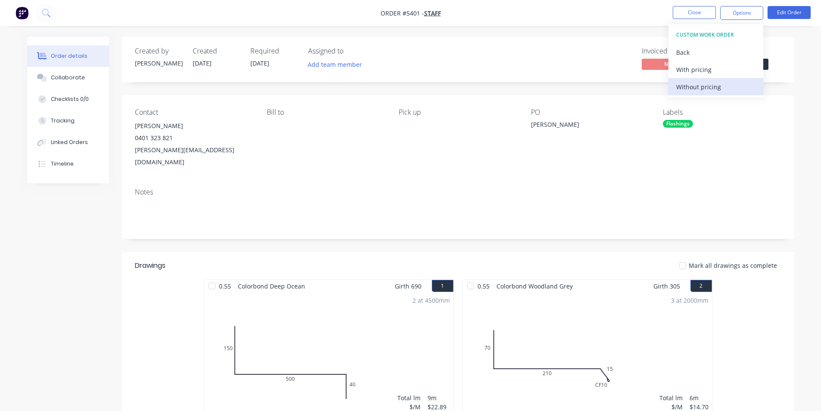
click at [688, 87] on div "Without pricing" at bounding box center [715, 87] width 79 height 12
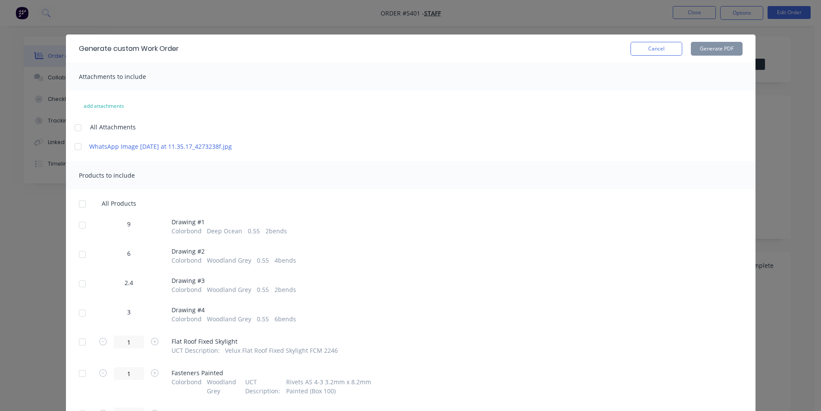
click at [81, 234] on div at bounding box center [82, 224] width 17 height 17
click at [78, 263] on div at bounding box center [82, 254] width 17 height 17
drag, startPoint x: 77, startPoint y: 299, endPoint x: 77, endPoint y: 328, distance: 28.9
click at [77, 292] on div at bounding box center [82, 283] width 17 height 17
click at [77, 321] on div at bounding box center [82, 312] width 17 height 17
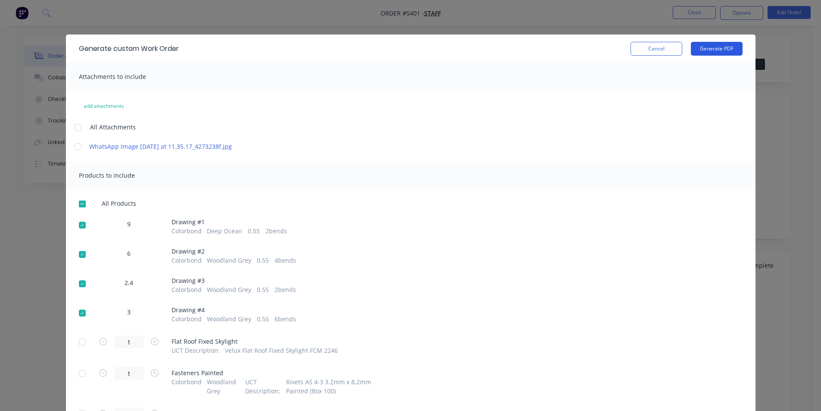
click at [712, 49] on button "Generate PDF" at bounding box center [717, 49] width 52 height 14
click at [643, 47] on button "Cancel" at bounding box center [656, 49] width 52 height 14
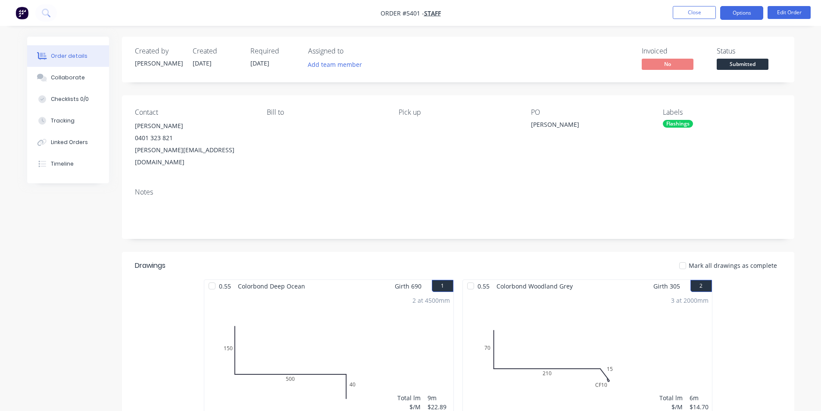
click at [747, 15] on button "Options" at bounding box center [741, 13] width 43 height 14
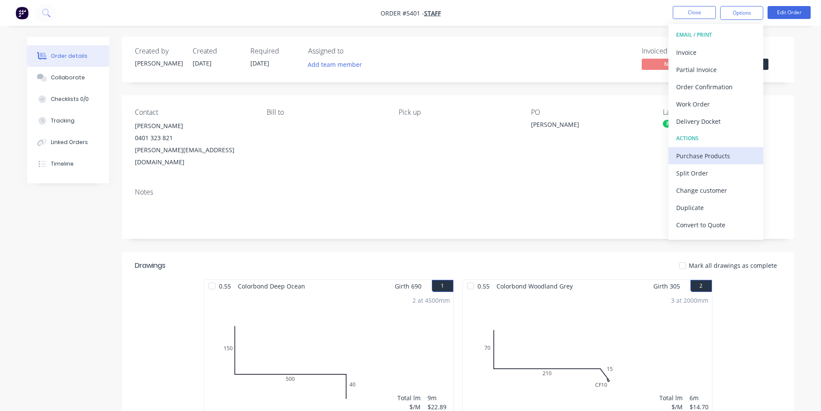
click at [710, 152] on div "Purchase Products" at bounding box center [715, 155] width 79 height 12
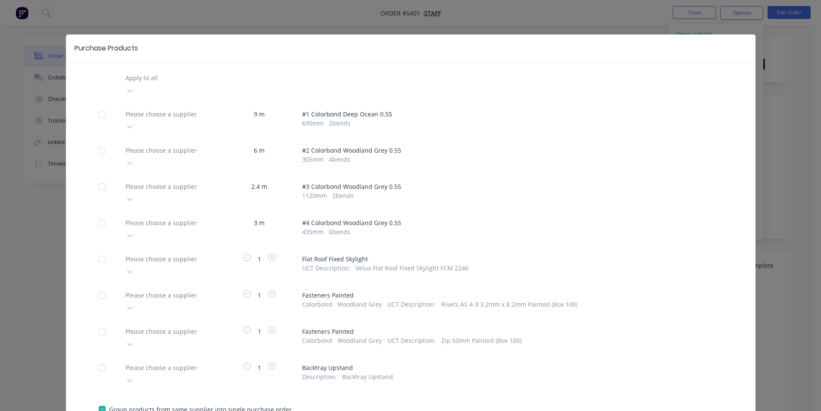
drag, startPoint x: 203, startPoint y: 221, endPoint x: 203, endPoint y: 228, distance: 6.9
click at [203, 84] on div "Please choose a supplier" at bounding box center [186, 77] width 129 height 13
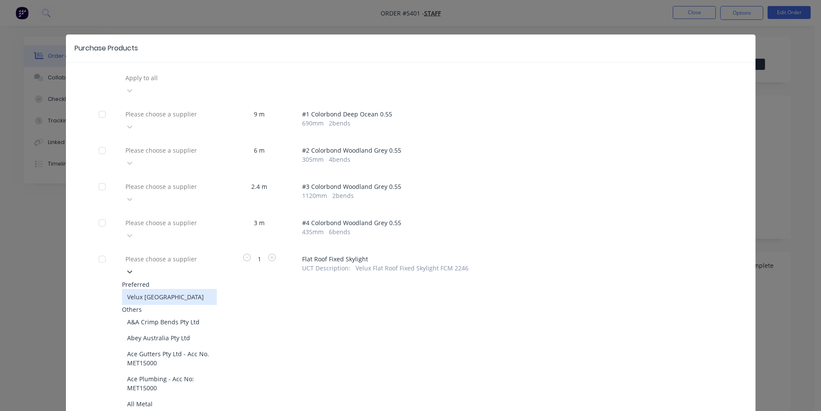
click at [189, 289] on div "Velux [GEOGRAPHIC_DATA]" at bounding box center [169, 297] width 95 height 16
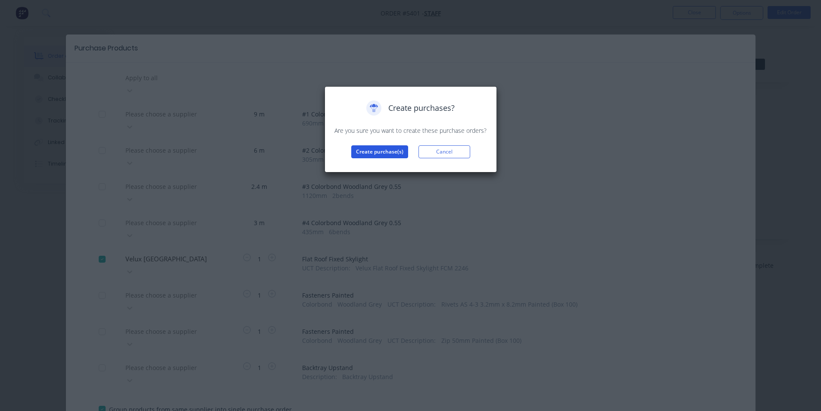
click at [365, 152] on button "Create purchase(s)" at bounding box center [379, 151] width 57 height 13
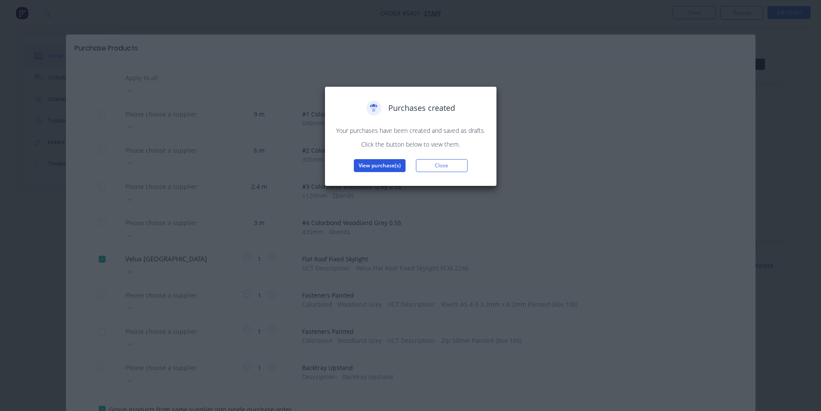
click at [374, 168] on button "View purchase(s)" at bounding box center [380, 165] width 52 height 13
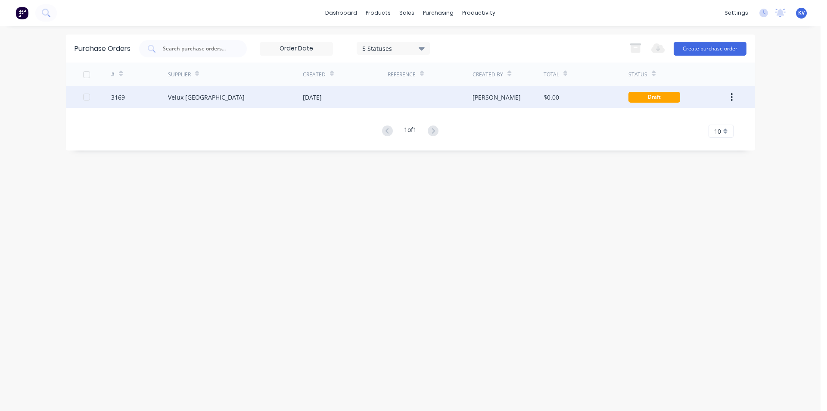
click at [580, 94] on div "$0.00" at bounding box center [586, 97] width 85 height 22
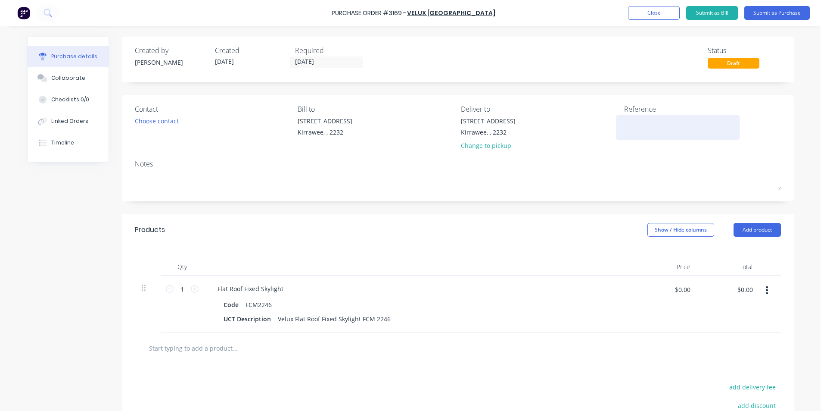
drag, startPoint x: 624, startPoint y: 127, endPoint x: 627, endPoint y: 120, distance: 7.1
click at [624, 126] on textarea at bounding box center [678, 125] width 108 height 19
type textarea "x"
type textarea "C"
type textarea "x"
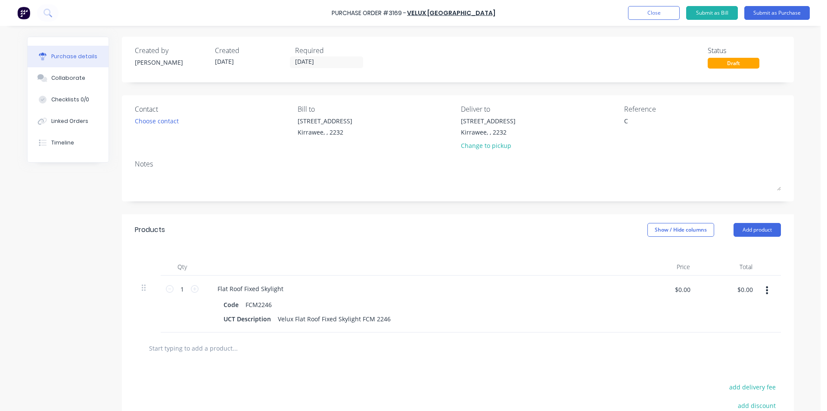
type textarea "Cu"
type textarea "x"
type textarea "Cur"
type textarea "x"
type textarea "[PERSON_NAME]"
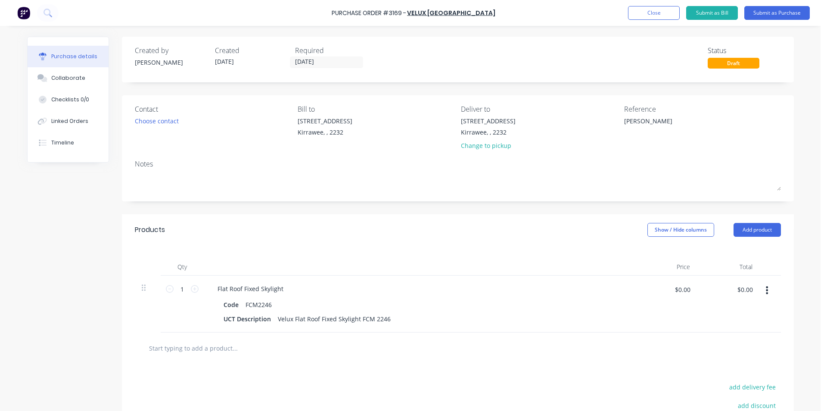
type textarea "x"
type textarea "[PERSON_NAME]"
type textarea "x"
type textarea "[PERSON_NAME]"
type textarea "x"
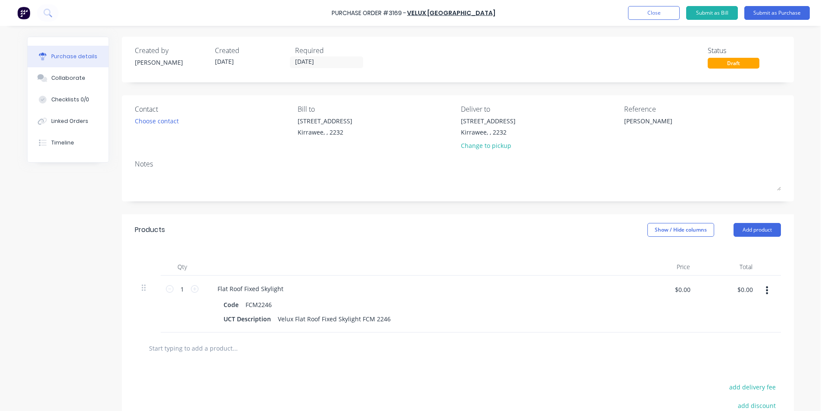
type textarea "[PERSON_NAME]"
click at [691, 157] on div "Contact Choose contact [PERSON_NAME] to [STREET_ADDRESS] Deliver to [STREET_ADD…" at bounding box center [458, 148] width 672 height 106
click at [786, 14] on button "Submit as Purchase" at bounding box center [776, 13] width 65 height 14
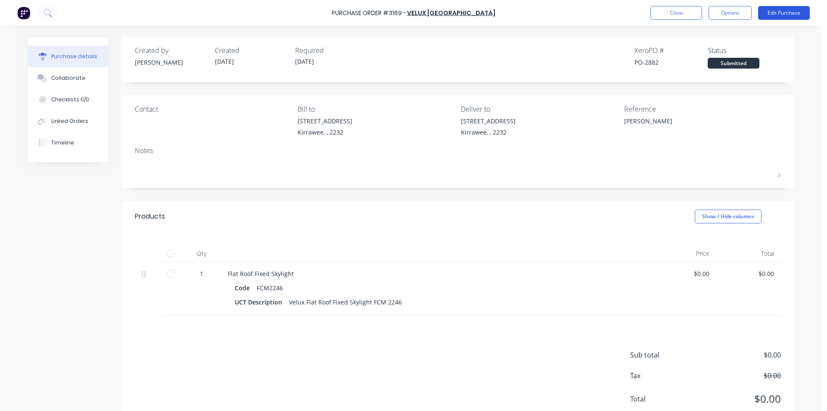
click at [766, 16] on button "Edit Purchase" at bounding box center [784, 13] width 52 height 14
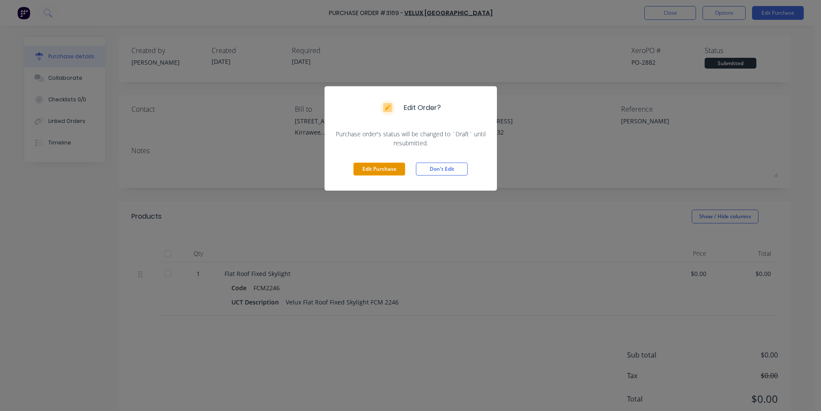
click at [366, 174] on button "Edit Purchase" at bounding box center [379, 168] width 52 height 13
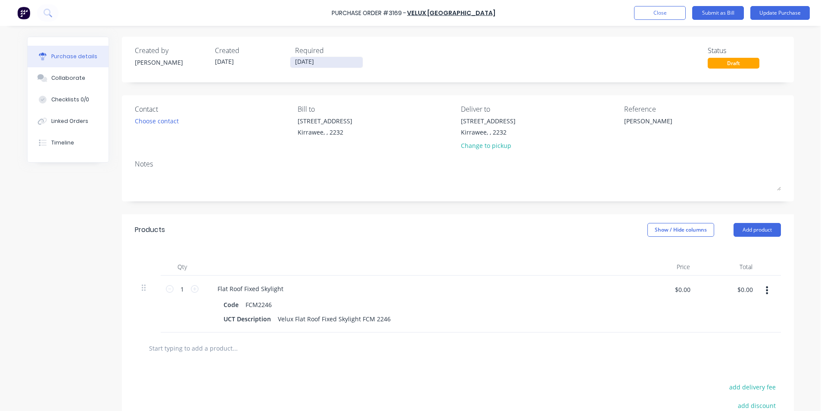
click at [303, 65] on input "[DATE]" at bounding box center [326, 62] width 72 height 11
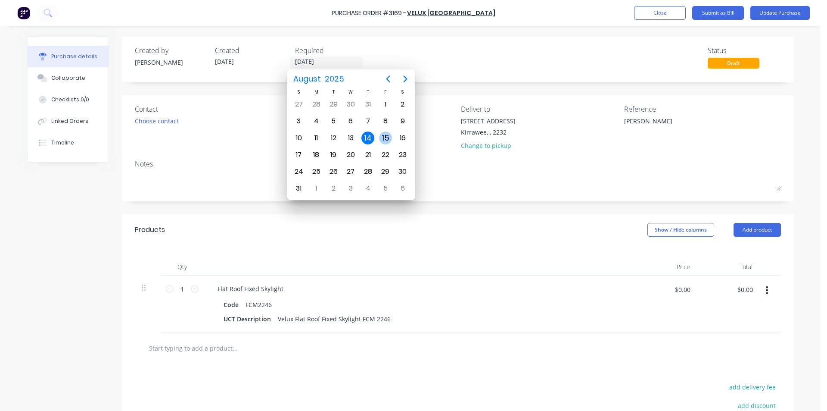
click at [386, 136] on div "15" at bounding box center [385, 137] width 13 height 13
type textarea "x"
type input "[DATE]"
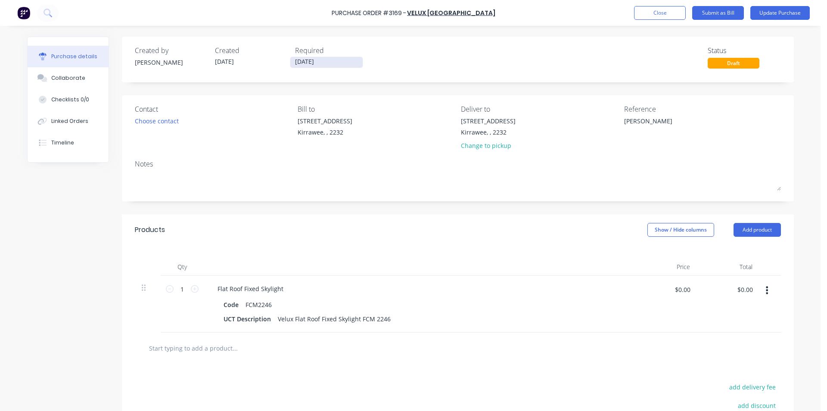
click at [304, 65] on input "[DATE]" at bounding box center [326, 62] width 72 height 11
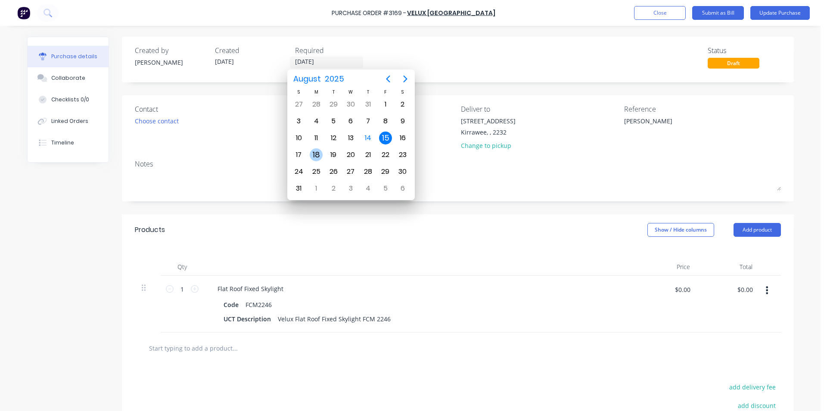
click at [319, 152] on div "18" at bounding box center [316, 154] width 13 height 13
type textarea "x"
type input "[DATE]"
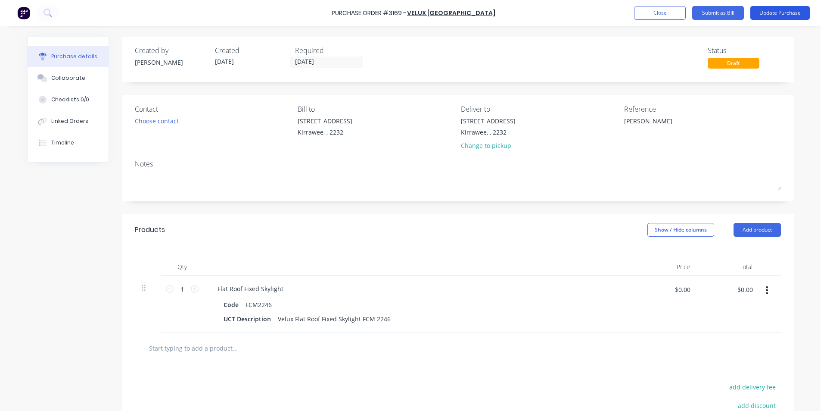
click at [785, 13] on button "Update Purchase" at bounding box center [779, 13] width 59 height 14
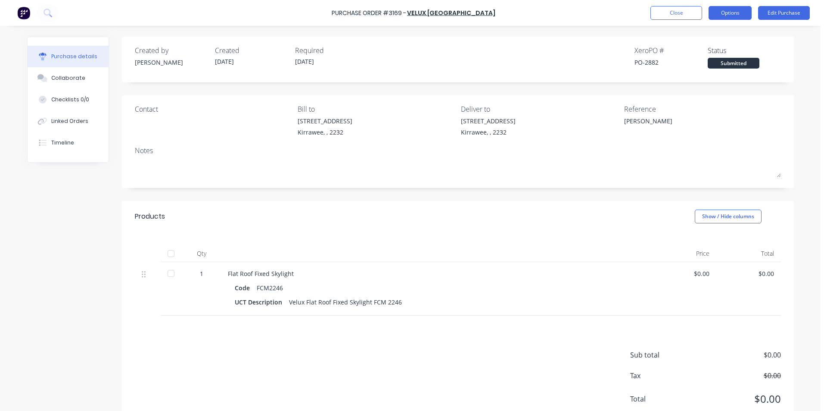
click at [719, 17] on button "Options" at bounding box center [730, 13] width 43 height 14
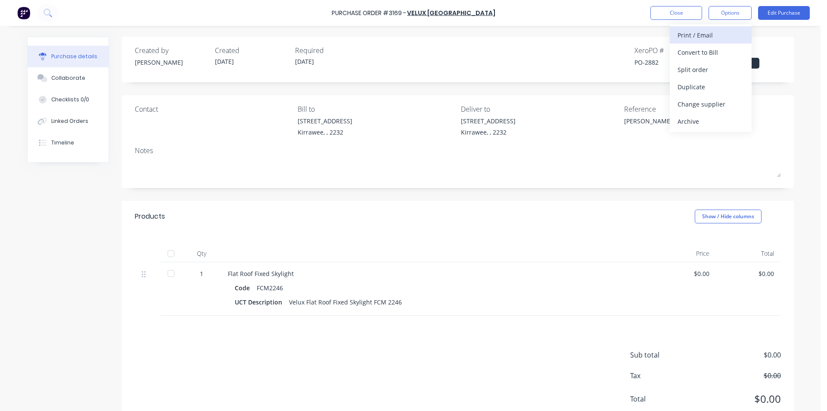
click at [710, 32] on div "Print / Email" at bounding box center [711, 35] width 66 height 12
click at [695, 73] on div "Without pricing" at bounding box center [711, 69] width 66 height 12
type textarea "x"
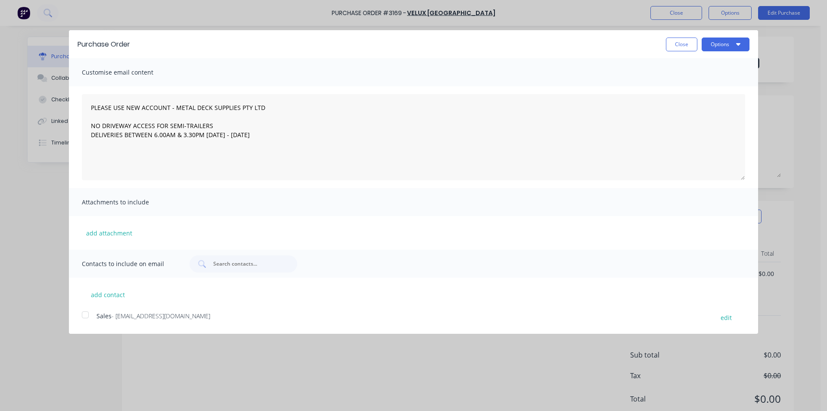
drag, startPoint x: 84, startPoint y: 320, endPoint x: 146, endPoint y: 300, distance: 64.6
click at [84, 320] on div at bounding box center [85, 314] width 17 height 17
type textarea "PLEASE USE NEW ACCOUNT - METAL DECK SUPPLIES PTY LTD NO DRIVEWAY ACCESS FOR SEM…"
click at [727, 47] on button "Options" at bounding box center [726, 44] width 48 height 14
click at [699, 79] on div "Email" at bounding box center [709, 83] width 66 height 12
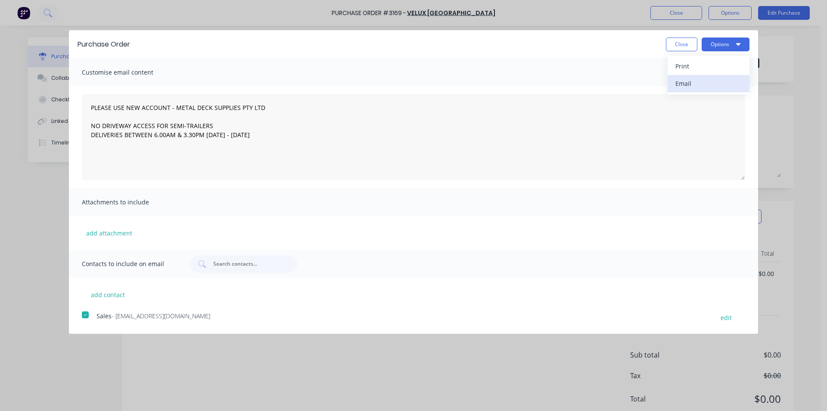
type textarea "x"
type textarea "PLEASE USE NEW ACCOUNT - METAL DECK SUPPLIES PTY LTD NO DRIVEWAY ACCESS FOR SEM…"
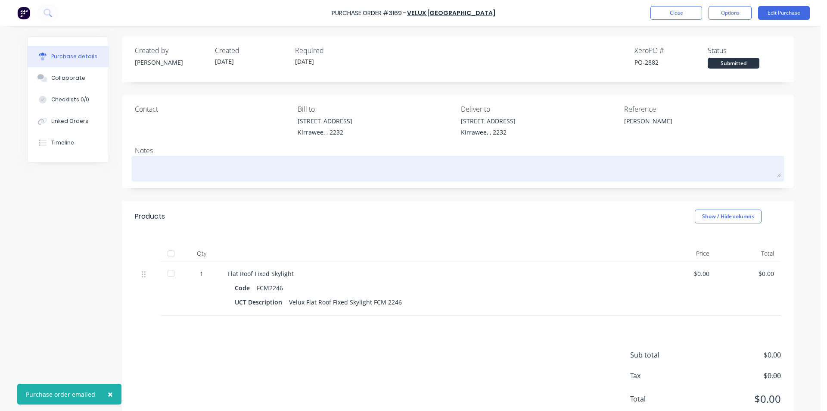
type textarea "x"
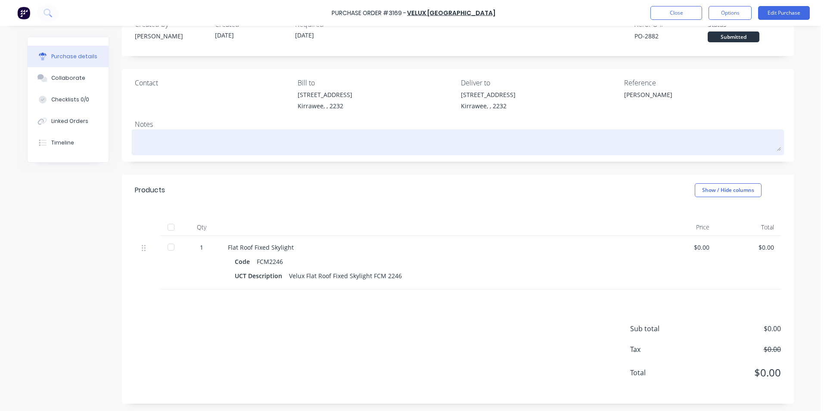
scroll to position [28, 0]
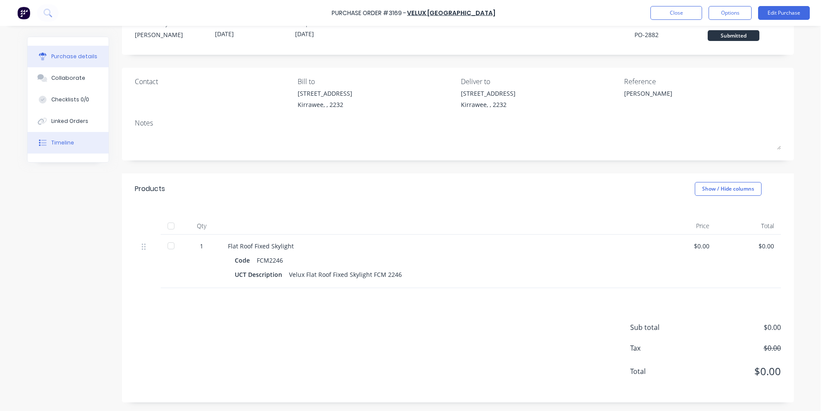
click at [65, 140] on div "Timeline" at bounding box center [62, 143] width 23 height 8
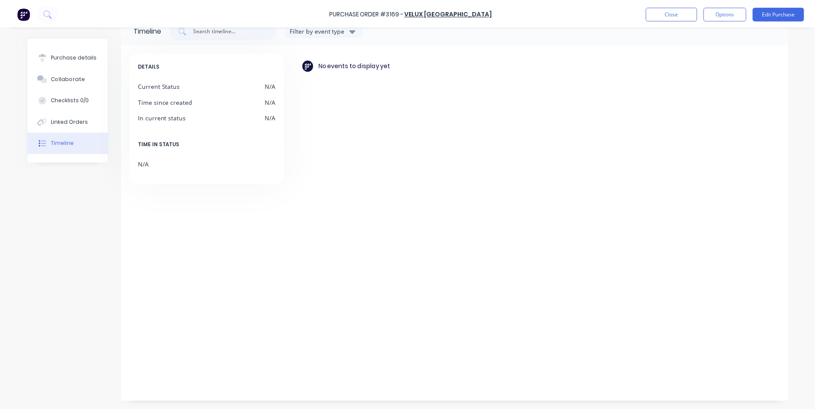
scroll to position [21, 0]
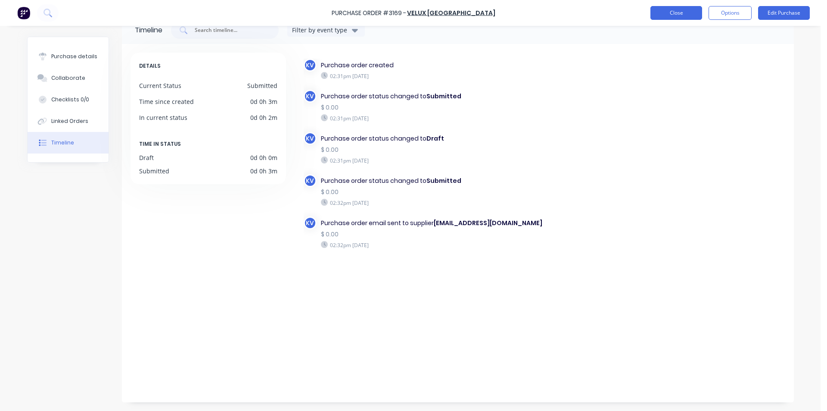
click at [673, 7] on button "Close" at bounding box center [677, 13] width 52 height 14
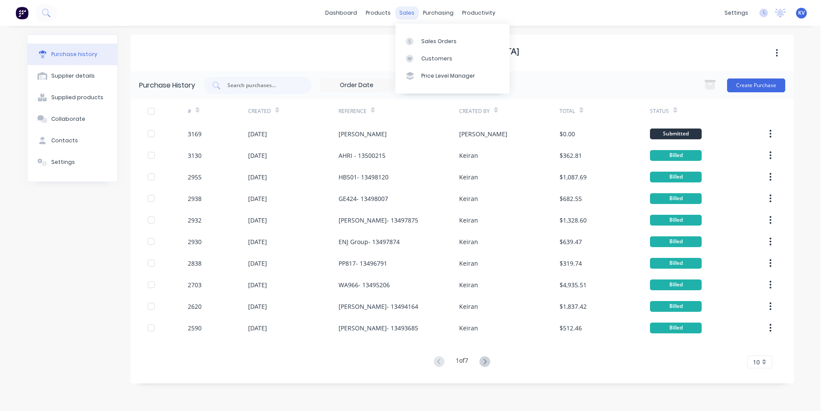
click at [413, 16] on div "sales" at bounding box center [407, 12] width 24 height 13
click at [428, 46] on link "Sales Orders" at bounding box center [452, 40] width 114 height 17
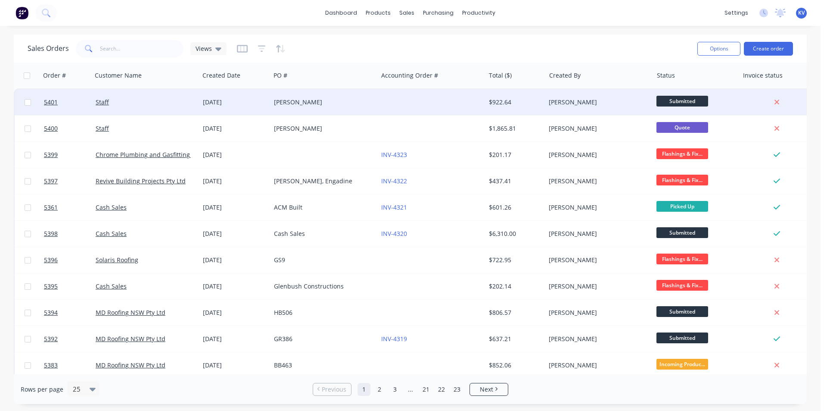
click at [664, 104] on span "Submitted" at bounding box center [683, 101] width 52 height 11
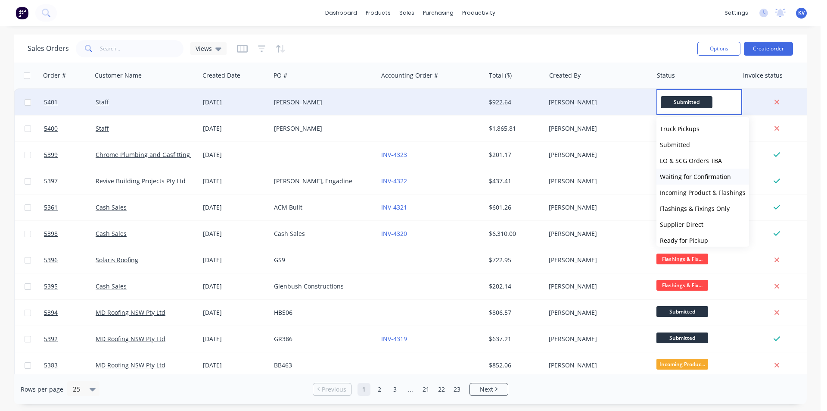
click at [696, 175] on span "Waiting for Confirmation" at bounding box center [695, 176] width 71 height 8
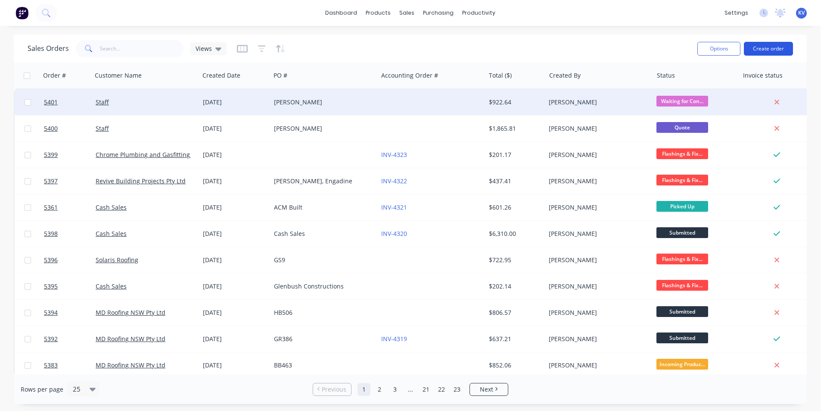
click at [773, 49] on button "Create order" at bounding box center [768, 49] width 49 height 14
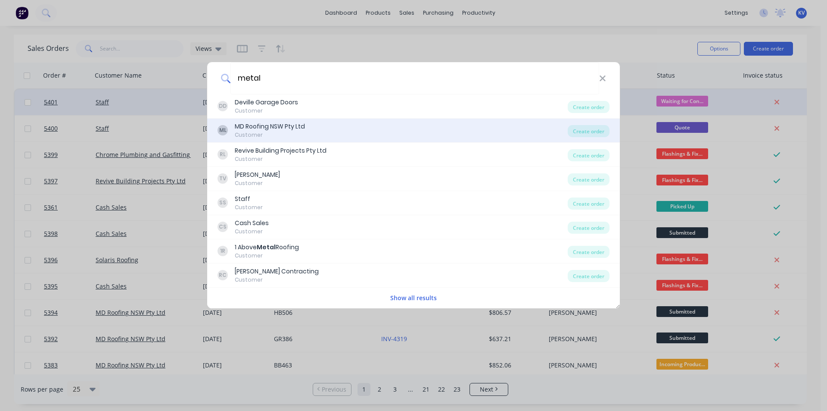
type input "metal"
click at [394, 125] on div "ML MD Roofing NSW Pty Ltd Customer" at bounding box center [393, 130] width 350 height 17
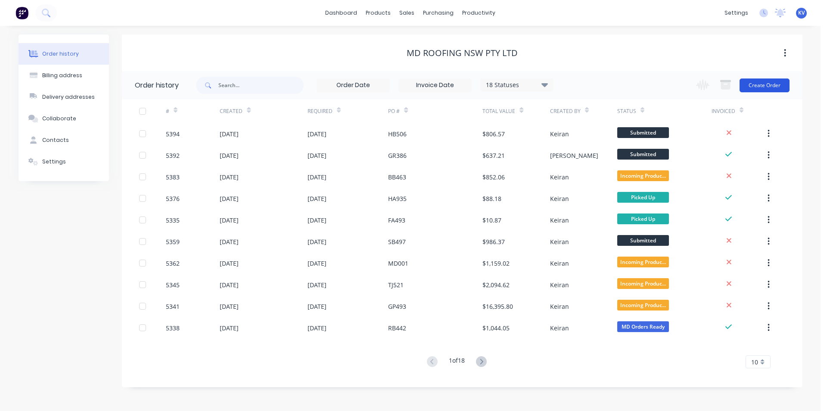
click at [752, 83] on button "Create Order" at bounding box center [765, 85] width 50 height 14
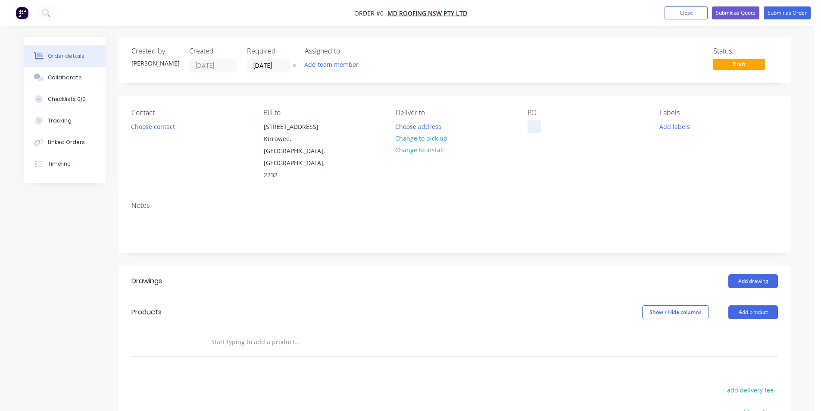
click at [533, 125] on div at bounding box center [534, 126] width 14 height 12
click at [662, 124] on div "Order details Collaborate Checklists 0/0 Tracking Linked Orders Timeline Order …" at bounding box center [407, 306] width 784 height 539
click at [682, 132] on div "Labels Add labels" at bounding box center [719, 145] width 118 height 73
click at [681, 129] on button "Add labels" at bounding box center [674, 126] width 40 height 12
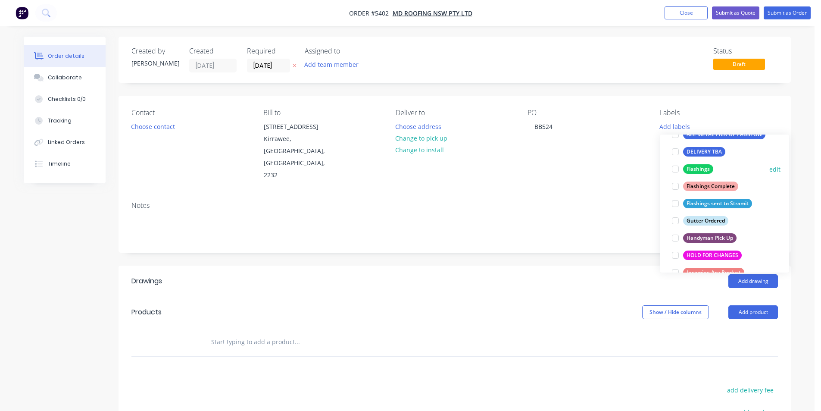
click at [674, 171] on div at bounding box center [674, 168] width 17 height 17
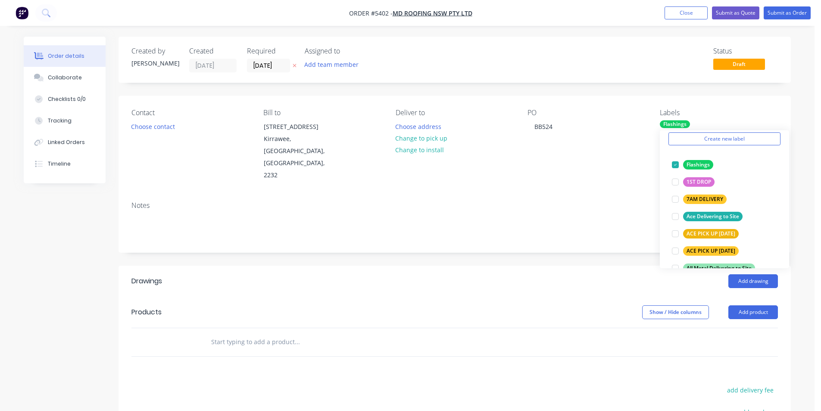
click at [516, 305] on div "Show / Hide columns Add product" at bounding box center [523, 312] width 509 height 14
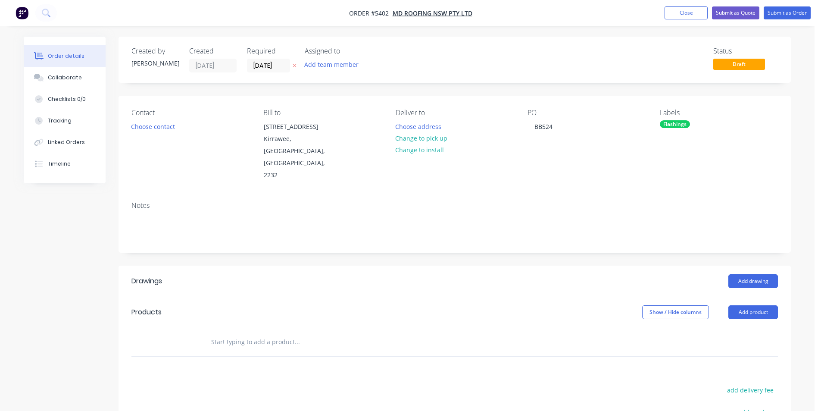
scroll to position [43, 0]
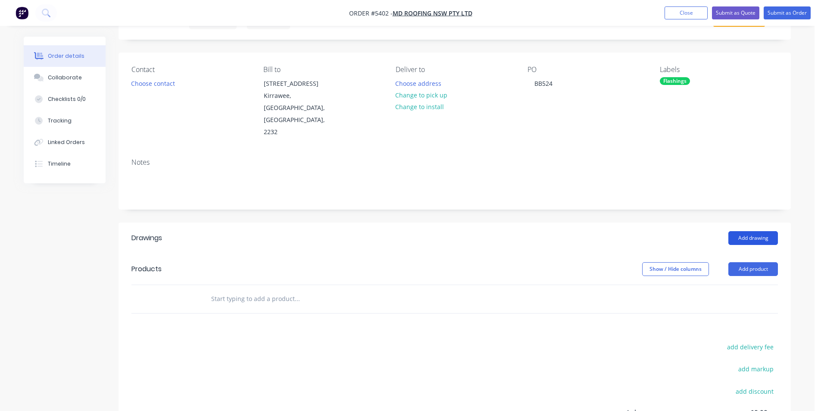
click at [735, 231] on button "Add drawing" at bounding box center [753, 238] width 50 height 14
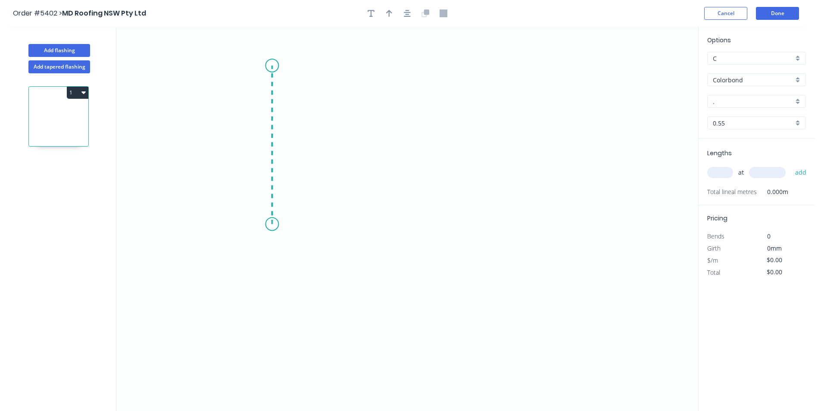
drag, startPoint x: 272, startPoint y: 224, endPoint x: 285, endPoint y: 65, distance: 159.1
click at [285, 65] on icon "0" at bounding box center [407, 219] width 582 height 384
click at [433, 59] on icon "0 ?" at bounding box center [407, 219] width 582 height 384
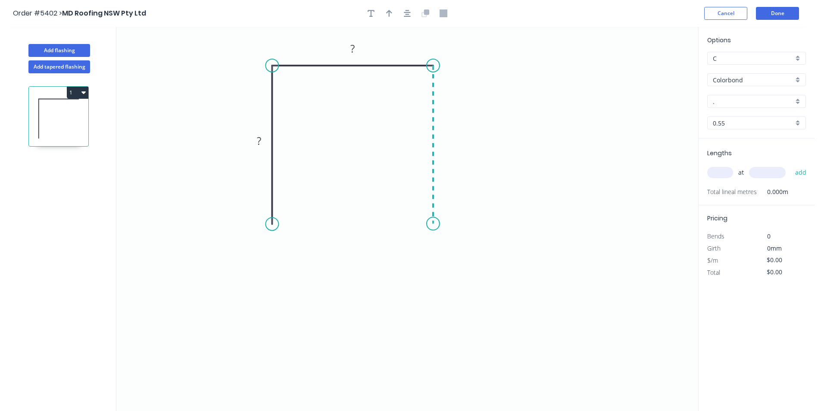
click at [425, 224] on icon "0 ? ?" at bounding box center [407, 219] width 582 height 384
click at [447, 249] on div "Crush & Fold" at bounding box center [474, 254] width 87 height 18
click at [458, 249] on div "Flip bend" at bounding box center [478, 252] width 87 height 18
click at [300, 249] on div "Crush & Fold" at bounding box center [320, 250] width 87 height 18
click at [257, 143] on tspan "?" at bounding box center [259, 141] width 4 height 14
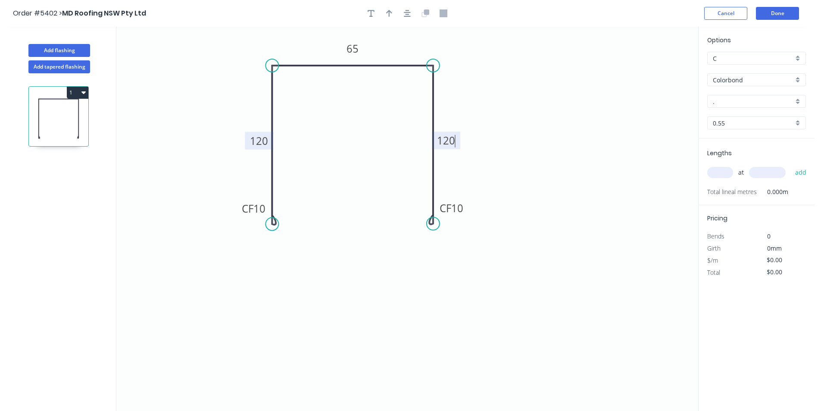
type input "$15.95"
click at [726, 109] on div "Options C C Colorbond Colorbond Colorbond Matt - Flat Sheet . . 0.55 0.55" at bounding box center [756, 86] width 116 height 103
click at [729, 99] on input "." at bounding box center [753, 101] width 81 height 9
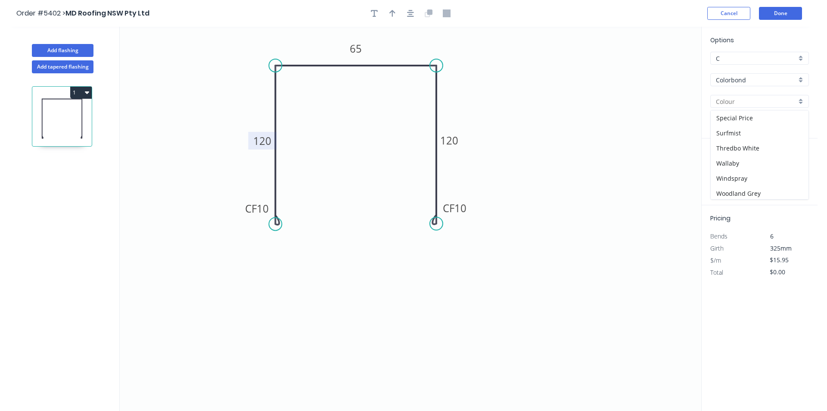
scroll to position [303, 0]
click at [732, 187] on div "Woodland Grey" at bounding box center [756, 191] width 98 height 15
type input "Woodland Grey"
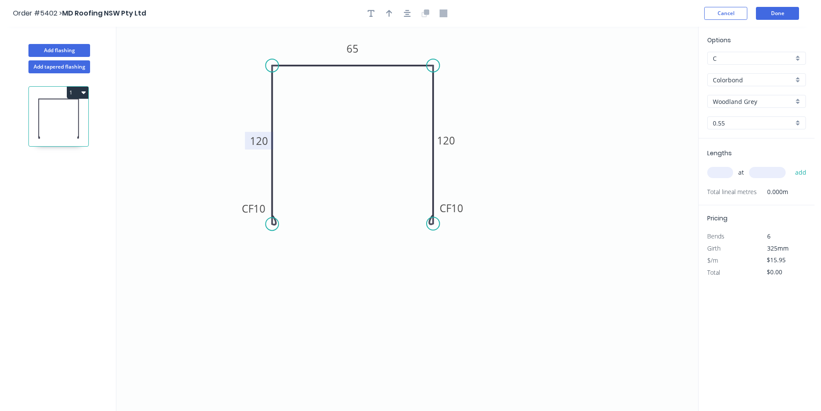
click at [732, 153] on div "Lengths at add Total lineal metres 0.000m" at bounding box center [756, 171] width 116 height 67
click at [724, 168] on input "text" at bounding box center [720, 172] width 26 height 11
type input "1"
type input "2500"
click at [800, 170] on button "add" at bounding box center [801, 172] width 20 height 15
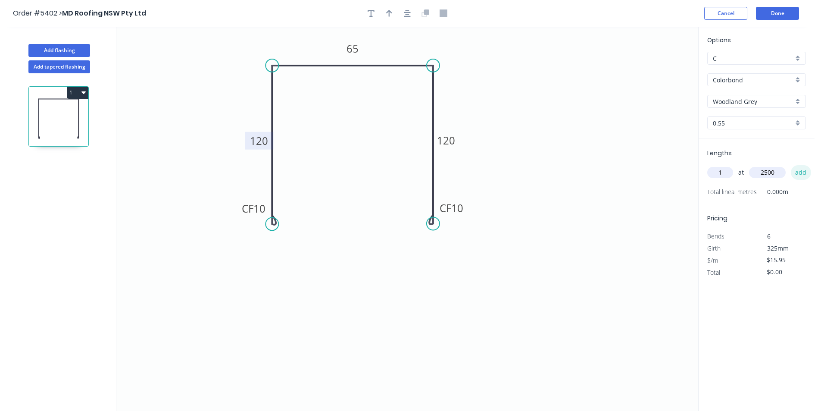
type input "$39.88"
click at [760, 18] on button "Done" at bounding box center [777, 13] width 43 height 13
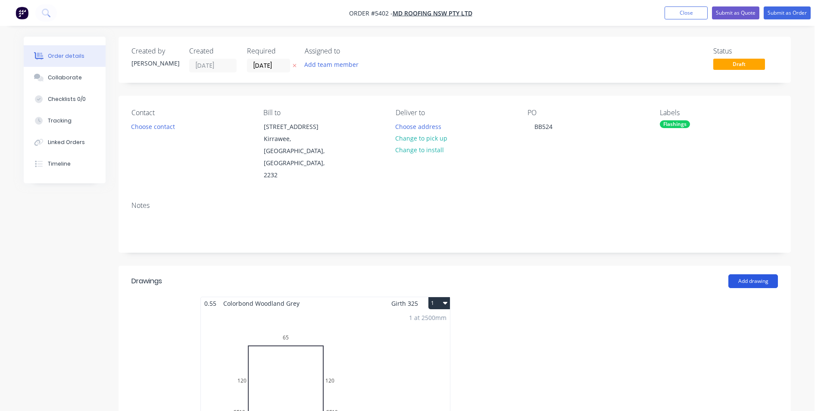
click at [767, 274] on button "Add drawing" at bounding box center [753, 281] width 50 height 14
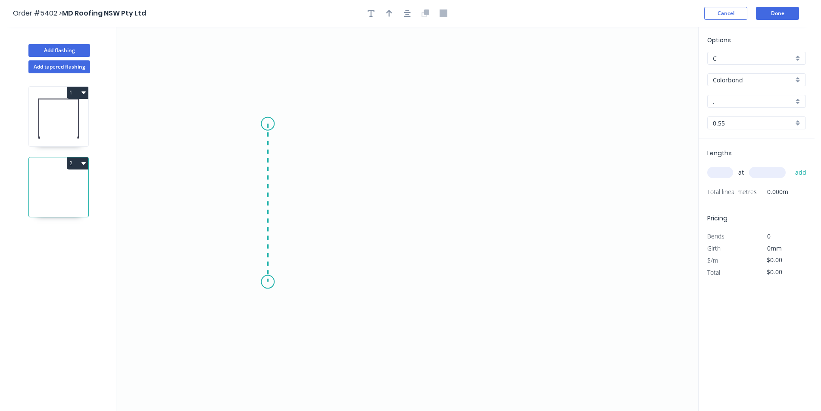
drag, startPoint x: 266, startPoint y: 144, endPoint x: 255, endPoint y: 282, distance: 137.9
click at [255, 282] on icon "0" at bounding box center [407, 219] width 582 height 384
click at [526, 281] on icon "0 ?" at bounding box center [407, 219] width 582 height 384
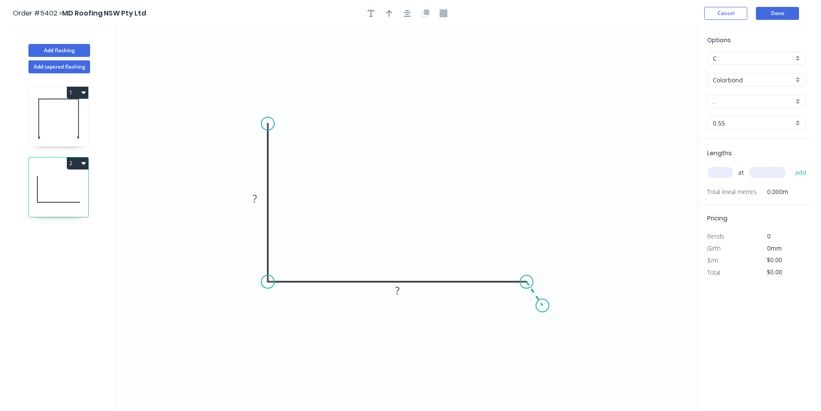
click at [542, 305] on icon "0 ? ?" at bounding box center [407, 219] width 582 height 384
click at [542, 305] on circle at bounding box center [542, 305] width 13 height 13
click at [540, 304] on circle at bounding box center [542, 305] width 13 height 13
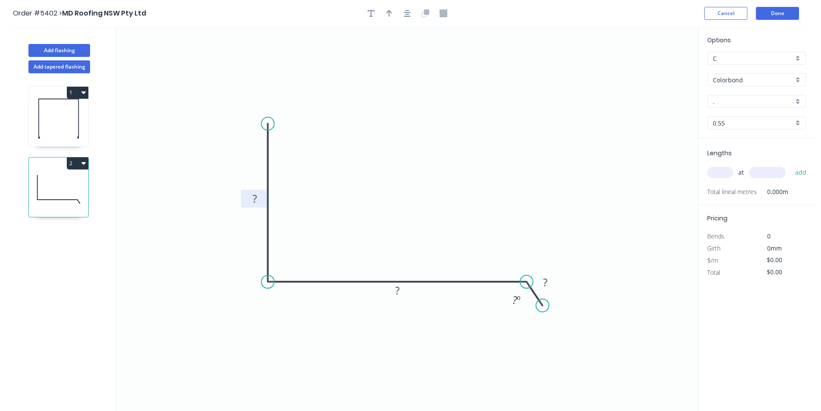
click at [262, 193] on rect at bounding box center [255, 199] width 28 height 18
click at [258, 194] on rect at bounding box center [254, 199] width 17 height 12
click at [528, 331] on div "Hide angle" at bounding box center [561, 332] width 87 height 18
type input "$17.50"
click at [748, 100] on input "." at bounding box center [753, 101] width 81 height 9
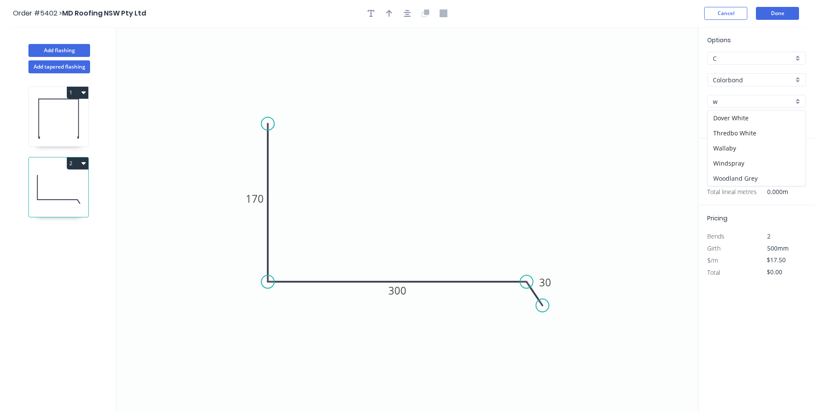
click at [724, 179] on div "Woodland Grey" at bounding box center [756, 178] width 98 height 15
type input "Woodland Grey"
click at [723, 176] on input "text" at bounding box center [720, 172] width 26 height 11
type input "1"
type input "2100"
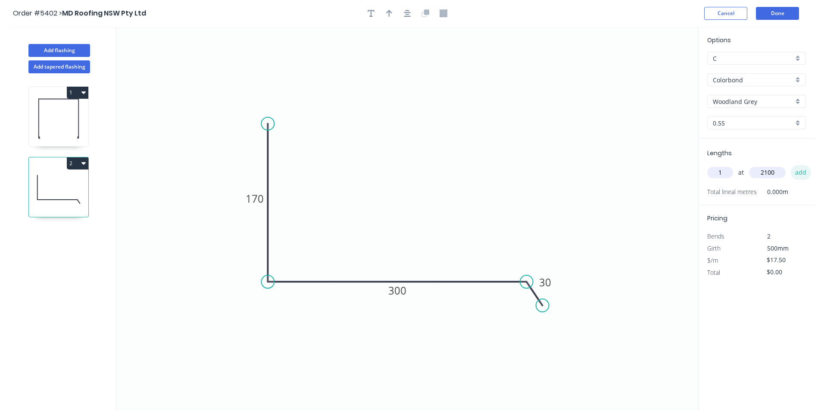
click at [800, 175] on button "add" at bounding box center [801, 172] width 20 height 15
type input "$36.75"
click at [782, 13] on button "Done" at bounding box center [777, 13] width 43 height 13
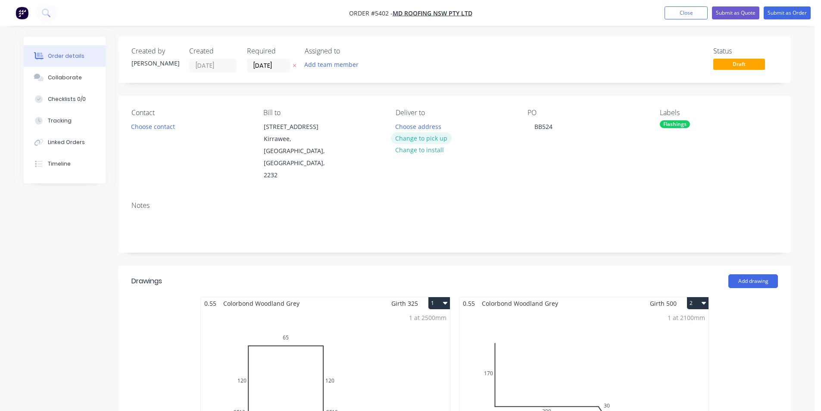
click at [430, 137] on button "Change to pick up" at bounding box center [421, 138] width 61 height 12
click at [778, 11] on button "Submit as Order" at bounding box center [786, 12] width 47 height 13
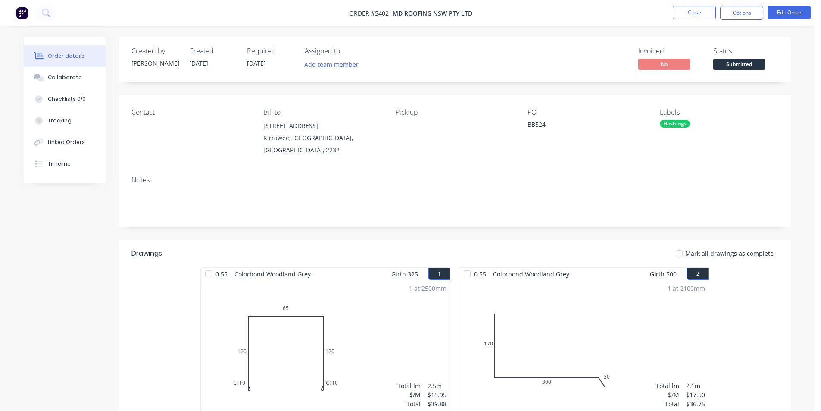
click at [264, 64] on span "[DATE]" at bounding box center [256, 63] width 19 height 8
click at [739, 13] on button "Options" at bounding box center [741, 13] width 43 height 14
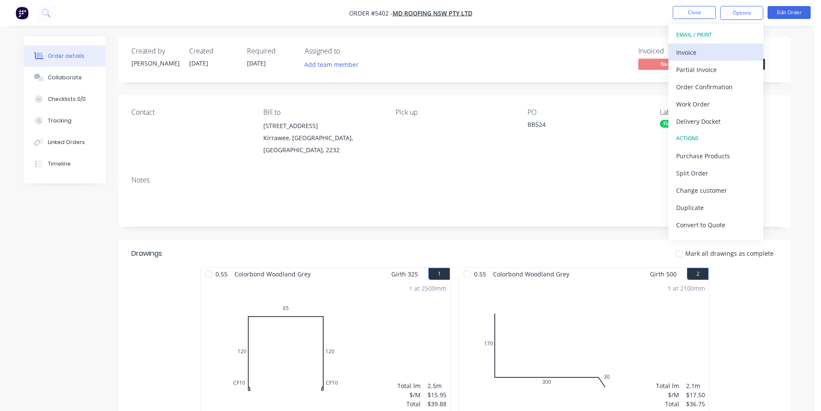
click at [696, 54] on div "Invoice" at bounding box center [715, 52] width 79 height 12
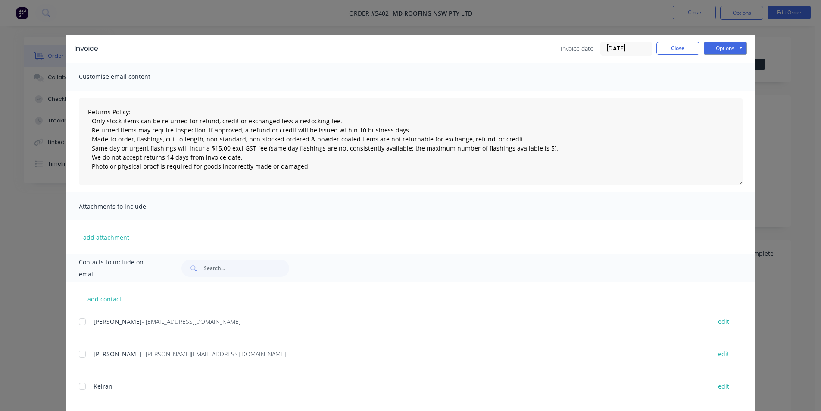
click at [79, 322] on div at bounding box center [82, 321] width 17 height 17
click at [713, 53] on button "Options" at bounding box center [725, 48] width 43 height 13
click at [716, 93] on button "Email" at bounding box center [731, 92] width 55 height 14
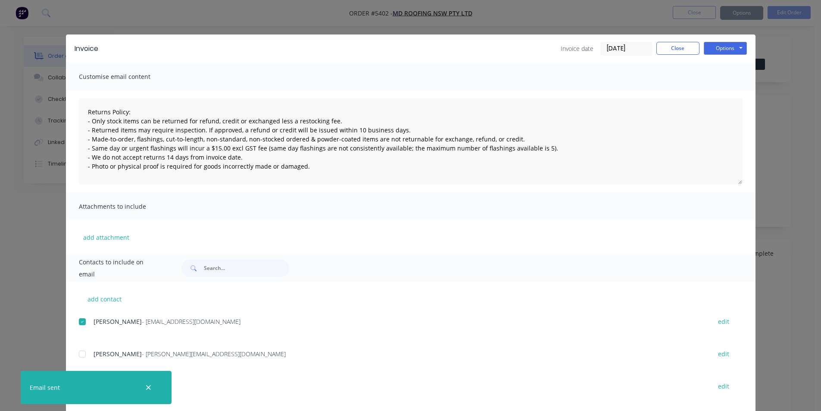
type textarea "Returns Policy: - Only stock items can be returned for refund, credit or exchan…"
click at [674, 51] on button "Close" at bounding box center [677, 48] width 43 height 13
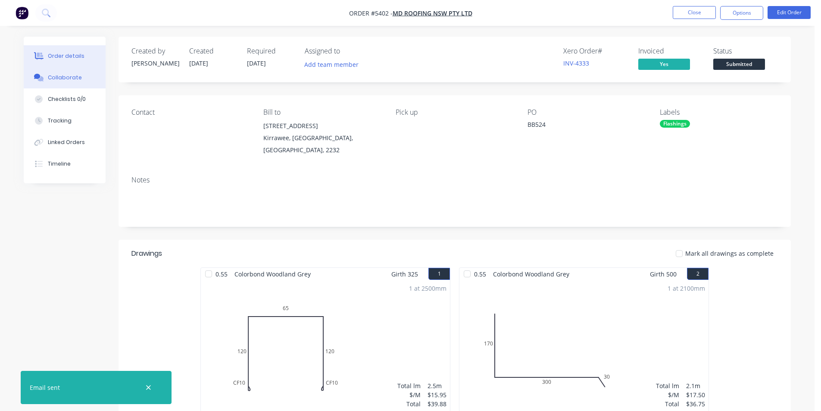
click at [76, 81] on button "Collaborate" at bounding box center [65, 78] width 82 height 22
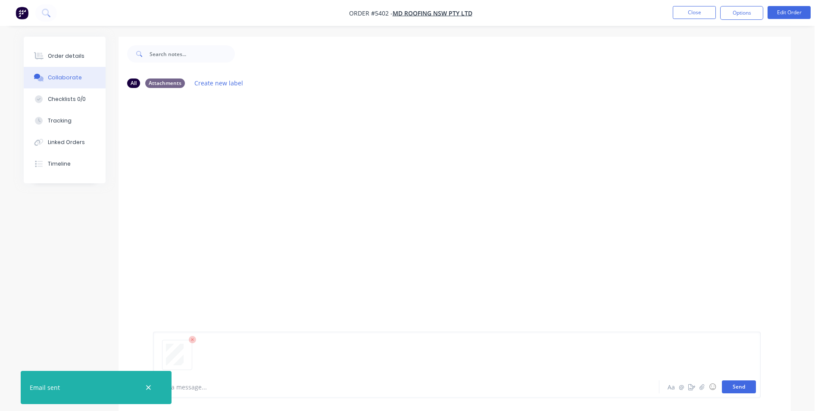
click at [726, 387] on button "Send" at bounding box center [739, 386] width 34 height 13
click at [687, 12] on button "Close" at bounding box center [694, 12] width 43 height 13
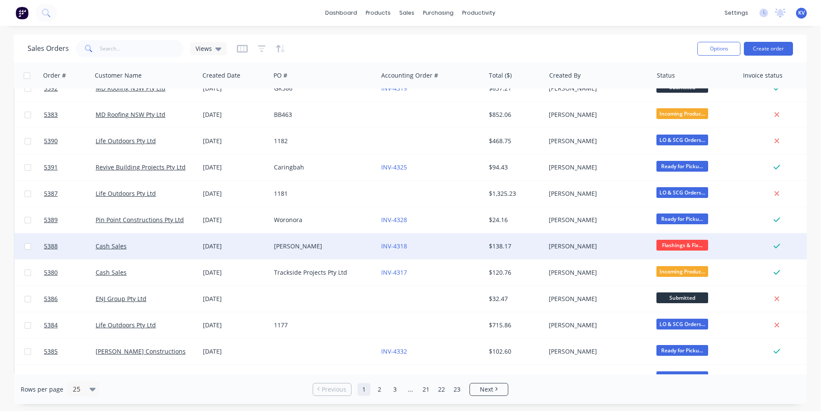
scroll to position [302, 0]
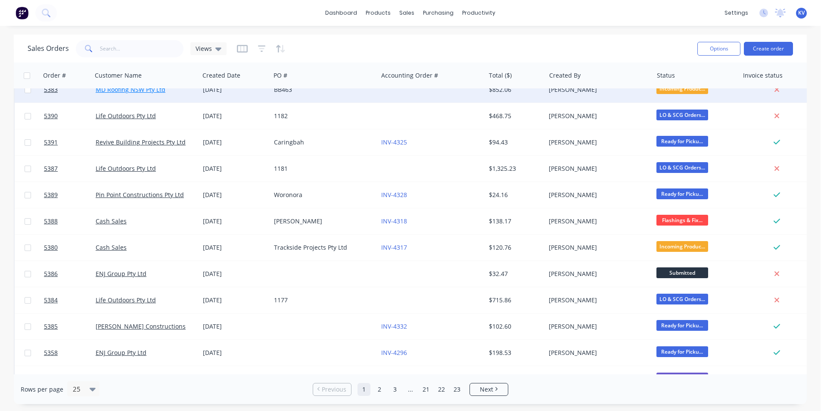
click at [114, 90] on link "MD Roofing NSW Pty Ltd" at bounding box center [131, 89] width 70 height 8
